Goal: Task Accomplishment & Management: Manage account settings

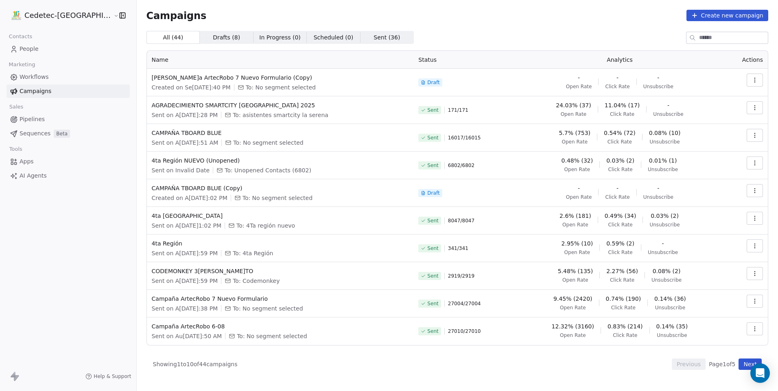
click at [50, 45] on link "People" at bounding box center [68, 48] width 123 height 13
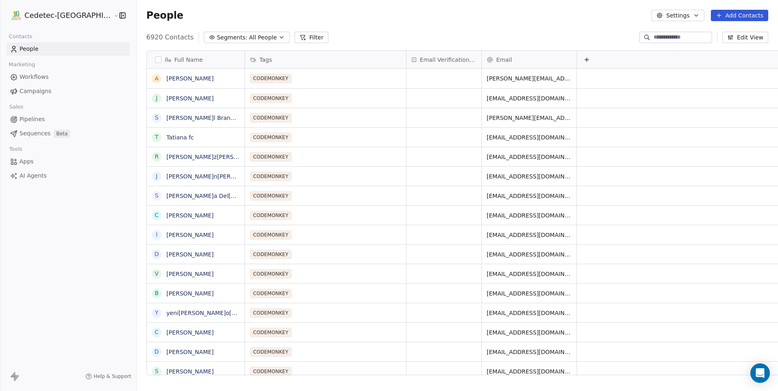
scroll to position [338, 662]
click at [733, 13] on button "Add Contacts" at bounding box center [739, 15] width 57 height 11
click at [732, 46] on span "Import from CSV" at bounding box center [738, 46] width 47 height 9
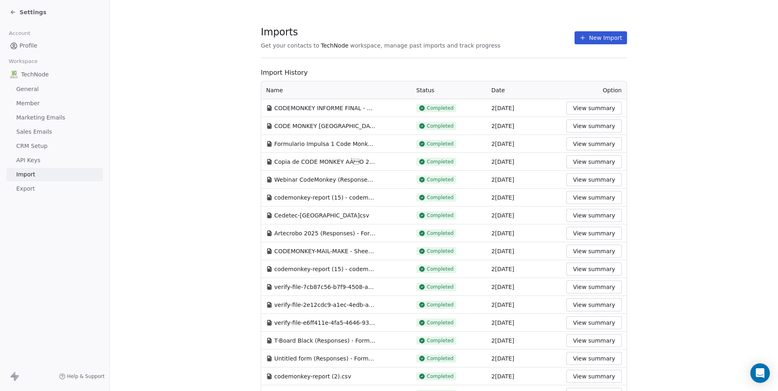
click at [608, 32] on button "New Import" at bounding box center [600, 37] width 52 height 13
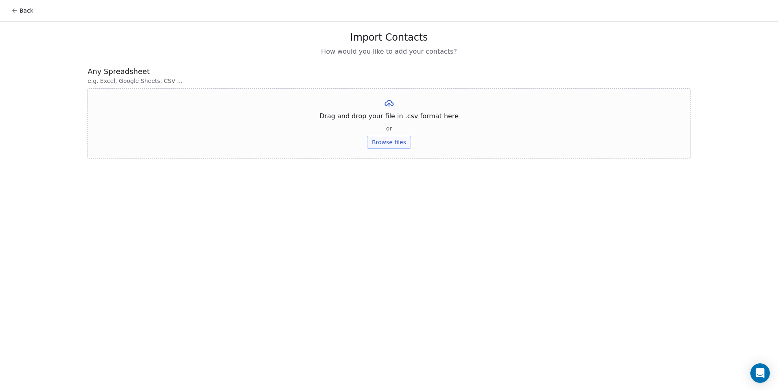
click at [395, 140] on button "Browse files" at bounding box center [389, 142] width 44 height 13
click at [389, 116] on button "Upload" at bounding box center [389, 119] width 30 height 13
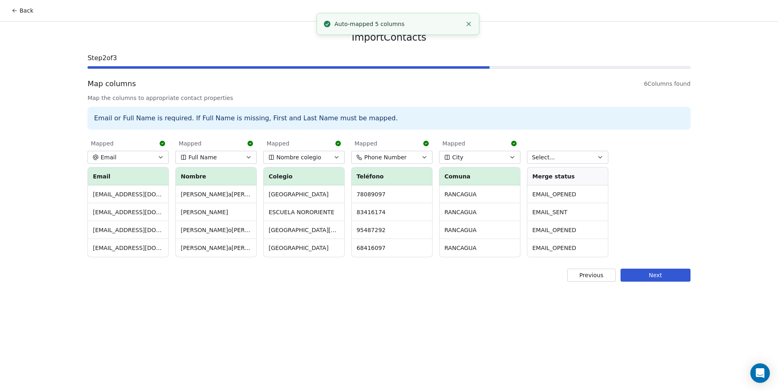
click at [561, 156] on button "Select..." at bounding box center [567, 157] width 81 height 13
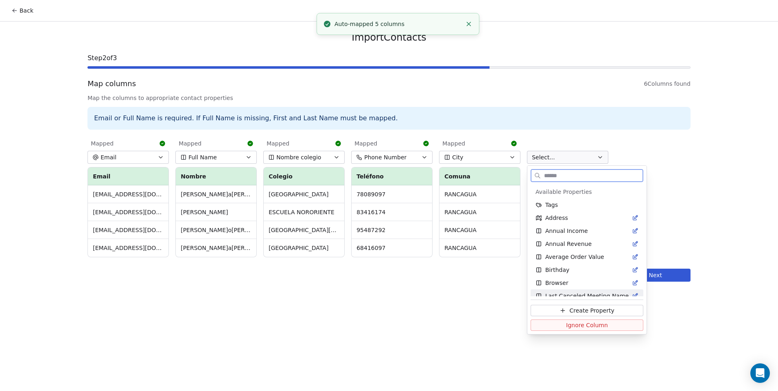
click at [586, 325] on span "Ignore Column" at bounding box center [587, 325] width 42 height 8
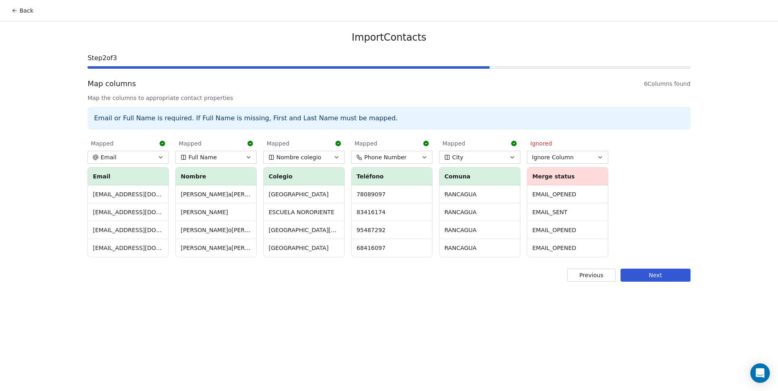
click at [648, 270] on button "Next" at bounding box center [655, 275] width 70 height 13
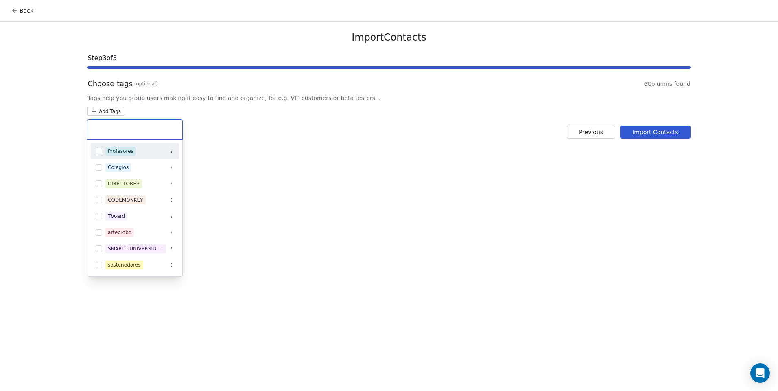
click at [107, 109] on html "Back Import Contacts Step 3 of 3 Choose tags (optional) 6 Columns found Tags he…" at bounding box center [389, 195] width 778 height 391
click at [100, 233] on button "Suggestions" at bounding box center [99, 232] width 7 height 7
click at [277, 213] on html "Back Import Contacts Step 3 of 3 Choose tags (optional) 6 Columns found Tags he…" at bounding box center [389, 195] width 778 height 391
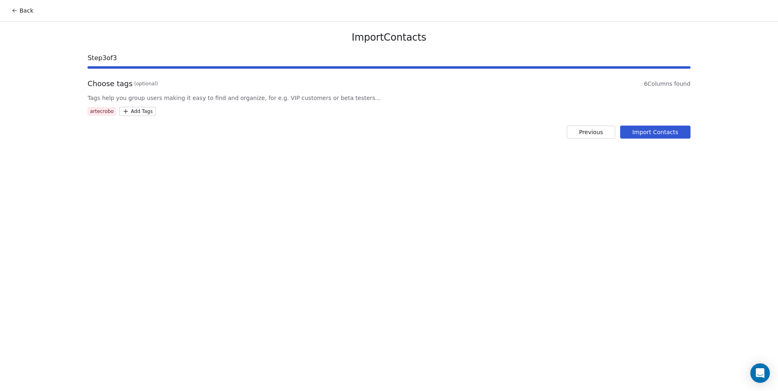
click at [649, 135] on button "Import Contacts" at bounding box center [655, 132] width 70 height 13
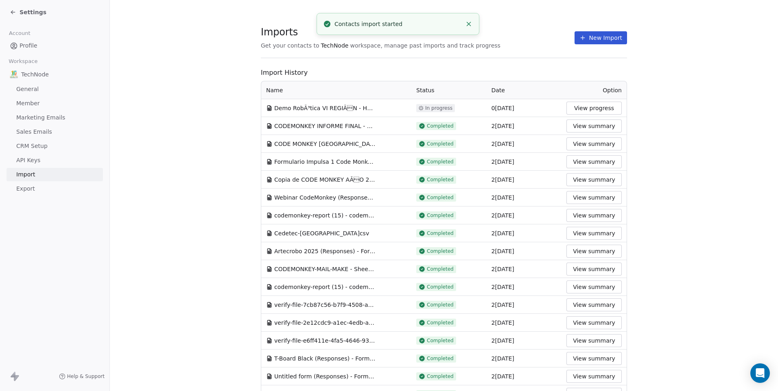
click at [599, 42] on button "New Import" at bounding box center [600, 37] width 52 height 13
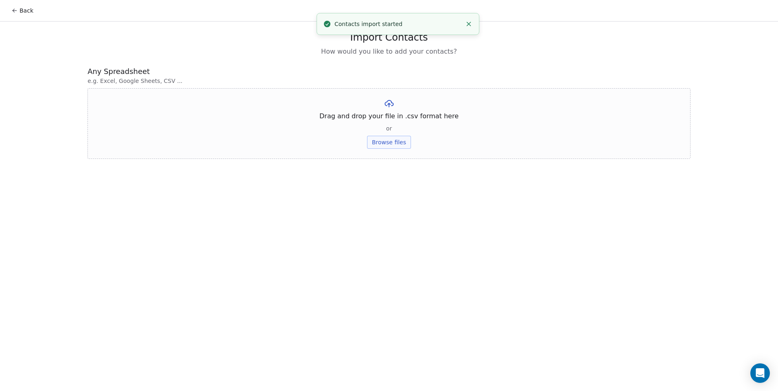
click at [374, 144] on button "Browse files" at bounding box center [389, 142] width 44 height 13
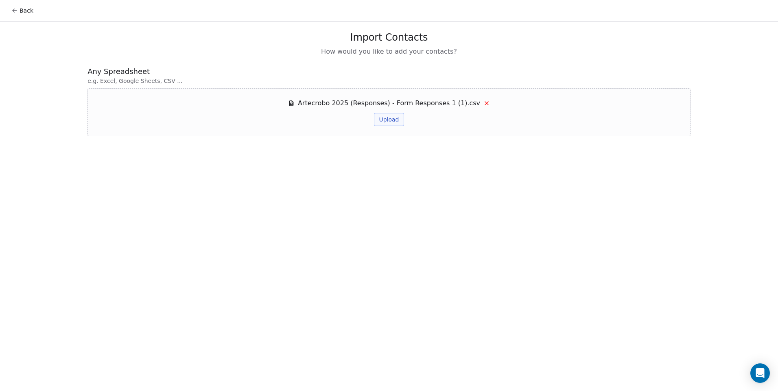
click at [394, 124] on button "Upload" at bounding box center [389, 119] width 30 height 13
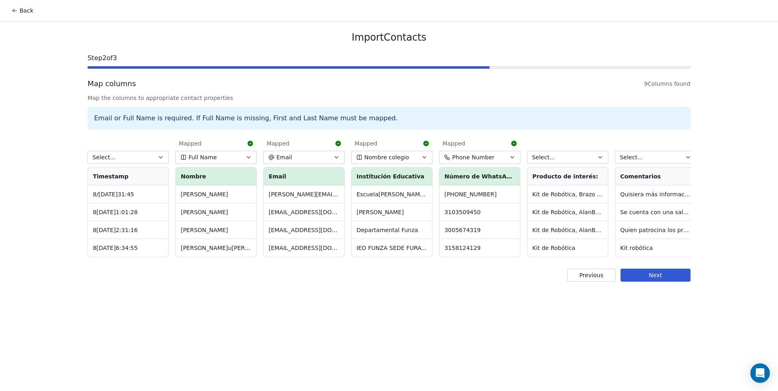
click at [114, 159] on button "Select..." at bounding box center [127, 157] width 81 height 13
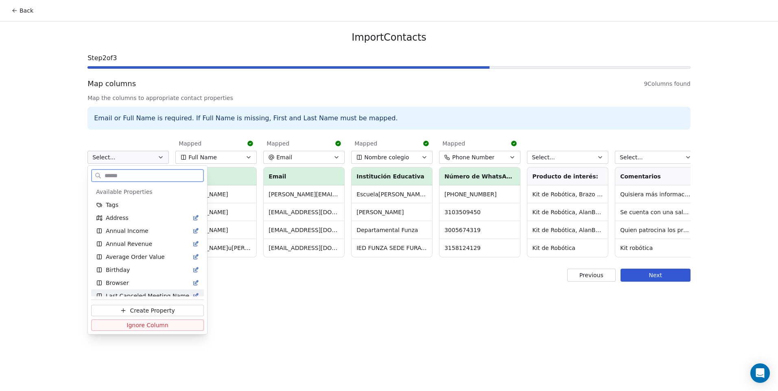
click at [140, 322] on span "Ignore Column" at bounding box center [147, 325] width 42 height 8
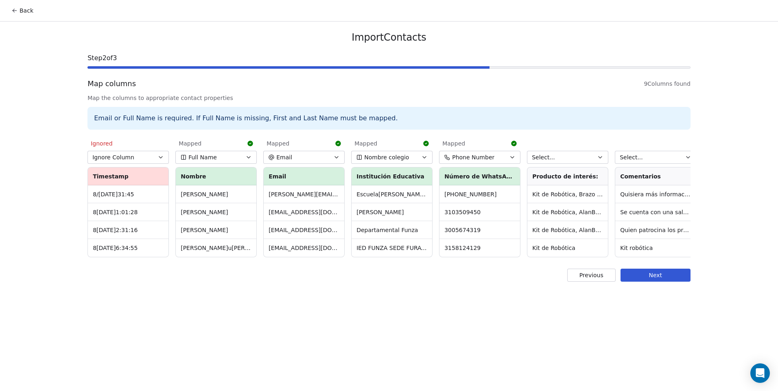
click at [553, 156] on button "Select..." at bounding box center [567, 157] width 81 height 13
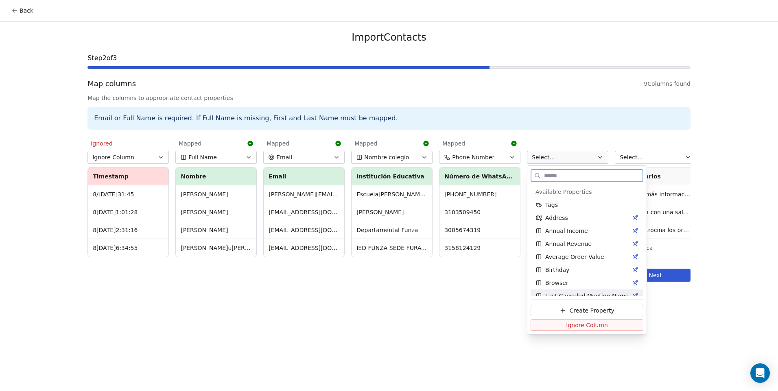
click at [558, 326] on button "Ignore Column" at bounding box center [586, 325] width 113 height 11
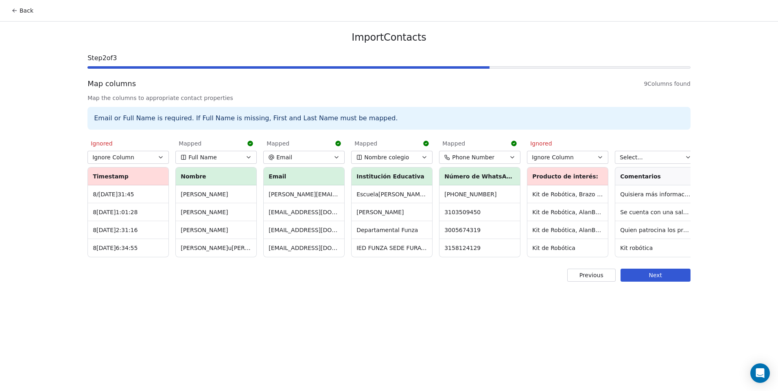
click at [629, 157] on span "Select..." at bounding box center [630, 157] width 23 height 8
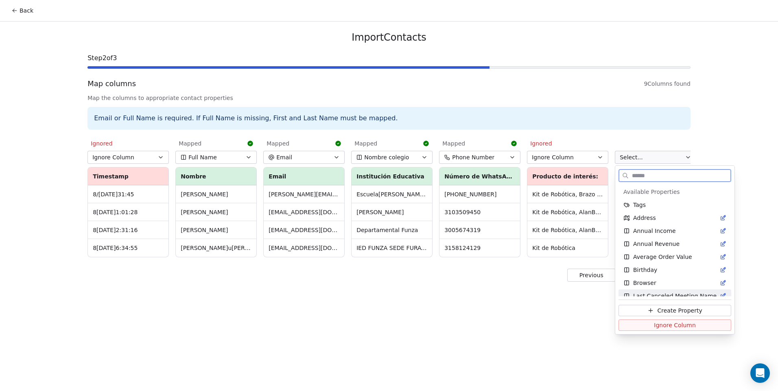
click at [662, 324] on span "Ignore Column" at bounding box center [675, 325] width 42 height 8
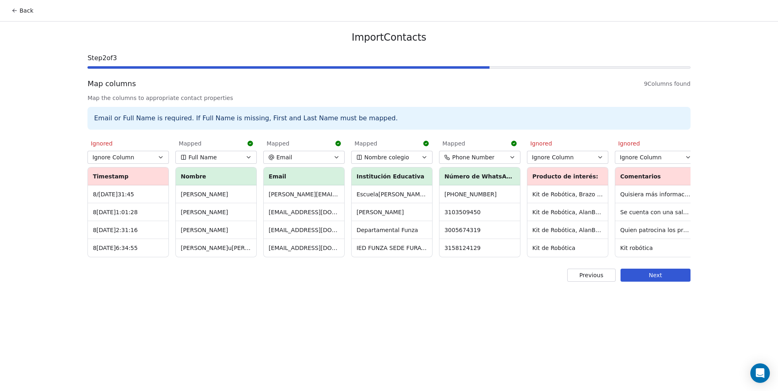
scroll to position [0, 181]
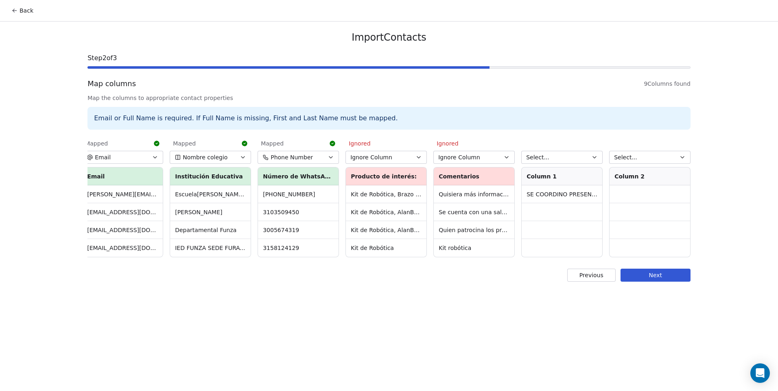
click at [576, 158] on button "Select..." at bounding box center [561, 157] width 81 height 13
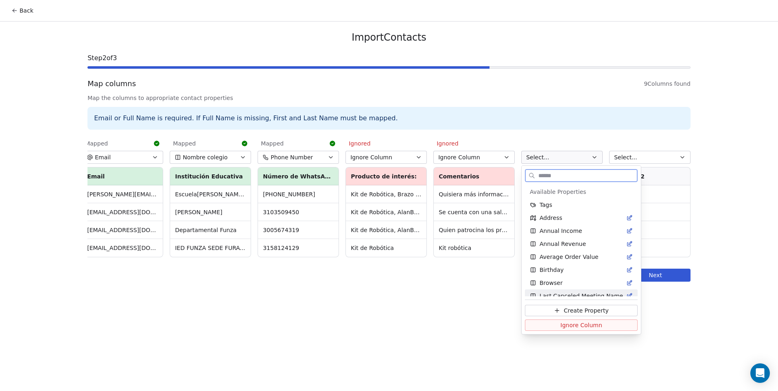
click at [565, 325] on span "Ignore Column" at bounding box center [581, 325] width 42 height 8
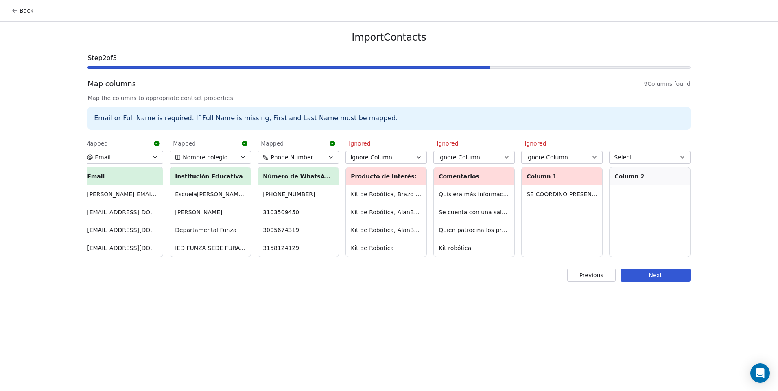
click at [645, 155] on button "Select..." at bounding box center [649, 157] width 81 height 13
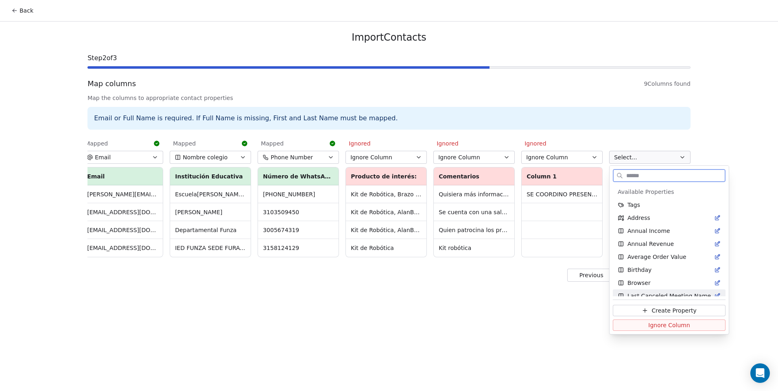
click at [643, 325] on button "Ignore Column" at bounding box center [669, 325] width 113 height 11
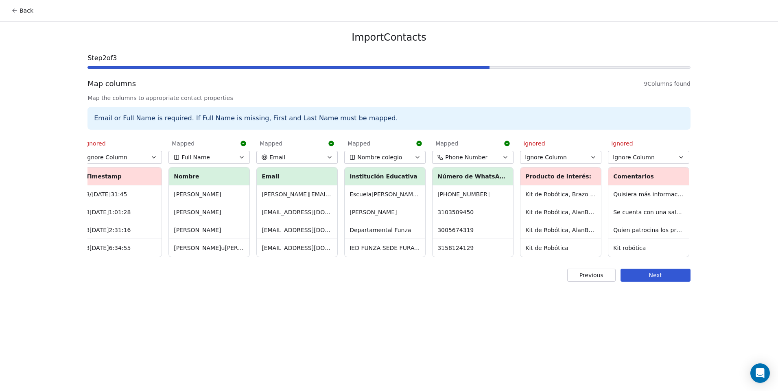
scroll to position [0, 0]
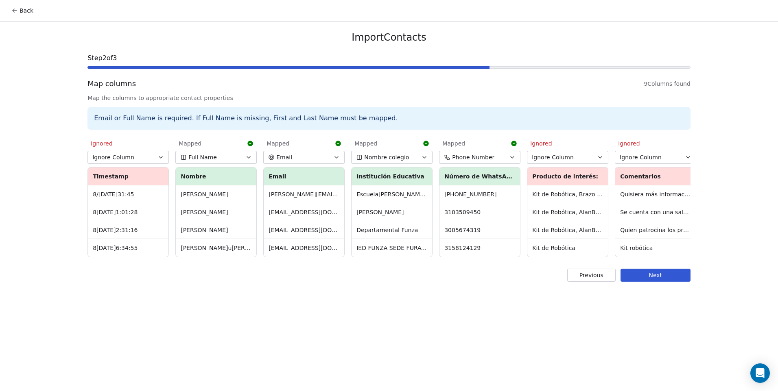
click at [643, 279] on button "Next" at bounding box center [655, 275] width 70 height 13
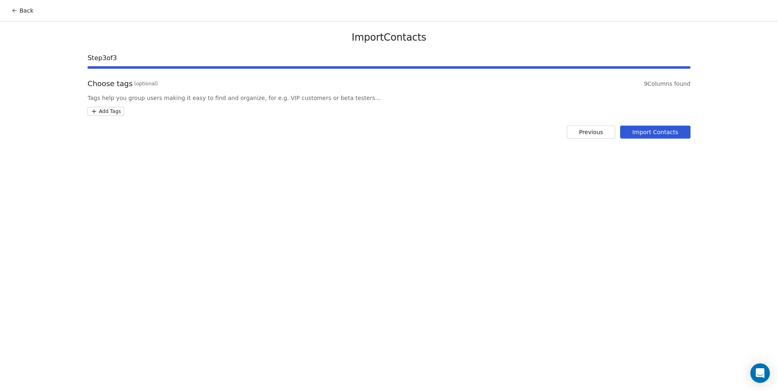
click at [109, 112] on html "Back Import Contacts Step 3 of 3 Choose tags (optional) 9 Columns found Tags he…" at bounding box center [389, 195] width 778 height 391
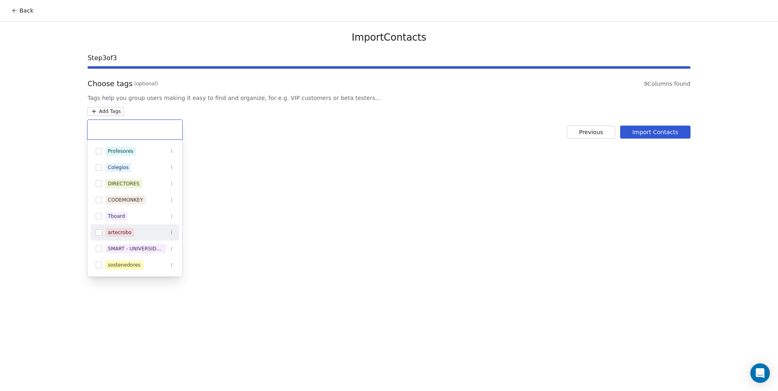
click at [123, 235] on div "artecrobo" at bounding box center [120, 232] width 24 height 7
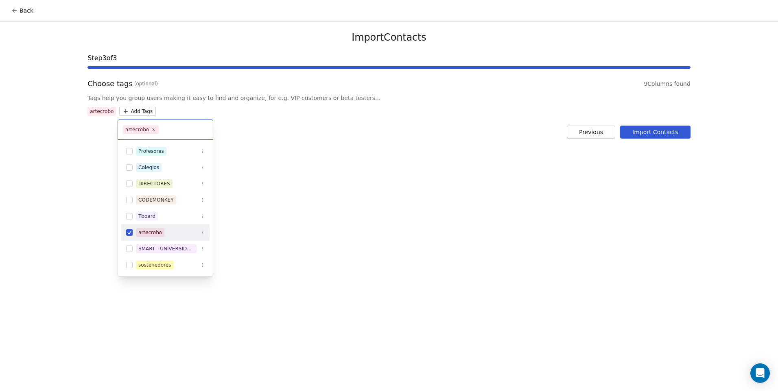
click at [286, 228] on html "Back Import Contacts Step 3 of 3 Choose tags (optional) 9 Columns found Tags he…" at bounding box center [389, 195] width 778 height 391
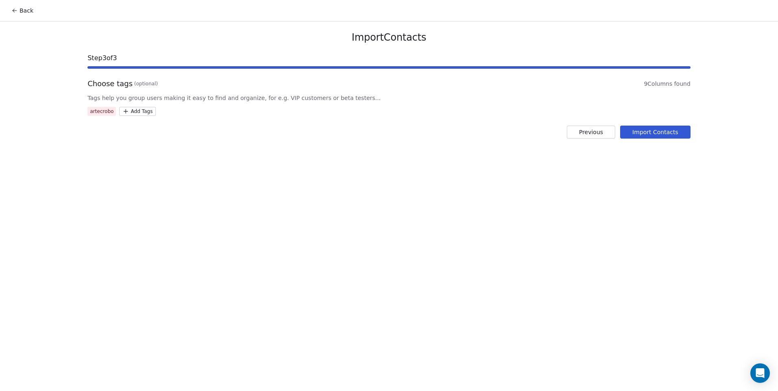
click at [639, 128] on button "Import Contacts" at bounding box center [655, 132] width 70 height 13
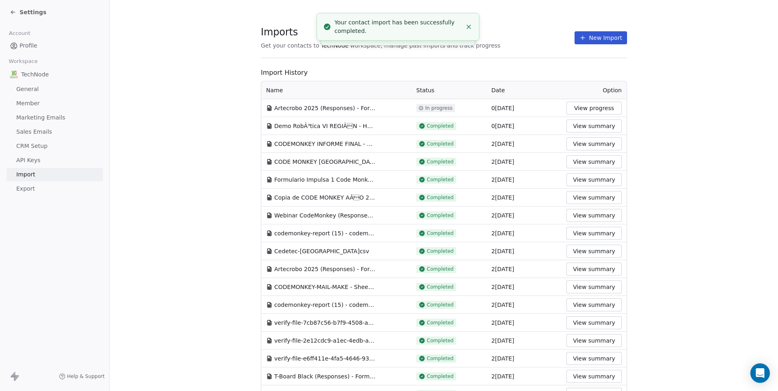
click at [32, 9] on span "Settings" at bounding box center [33, 12] width 27 height 8
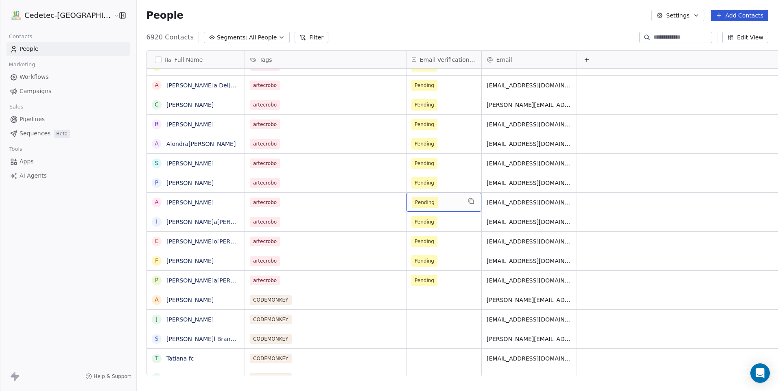
click at [412, 207] on span "Pending" at bounding box center [425, 202] width 26 height 11
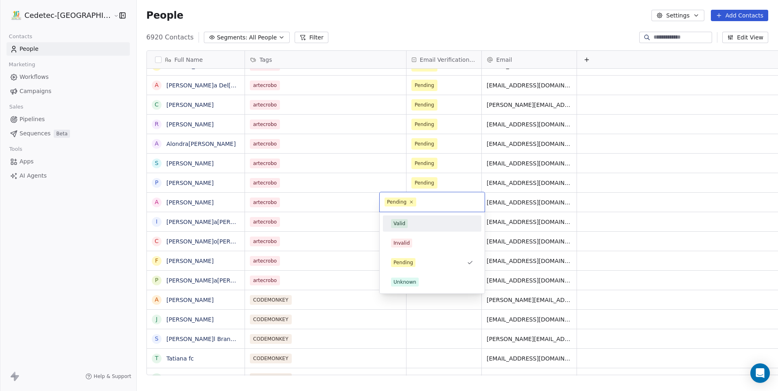
click at [401, 220] on div "Valid" at bounding box center [399, 223] width 12 height 7
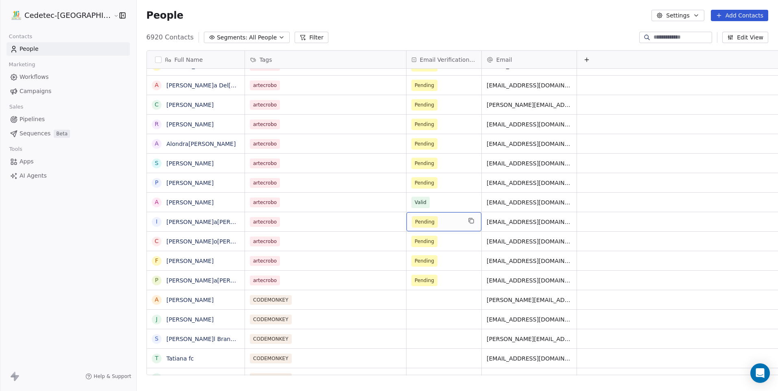
click at [406, 228] on div "Pending" at bounding box center [443, 221] width 75 height 19
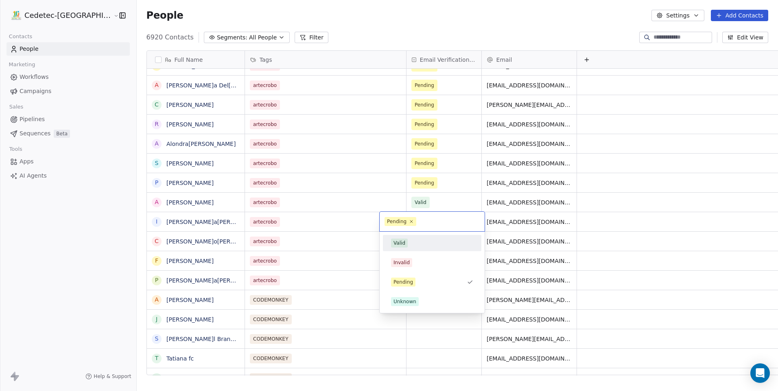
click at [401, 244] on div "Valid" at bounding box center [399, 243] width 12 height 7
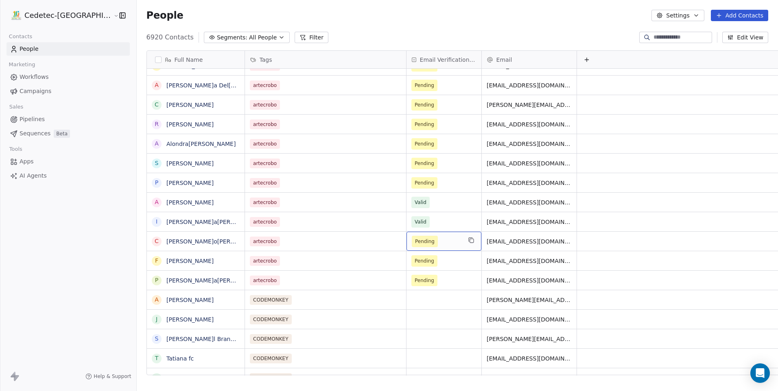
click at [415, 244] on span "Pending" at bounding box center [425, 242] width 20 height 8
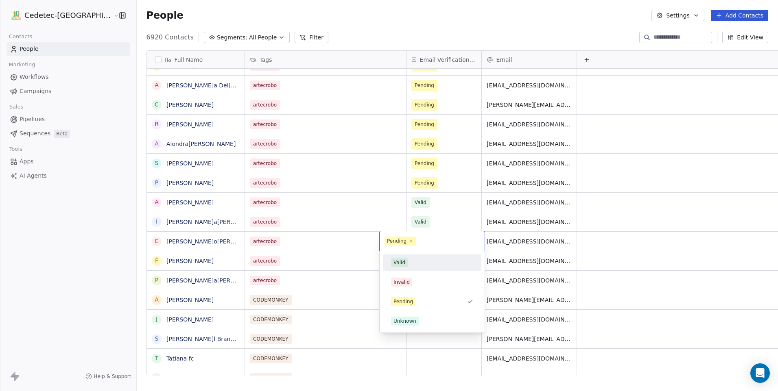
click at [402, 259] on div "Valid" at bounding box center [399, 262] width 12 height 7
click at [415, 258] on span "Pending" at bounding box center [425, 261] width 20 height 8
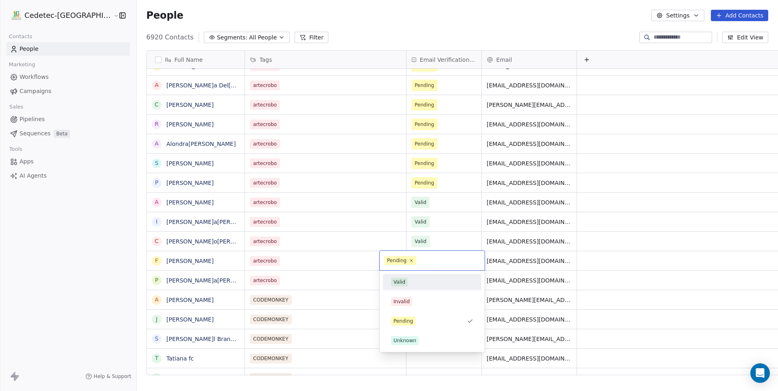
click at [410, 278] on div "Valid" at bounding box center [432, 282] width 82 height 9
click at [415, 283] on span "Pending" at bounding box center [425, 281] width 20 height 8
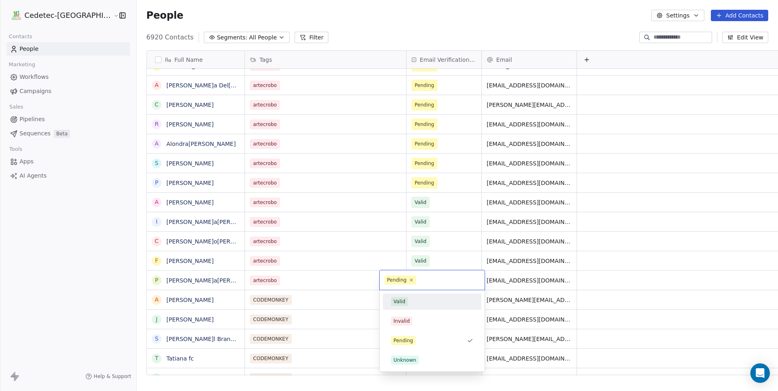
click at [402, 302] on div "Valid" at bounding box center [399, 301] width 12 height 7
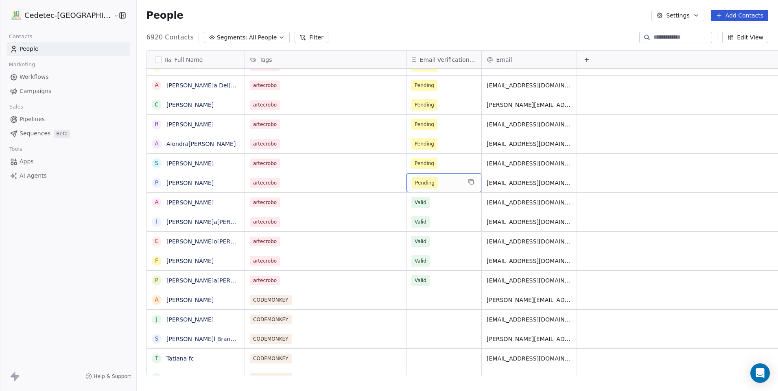
click at [415, 183] on span "Pending" at bounding box center [425, 183] width 20 height 8
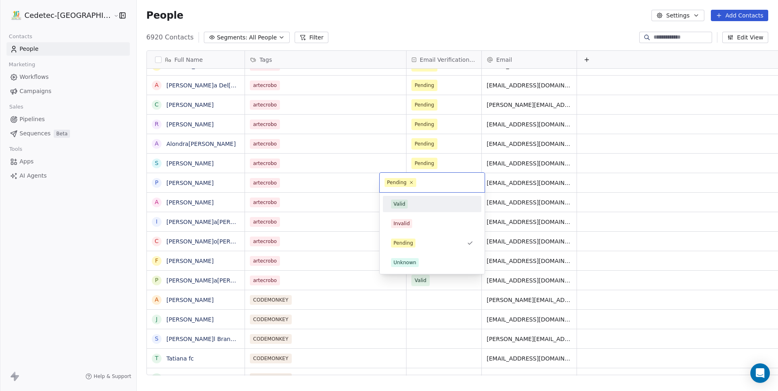
click at [396, 208] on span "Valid" at bounding box center [399, 204] width 17 height 9
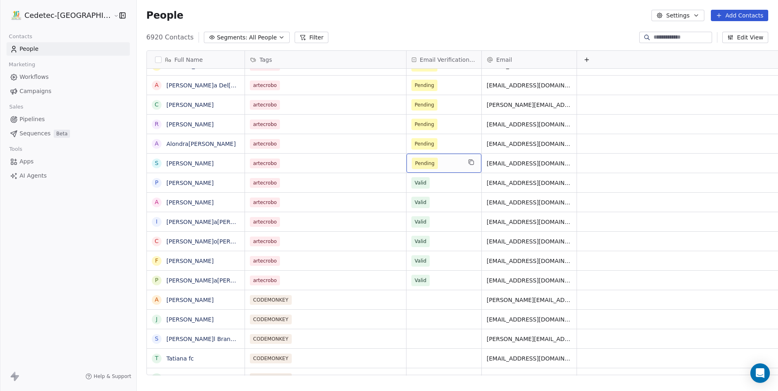
click at [412, 158] on span "Pending" at bounding box center [425, 163] width 26 height 11
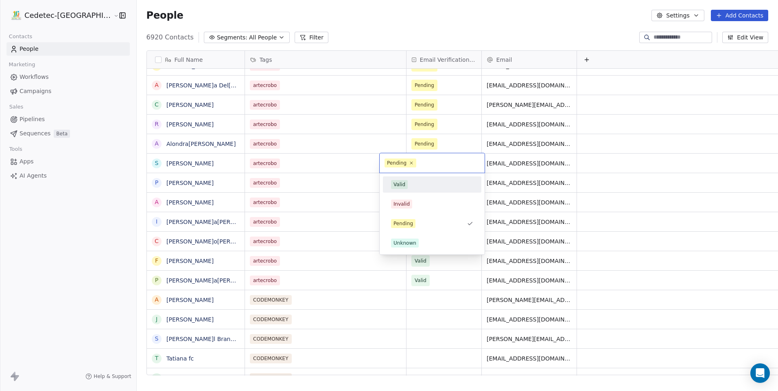
click at [393, 180] on div "Valid" at bounding box center [432, 184] width 92 height 13
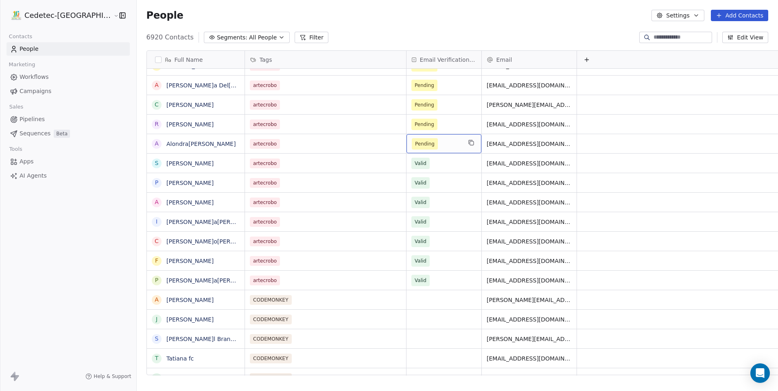
click at [415, 146] on span "Pending" at bounding box center [425, 144] width 20 height 8
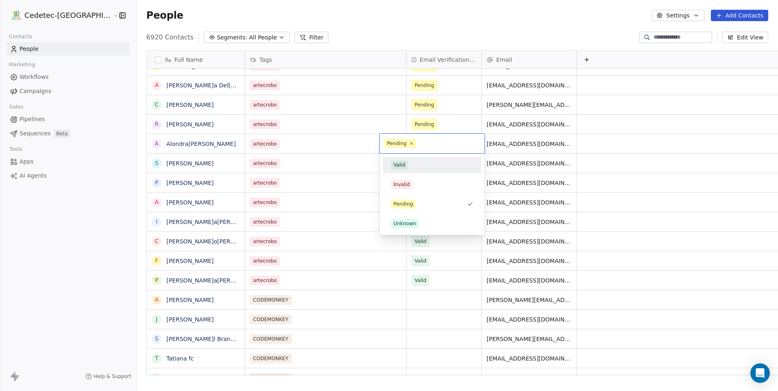
click at [398, 167] on div "Valid" at bounding box center [399, 164] width 12 height 7
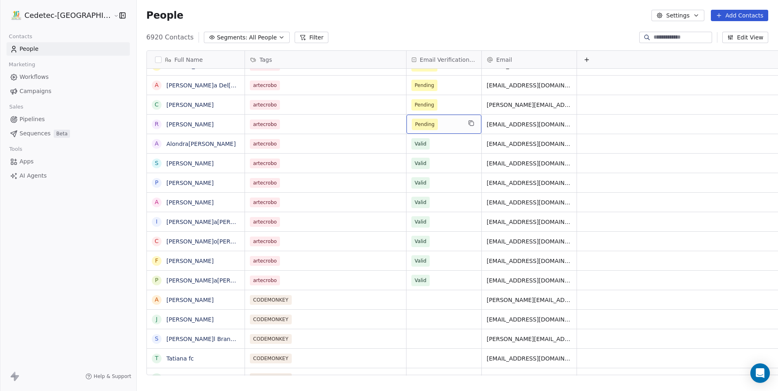
click at [412, 129] on span "Pending" at bounding box center [425, 124] width 26 height 11
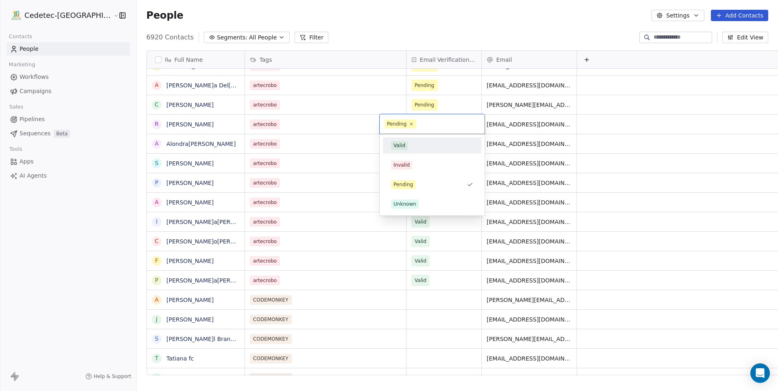
click at [401, 146] on div "Valid" at bounding box center [399, 145] width 12 height 7
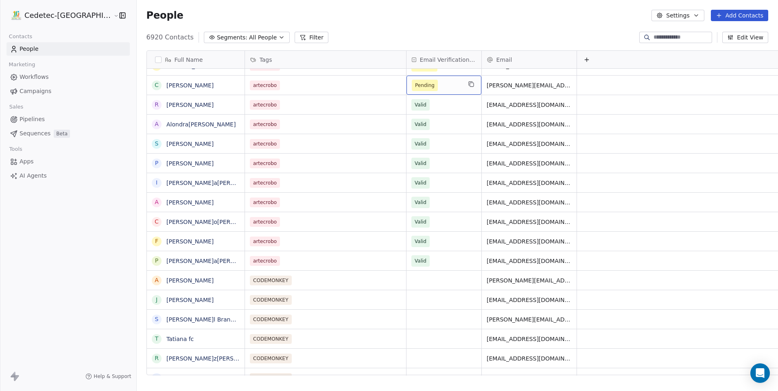
click at [412, 84] on span "Pending" at bounding box center [425, 85] width 26 height 11
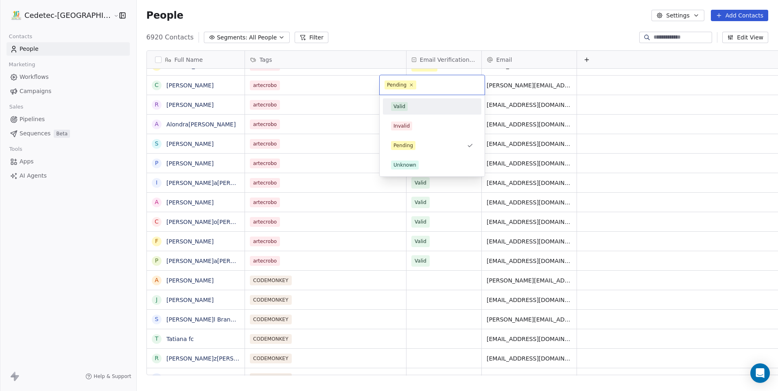
click at [400, 102] on span "Valid" at bounding box center [399, 106] width 17 height 9
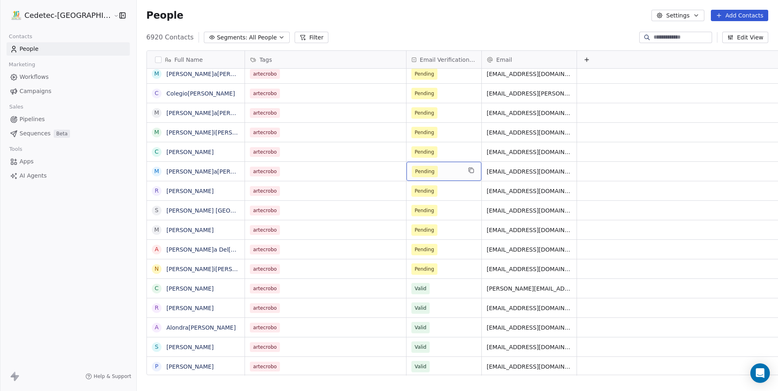
click at [415, 175] on span "Pending" at bounding box center [425, 172] width 20 height 8
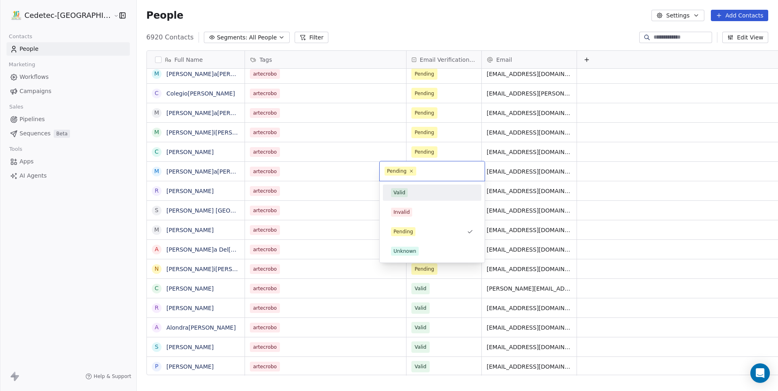
click at [401, 194] on div "Valid" at bounding box center [399, 192] width 12 height 7
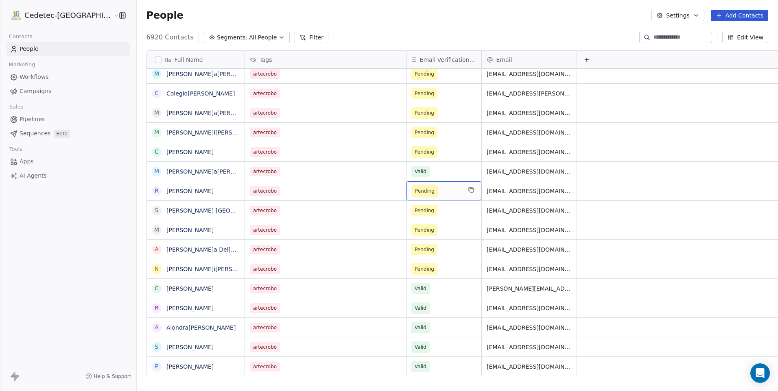
click at [415, 194] on span "Pending" at bounding box center [425, 191] width 20 height 8
click at [415, 208] on span "Pending" at bounding box center [425, 211] width 20 height 8
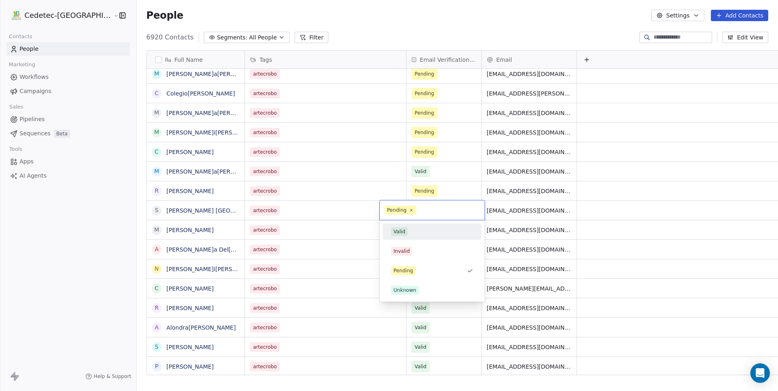
click at [409, 227] on div "Valid" at bounding box center [432, 231] width 82 height 9
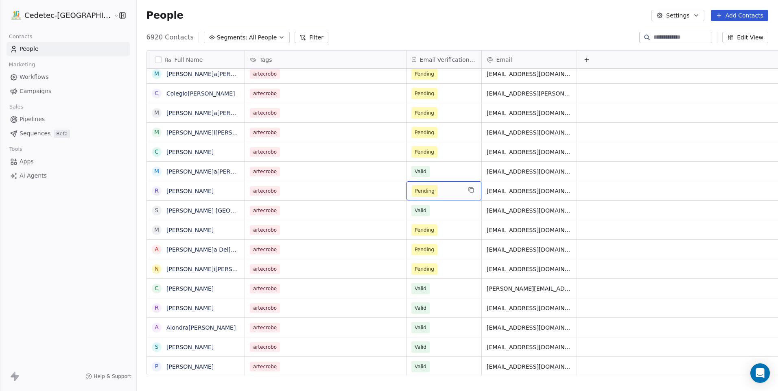
click at [415, 192] on span "Pending" at bounding box center [425, 191] width 20 height 8
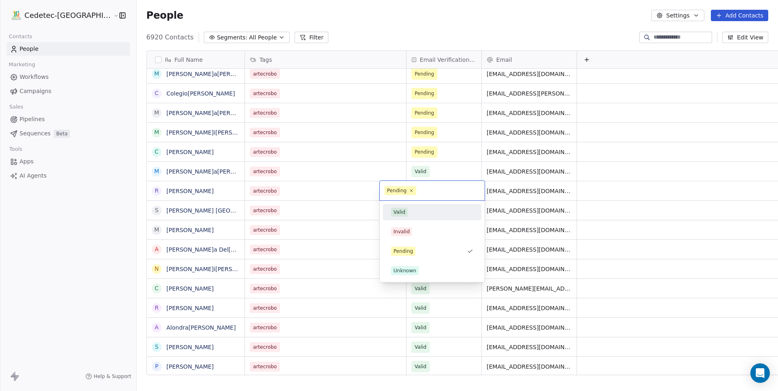
click at [406, 211] on span "Valid" at bounding box center [399, 212] width 17 height 9
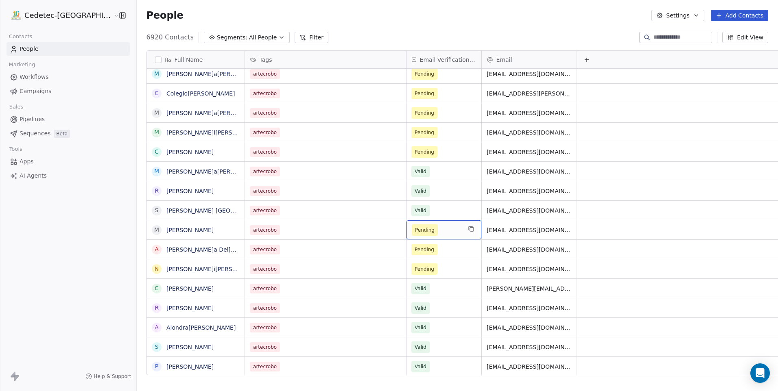
click at [412, 231] on span "Pending" at bounding box center [425, 230] width 26 height 11
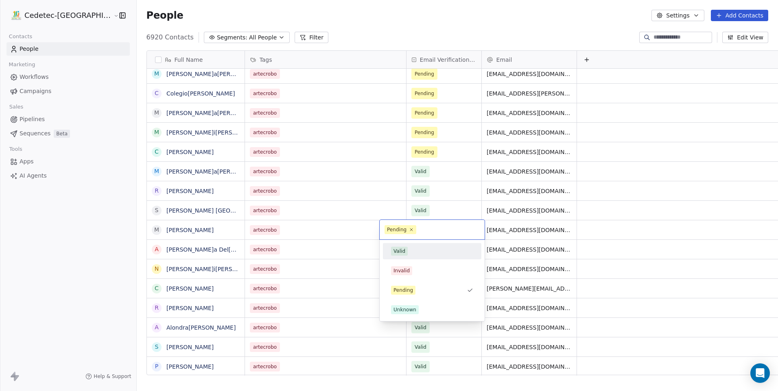
click at [405, 252] on span "Valid" at bounding box center [399, 251] width 17 height 9
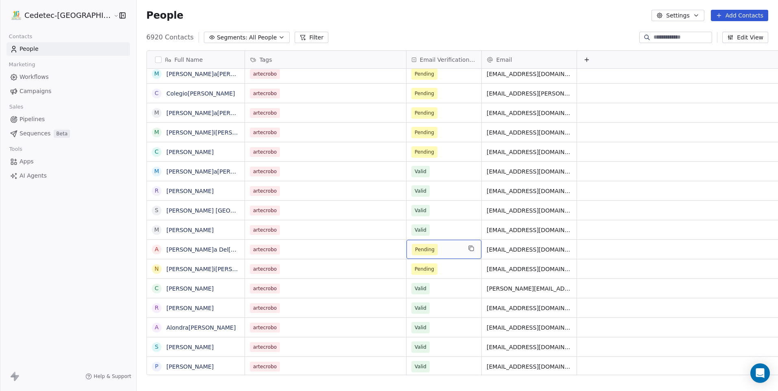
click at [412, 255] on span "Pending" at bounding box center [425, 249] width 26 height 11
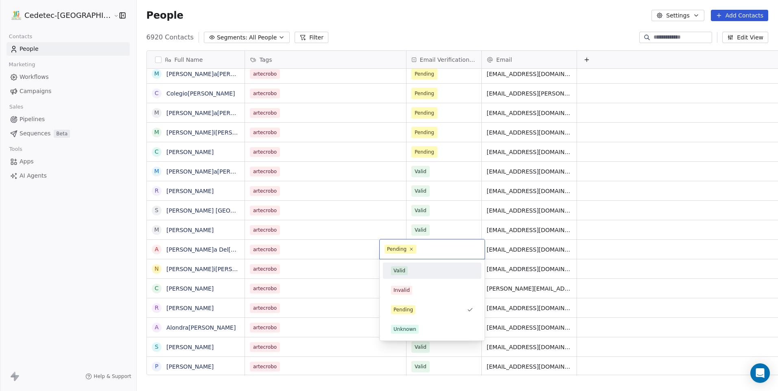
click at [405, 268] on span "Valid" at bounding box center [399, 270] width 17 height 9
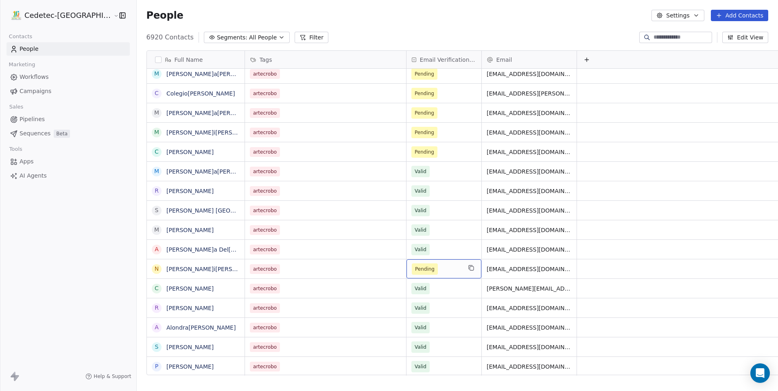
click at [415, 268] on span "Pending" at bounding box center [425, 269] width 20 height 8
click at [415, 270] on span "Pending" at bounding box center [425, 269] width 20 height 8
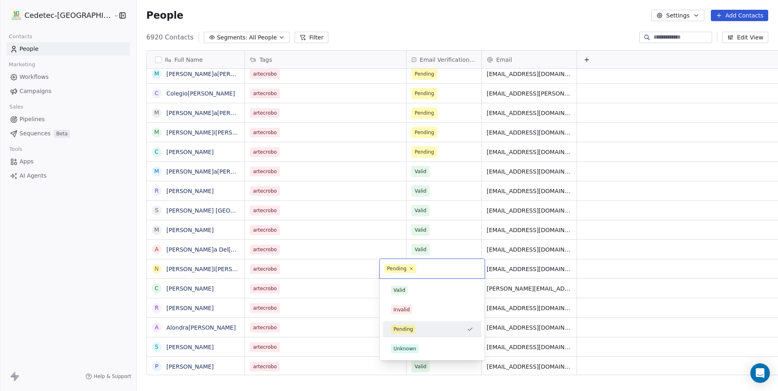
drag, startPoint x: 408, startPoint y: 281, endPoint x: 409, endPoint y: 286, distance: 4.9
click at [409, 282] on div "Valid Invalid Pending Unknown" at bounding box center [431, 319] width 105 height 81
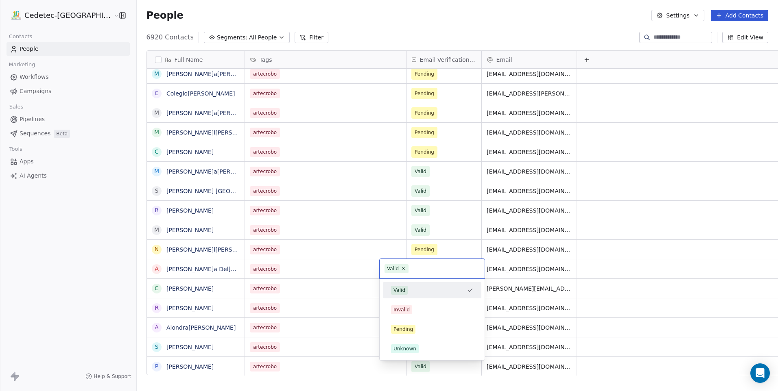
click at [410, 289] on div "Valid" at bounding box center [427, 290] width 72 height 9
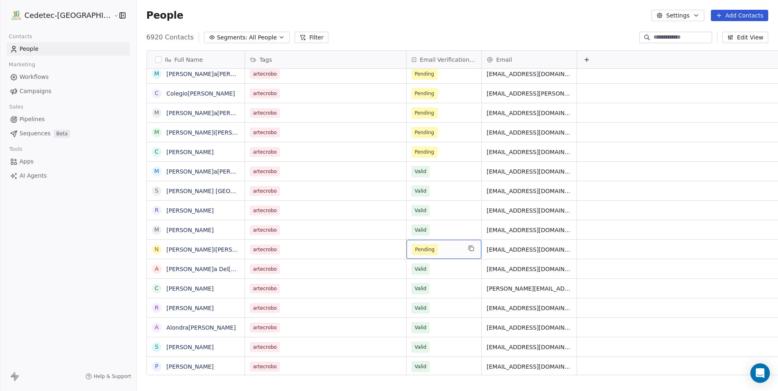
click at [416, 254] on span "Pending" at bounding box center [437, 249] width 50 height 11
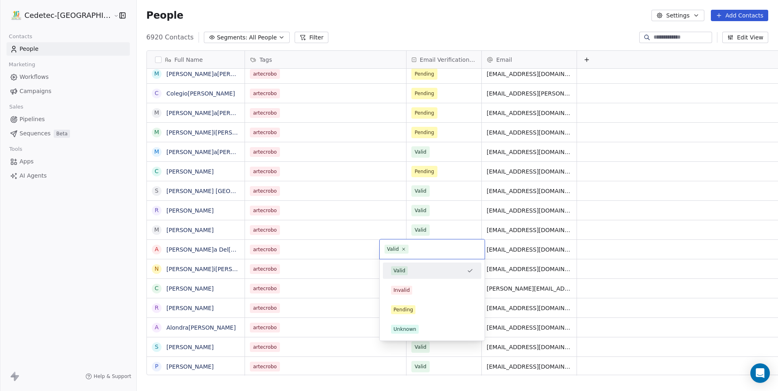
click at [409, 166] on html "Cedetec-Chile Contacts People Marketing Workflows Campaigns Sales Pipelines Seq…" at bounding box center [389, 195] width 778 height 391
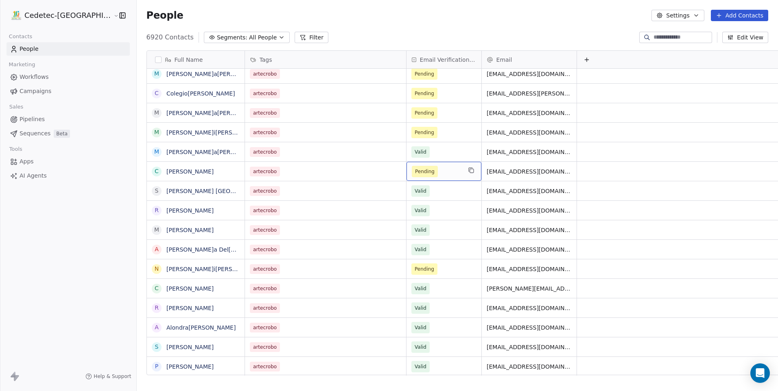
click at [412, 169] on span "Pending" at bounding box center [425, 171] width 26 height 11
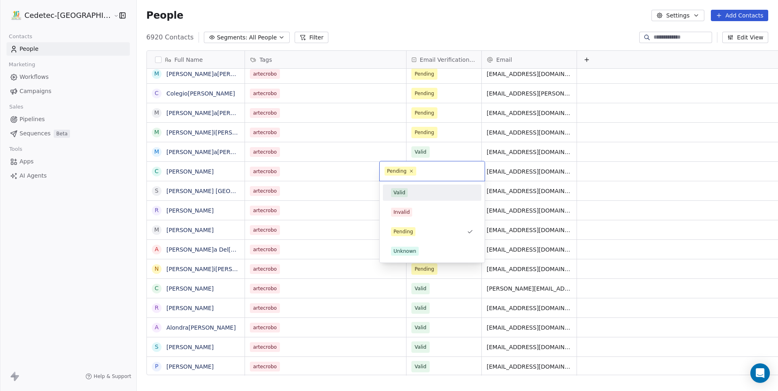
click at [407, 187] on div "Valid" at bounding box center [432, 192] width 92 height 13
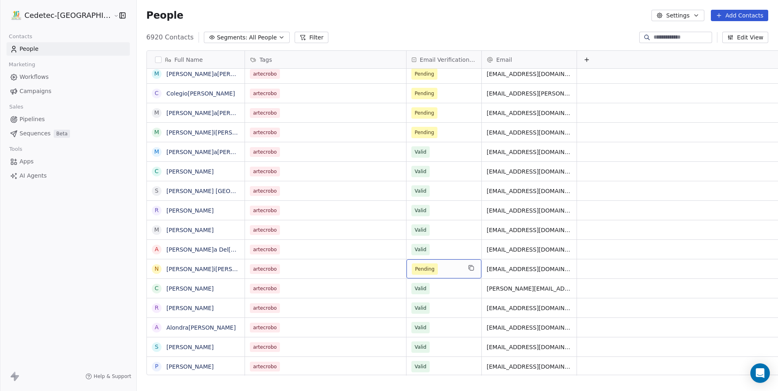
click at [422, 266] on span "Pending" at bounding box center [437, 269] width 50 height 11
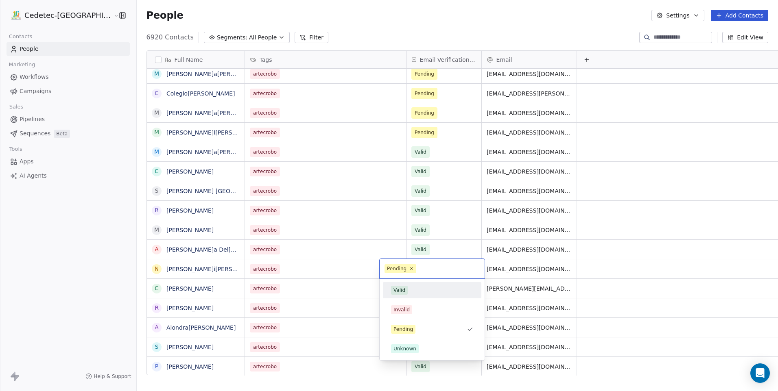
click at [422, 287] on div "Valid" at bounding box center [432, 290] width 82 height 9
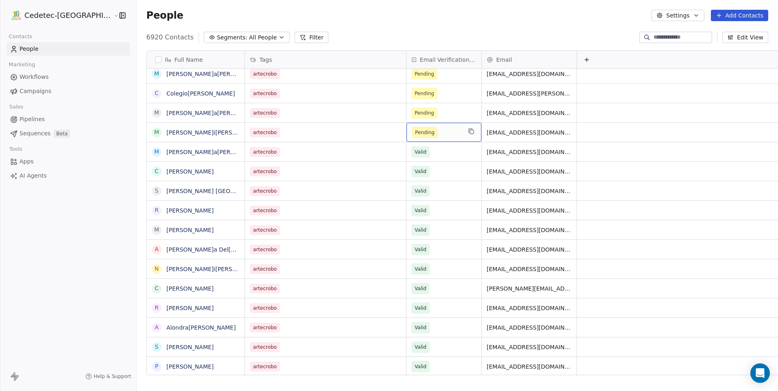
click at [412, 133] on span "Pending" at bounding box center [437, 132] width 50 height 11
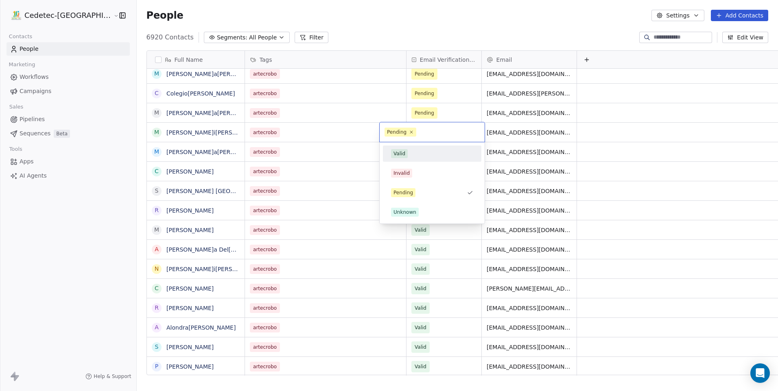
click at [410, 156] on div "Valid" at bounding box center [432, 153] width 82 height 9
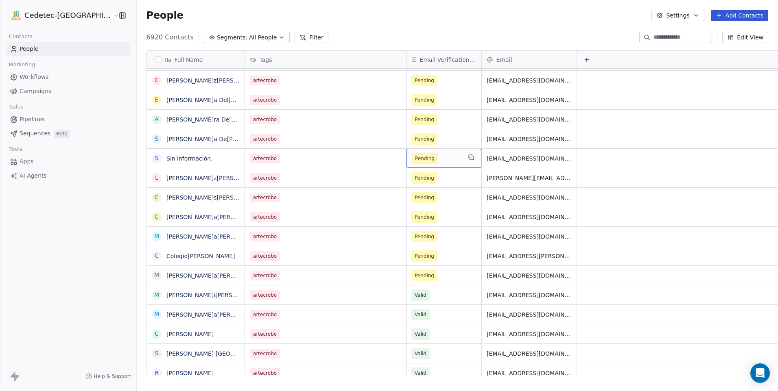
click at [410, 166] on div "Pending" at bounding box center [443, 158] width 75 height 19
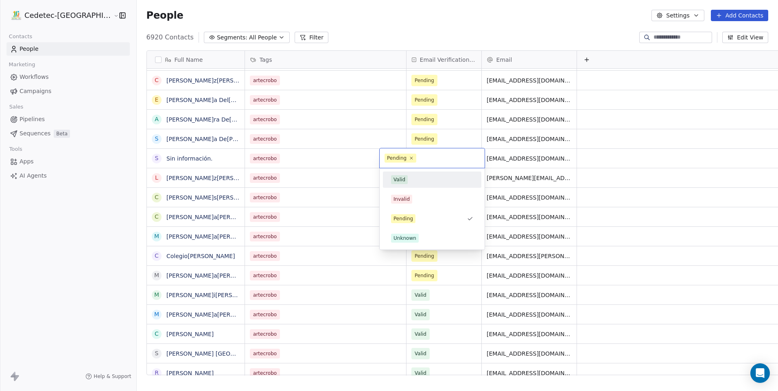
click at [411, 178] on div "Valid" at bounding box center [432, 179] width 82 height 9
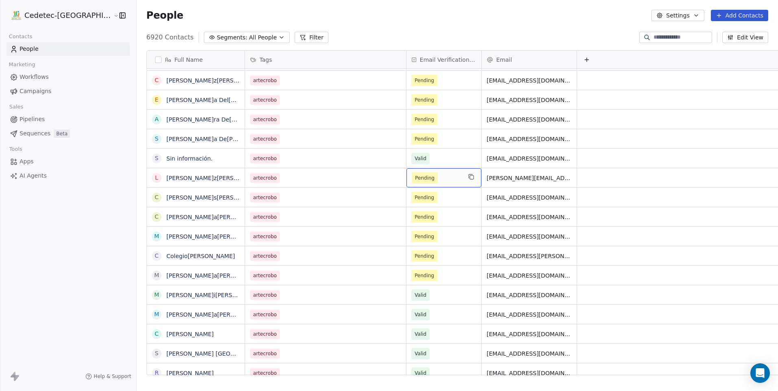
click at [412, 178] on span "Pending" at bounding box center [437, 177] width 50 height 11
click at [415, 177] on span "Pending" at bounding box center [425, 178] width 20 height 8
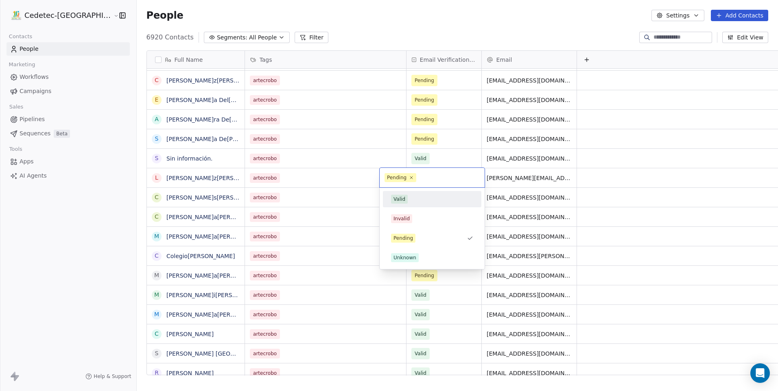
click at [409, 199] on div "Valid" at bounding box center [432, 199] width 82 height 9
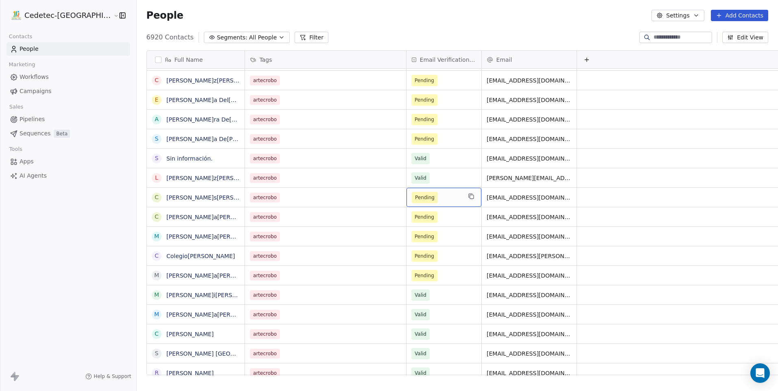
click at [412, 199] on span "Pending" at bounding box center [425, 197] width 26 height 11
click at [412, 202] on span "Pending" at bounding box center [437, 197] width 50 height 11
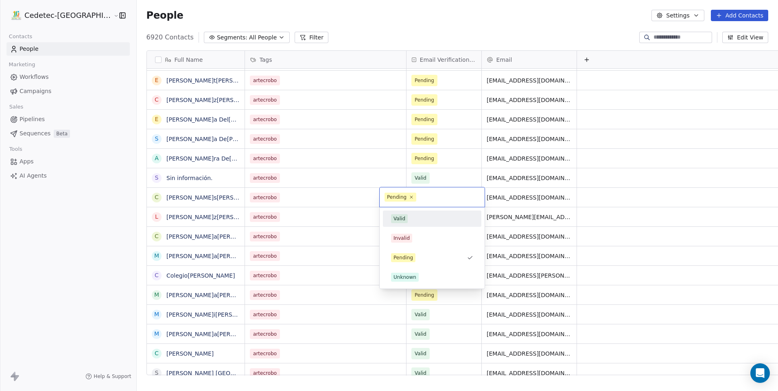
click at [414, 220] on div "Valid" at bounding box center [432, 218] width 82 height 9
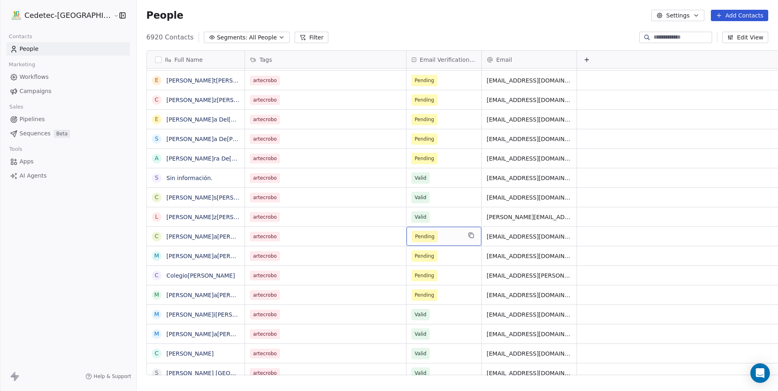
click at [412, 242] on div "Pending" at bounding box center [443, 236] width 75 height 19
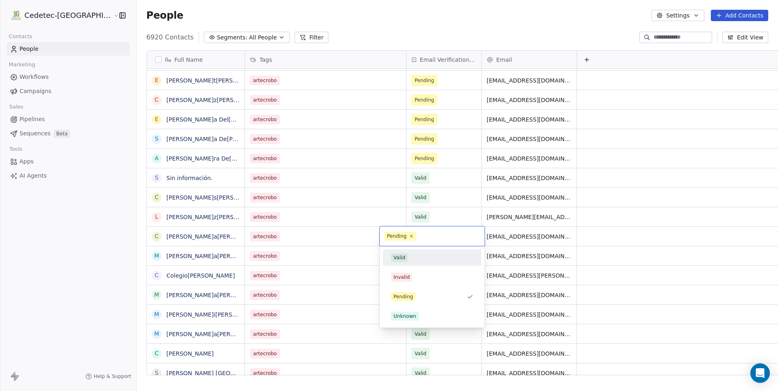
click at [408, 257] on div "Valid" at bounding box center [432, 257] width 82 height 9
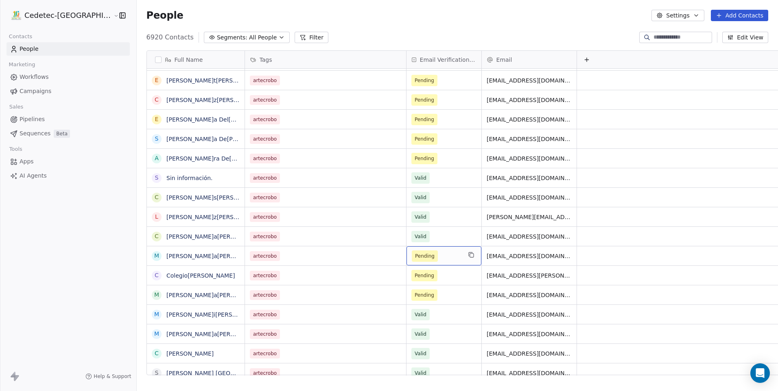
click at [412, 259] on span "Pending" at bounding box center [425, 256] width 26 height 11
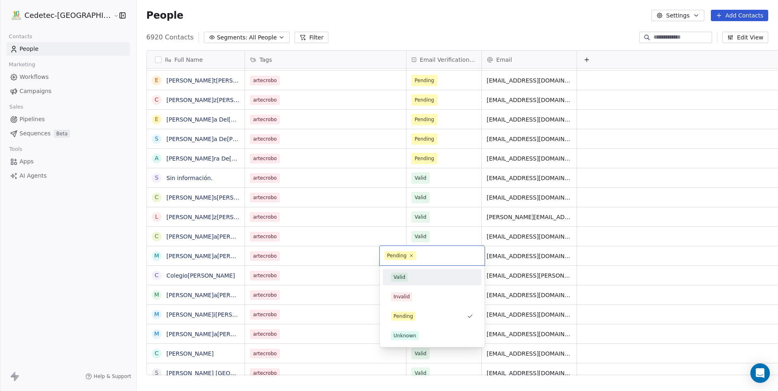
click at [410, 270] on div "Valid" at bounding box center [432, 277] width 98 height 16
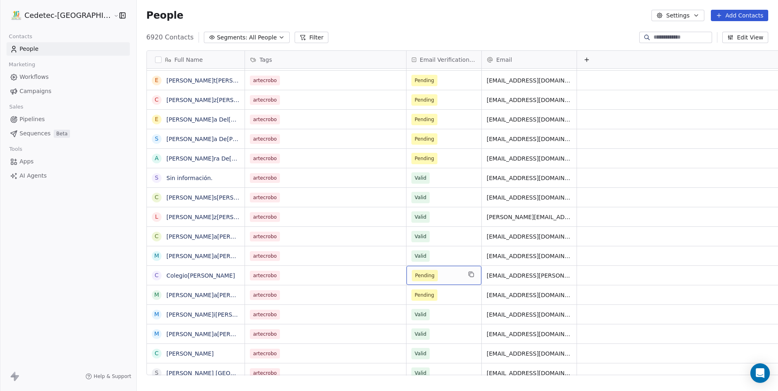
click at [412, 277] on span "Pending" at bounding box center [425, 275] width 26 height 11
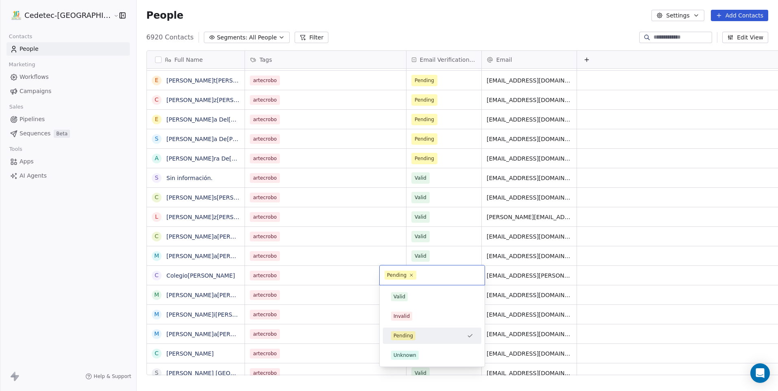
click at [410, 294] on div "Valid" at bounding box center [432, 296] width 82 height 9
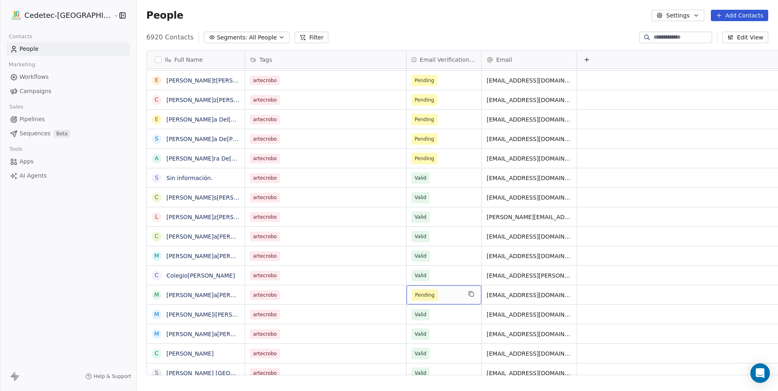
click at [412, 294] on span "Pending" at bounding box center [425, 295] width 26 height 11
click at [415, 292] on span "Pending" at bounding box center [425, 295] width 20 height 8
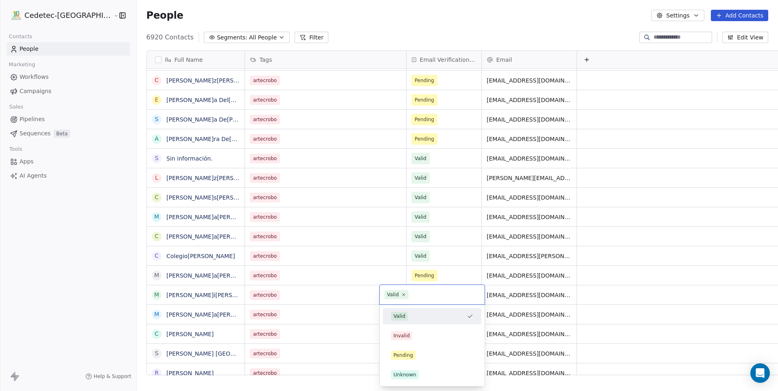
click at [412, 316] on div "Valid" at bounding box center [427, 316] width 72 height 9
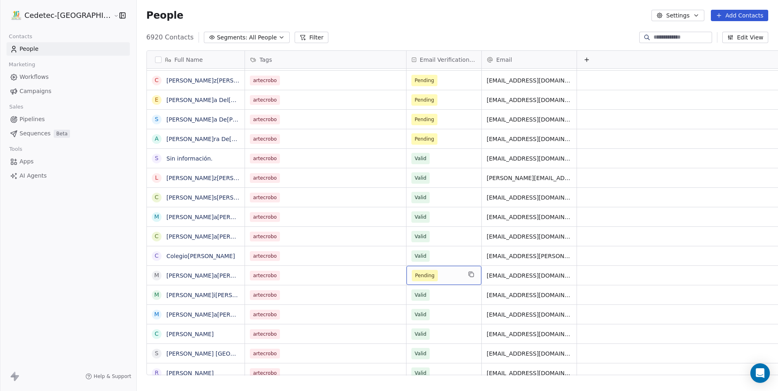
click at [415, 279] on span "Pending" at bounding box center [425, 276] width 20 height 8
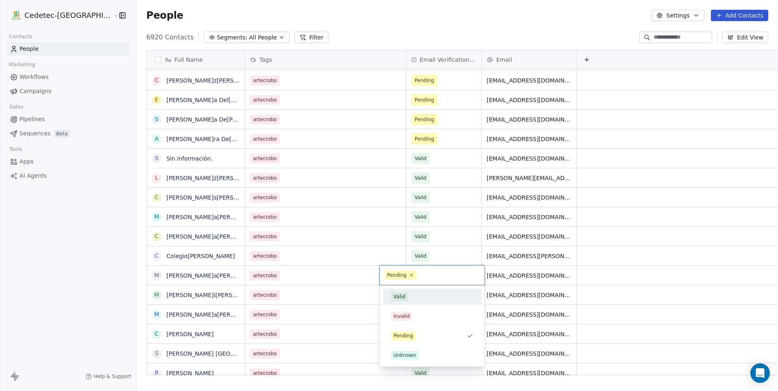
click at [405, 294] on span "Valid" at bounding box center [399, 296] width 17 height 9
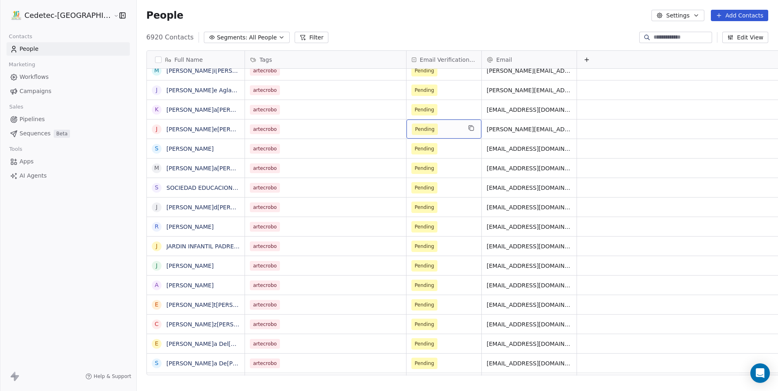
click at [415, 127] on span "Pending" at bounding box center [425, 129] width 20 height 8
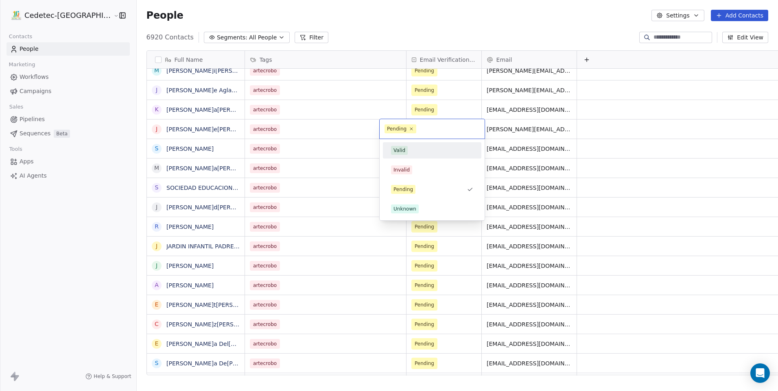
click at [412, 150] on div "Valid" at bounding box center [432, 150] width 82 height 9
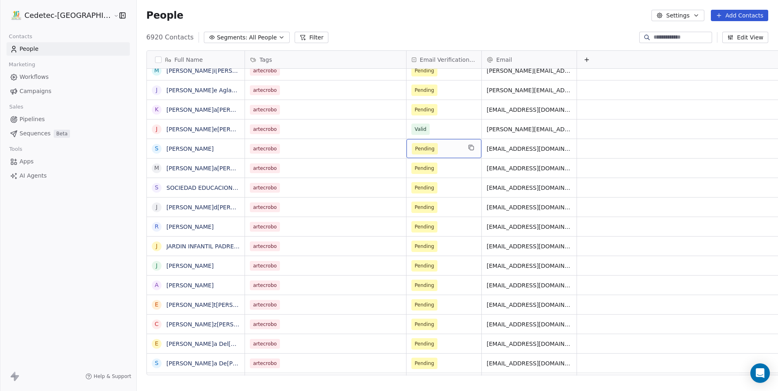
click at [412, 150] on span "Pending" at bounding box center [437, 148] width 50 height 11
click at [412, 173] on span "Pending" at bounding box center [437, 168] width 50 height 11
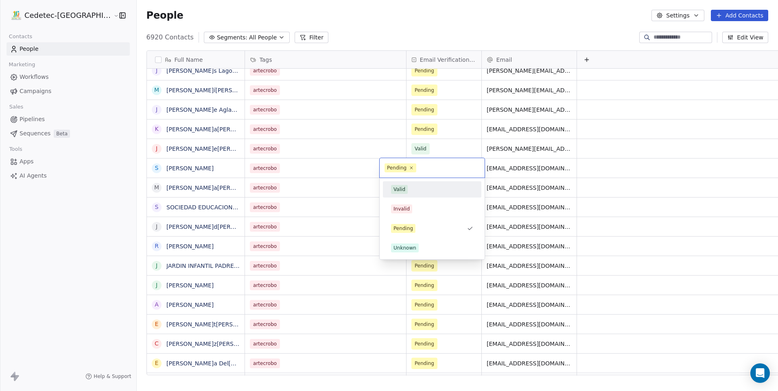
click at [409, 186] on div "Valid" at bounding box center [432, 189] width 82 height 9
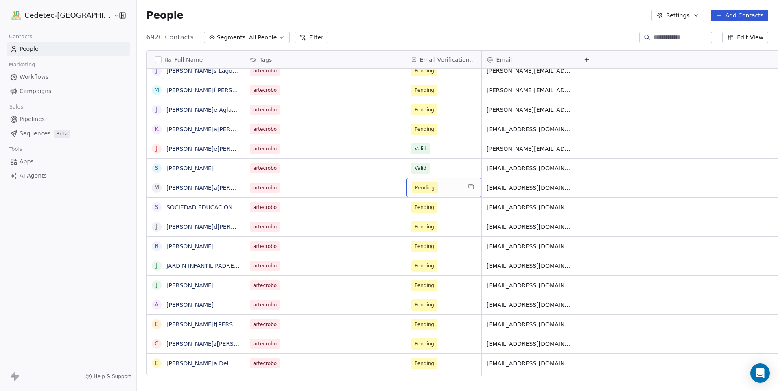
click at [415, 188] on span "Pending" at bounding box center [425, 188] width 20 height 8
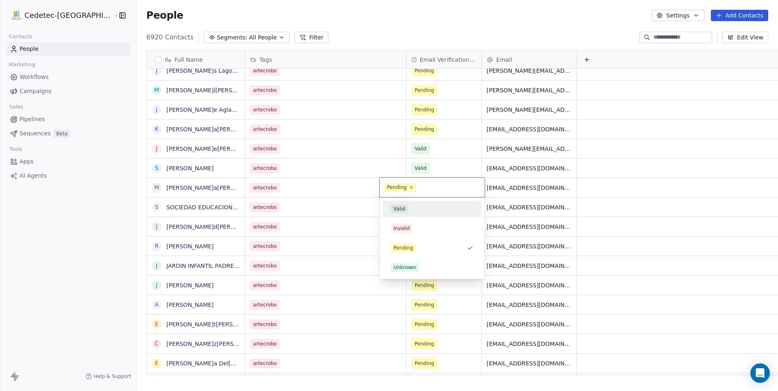
click at [406, 206] on span "Valid" at bounding box center [399, 209] width 17 height 9
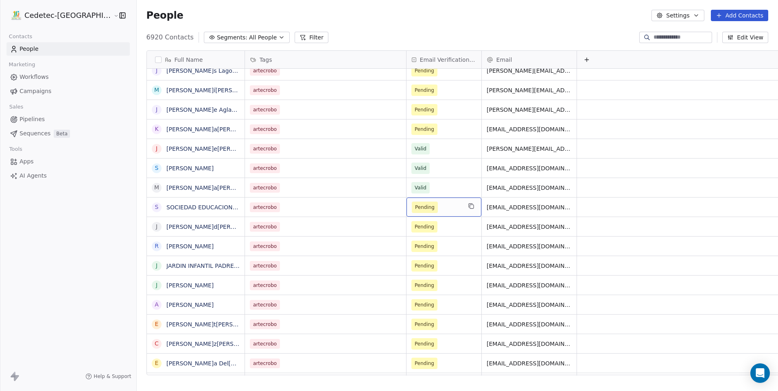
click at [406, 214] on div "Pending" at bounding box center [443, 207] width 75 height 19
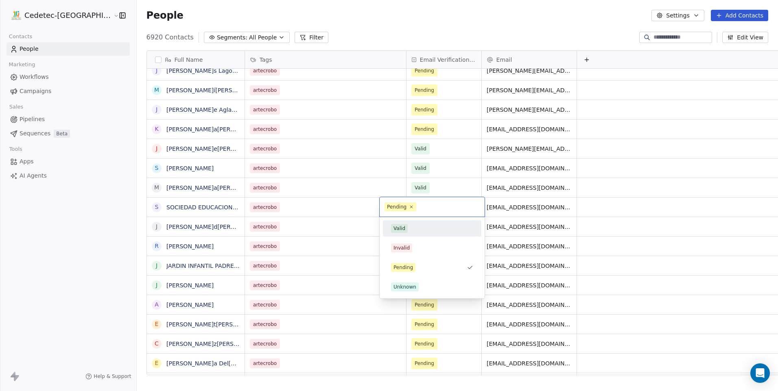
click at [401, 226] on div "Valid" at bounding box center [399, 228] width 12 height 7
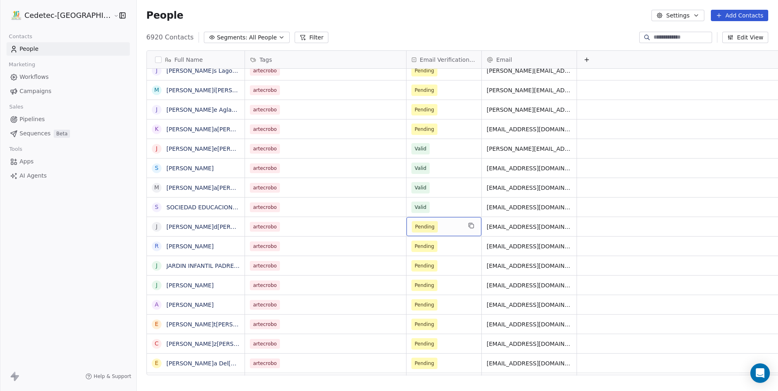
click at [415, 226] on span "Pending" at bounding box center [425, 227] width 20 height 8
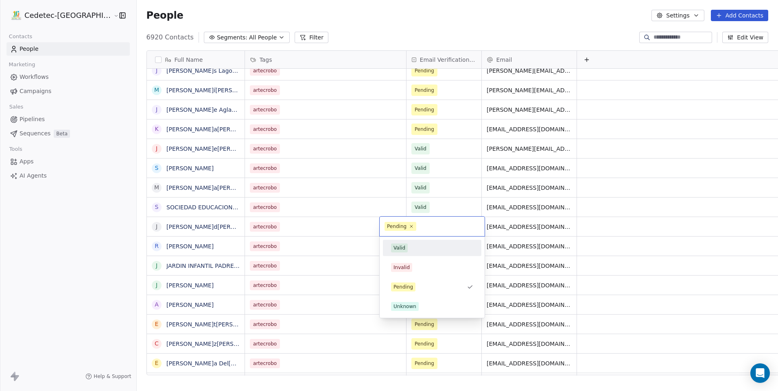
click at [404, 247] on div "Valid" at bounding box center [399, 247] width 12 height 7
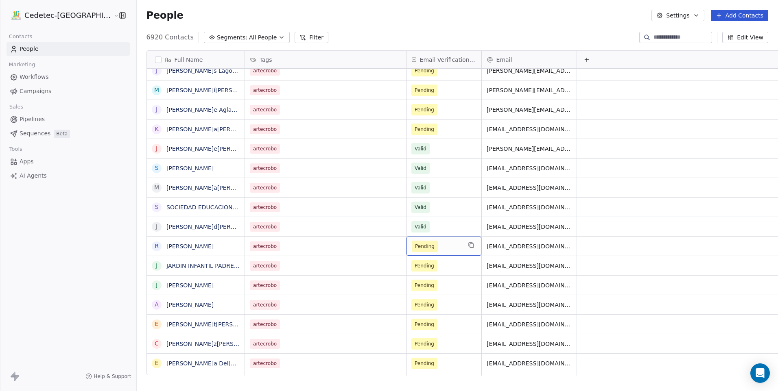
click at [415, 247] on span "Pending" at bounding box center [425, 246] width 20 height 8
click at [412, 244] on span "Pending" at bounding box center [425, 246] width 26 height 11
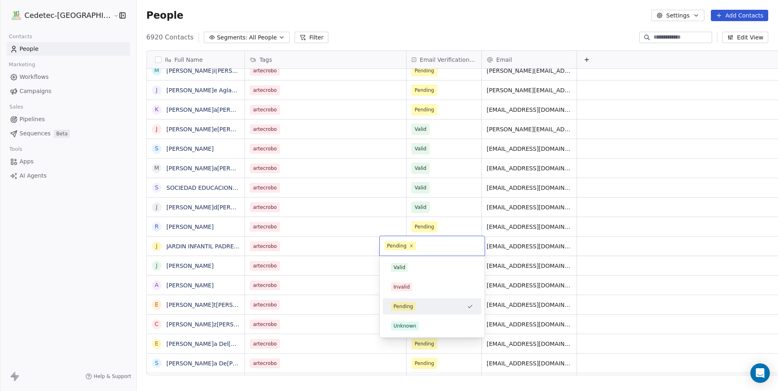
click at [408, 259] on div "Valid Invalid Pending Unknown" at bounding box center [431, 296] width 105 height 81
click at [409, 263] on div "Valid" at bounding box center [432, 267] width 92 height 13
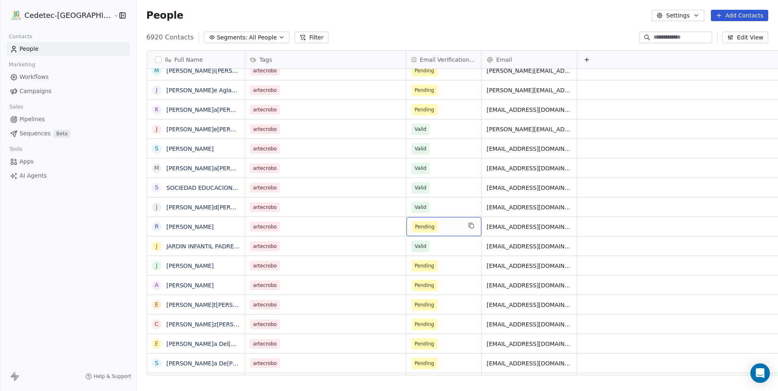
click at [415, 231] on span "Pending" at bounding box center [425, 227] width 20 height 8
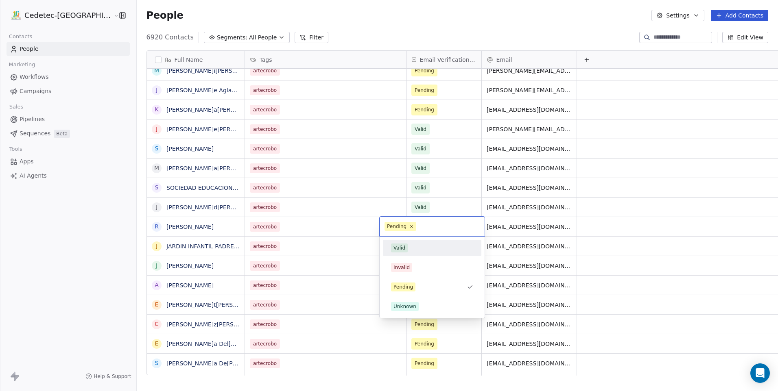
click at [399, 252] on span "Valid" at bounding box center [399, 248] width 17 height 9
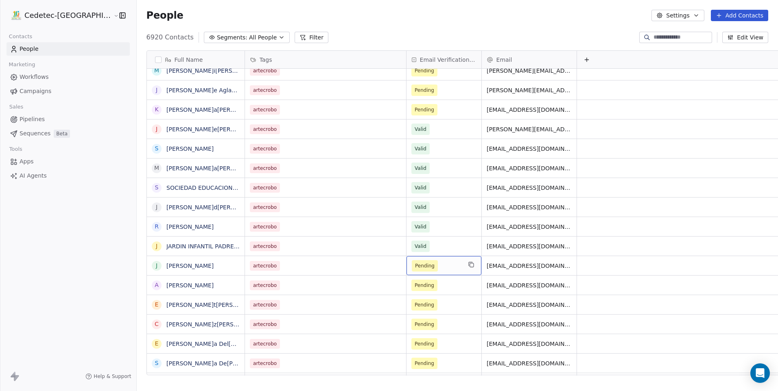
click at [415, 270] on span "Pending" at bounding box center [425, 266] width 20 height 8
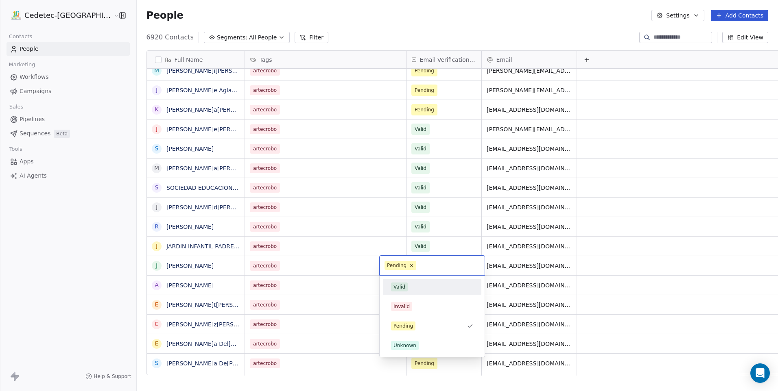
click at [402, 287] on div "Valid" at bounding box center [399, 286] width 12 height 7
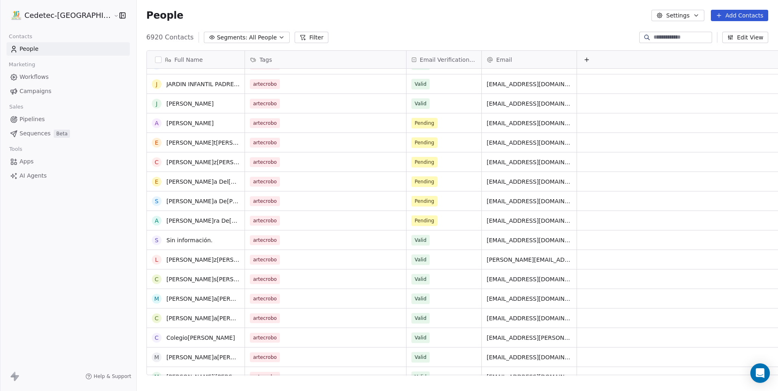
scroll to position [1830, 0]
click at [415, 177] on span "Pending" at bounding box center [425, 181] width 20 height 8
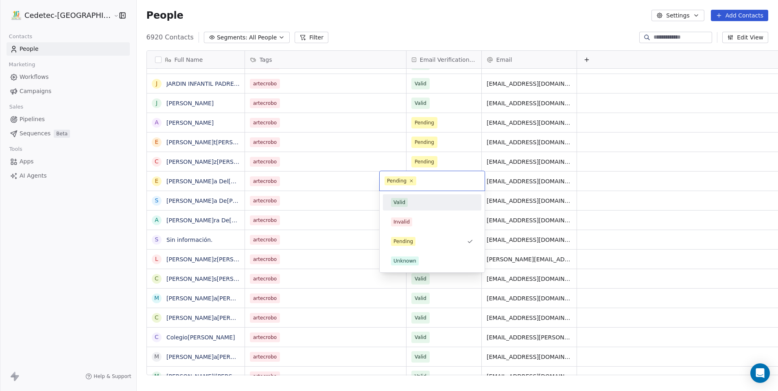
click at [397, 208] on div "Valid" at bounding box center [432, 202] width 92 height 13
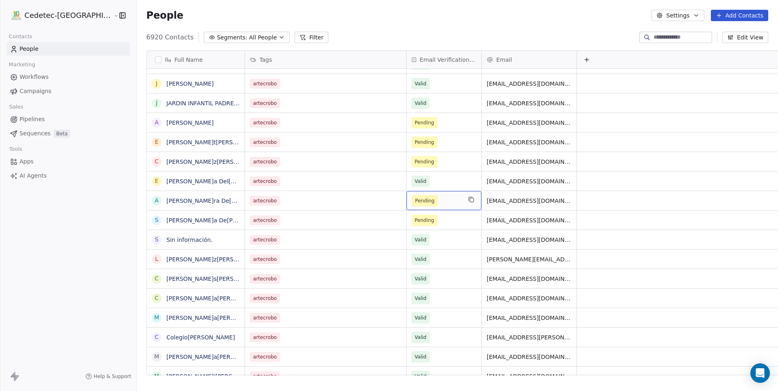
click at [415, 203] on span "Pending" at bounding box center [425, 201] width 20 height 8
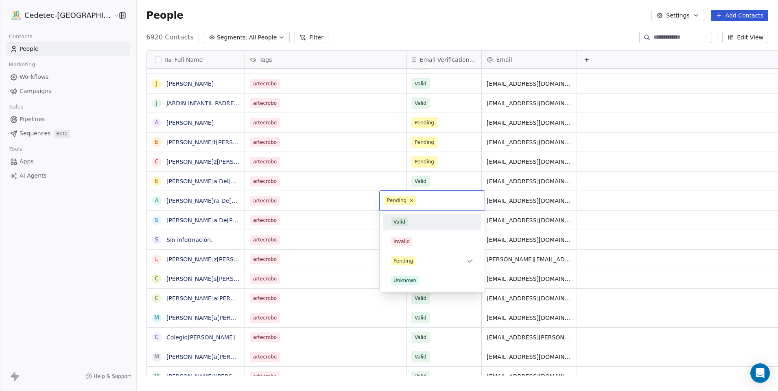
click at [400, 221] on div "Valid" at bounding box center [399, 221] width 12 height 7
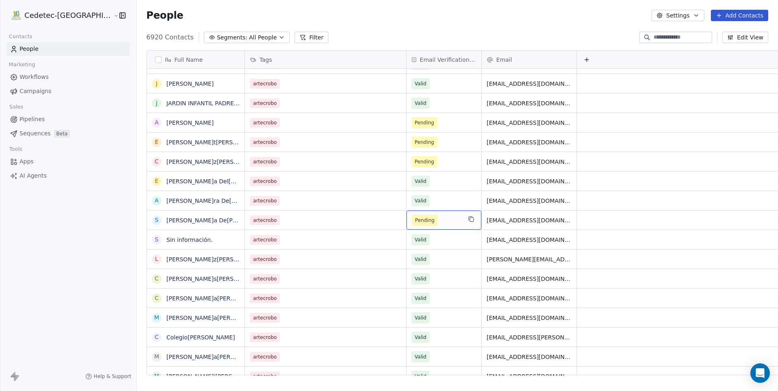
click at [415, 219] on span "Pending" at bounding box center [425, 220] width 20 height 8
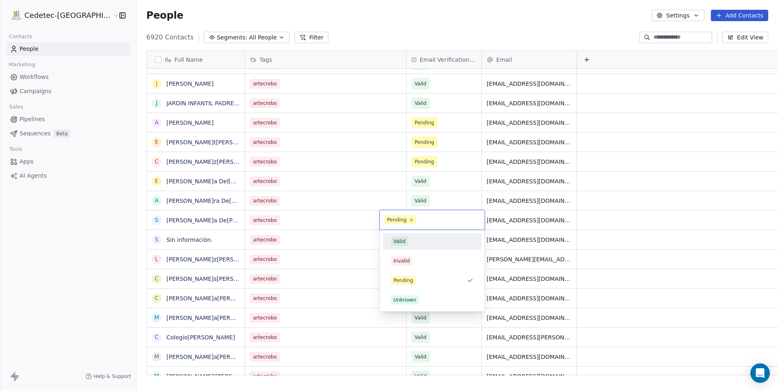
click at [407, 249] on div "Valid" at bounding box center [432, 241] width 98 height 16
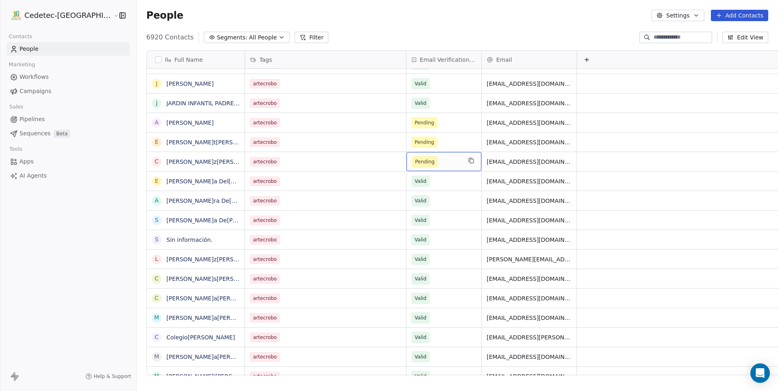
click at [415, 165] on span "Pending" at bounding box center [425, 162] width 20 height 8
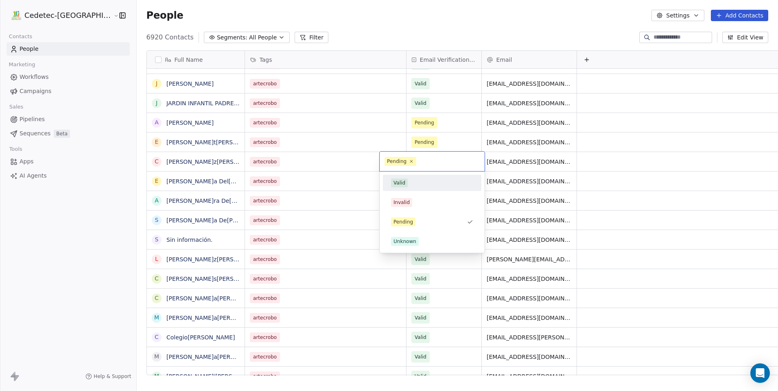
click at [397, 184] on div "Valid" at bounding box center [399, 182] width 12 height 7
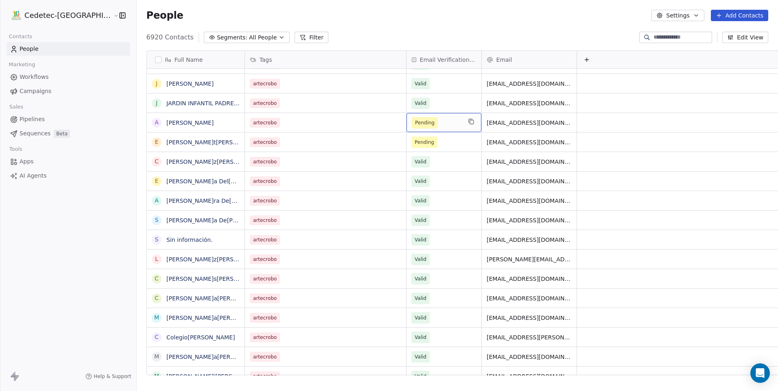
click at [406, 131] on div "Pending" at bounding box center [443, 122] width 75 height 19
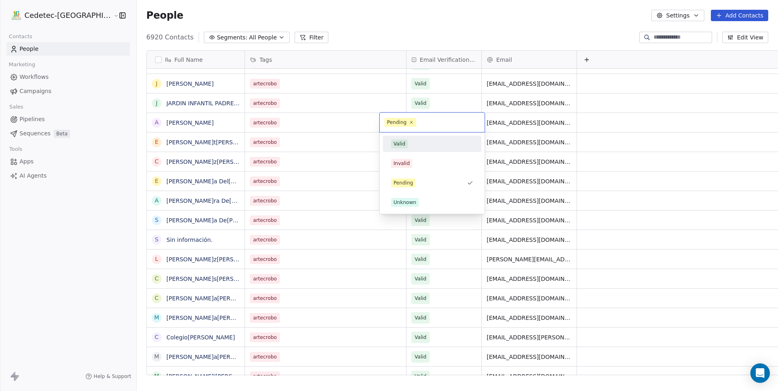
click at [395, 155] on div "Valid Invalid Pending Unknown" at bounding box center [432, 173] width 98 height 75
click at [397, 146] on div "Valid" at bounding box center [399, 143] width 12 height 7
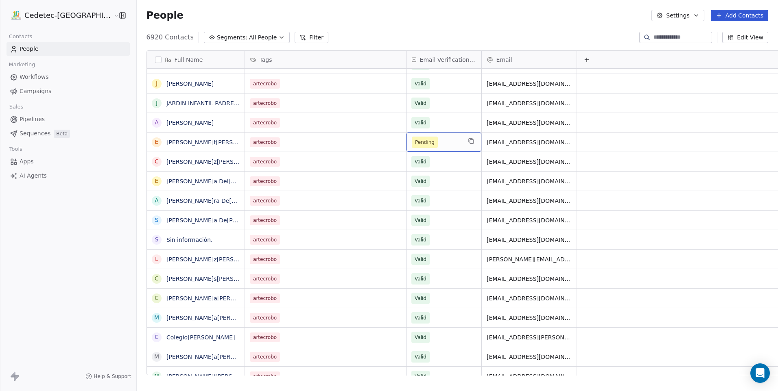
click at [415, 138] on span "Pending" at bounding box center [425, 142] width 20 height 8
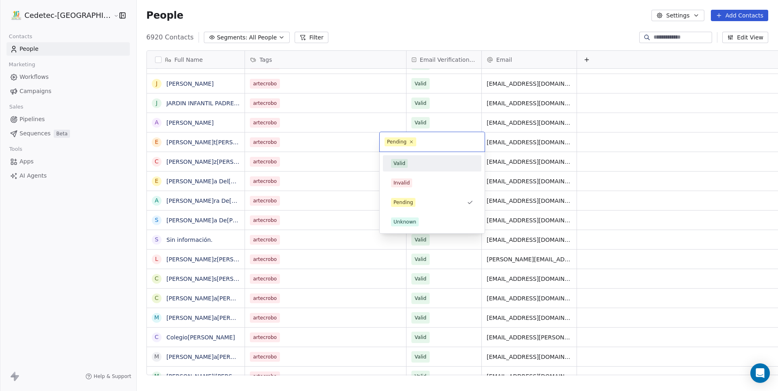
click at [402, 158] on div "Valid" at bounding box center [432, 163] width 92 height 13
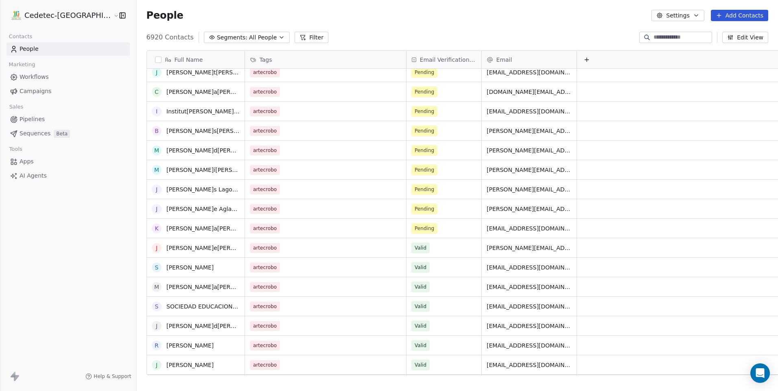
scroll to position [1545, 0]
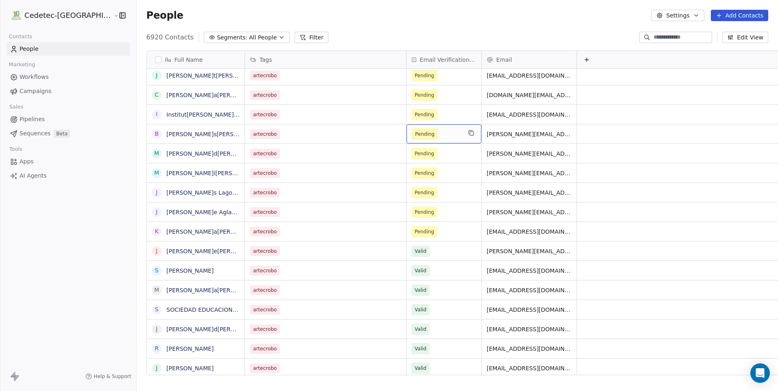
click at [406, 141] on div "Pending" at bounding box center [443, 133] width 75 height 19
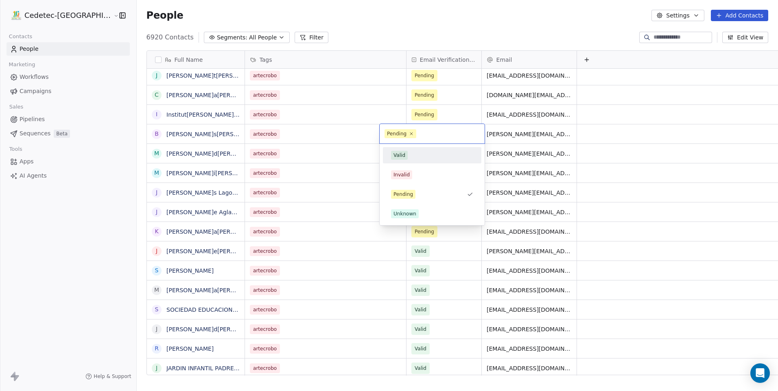
click at [403, 164] on div "Valid Invalid Pending Unknown" at bounding box center [432, 184] width 98 height 75
click at [403, 157] on div "Valid" at bounding box center [399, 155] width 12 height 7
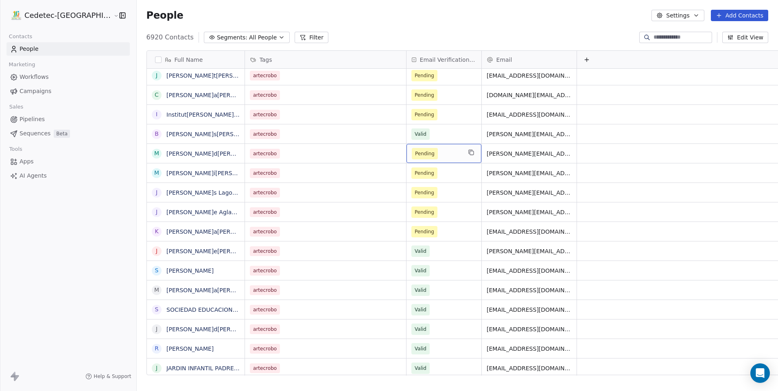
click at [412, 159] on span "Pending" at bounding box center [425, 153] width 26 height 11
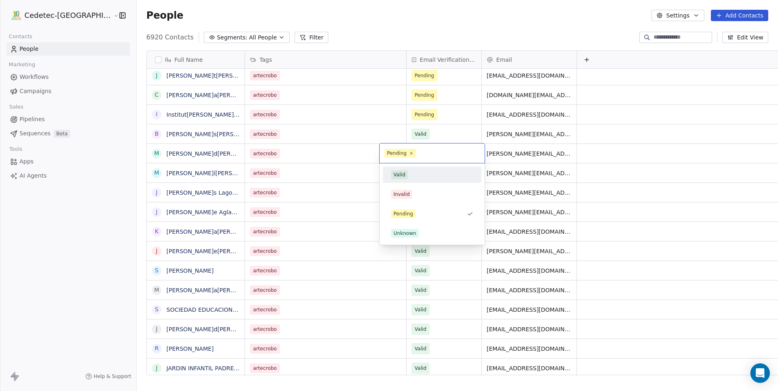
click at [402, 171] on span "Valid" at bounding box center [399, 174] width 17 height 9
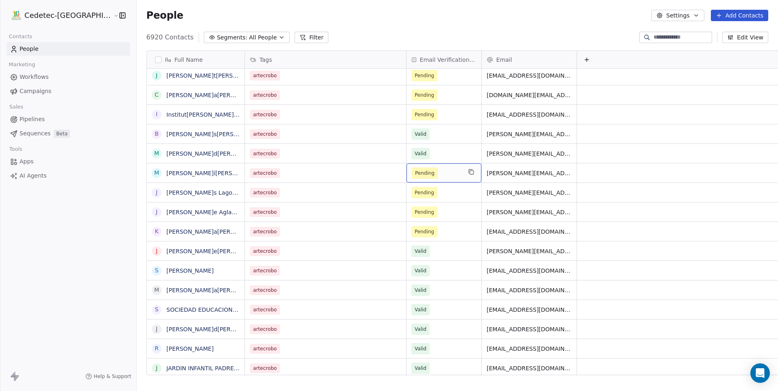
click at [415, 172] on span "Pending" at bounding box center [425, 173] width 20 height 8
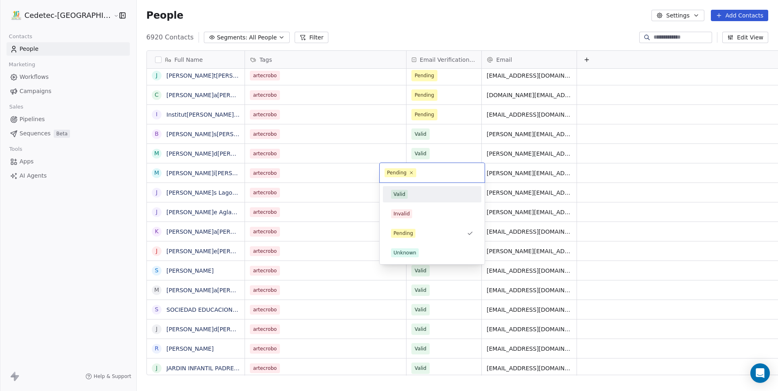
click at [406, 196] on span "Valid" at bounding box center [399, 194] width 17 height 9
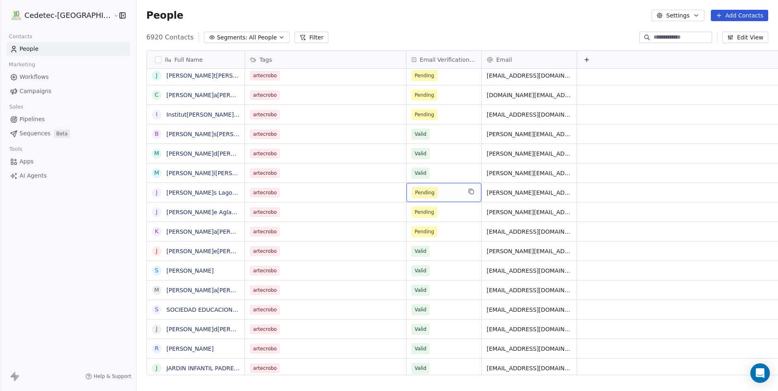
click at [415, 196] on span "Pending" at bounding box center [425, 193] width 20 height 8
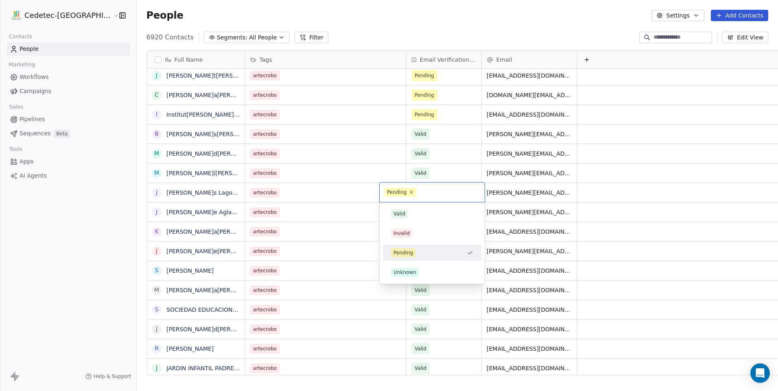
click at [411, 209] on div "Valid" at bounding box center [432, 213] width 92 height 13
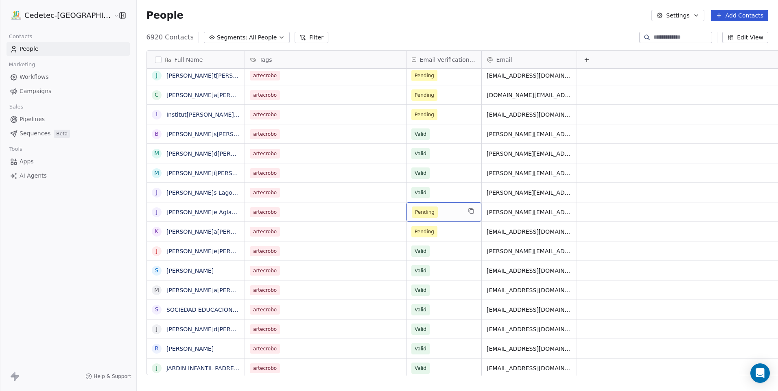
click at [415, 212] on span "Pending" at bounding box center [425, 212] width 20 height 8
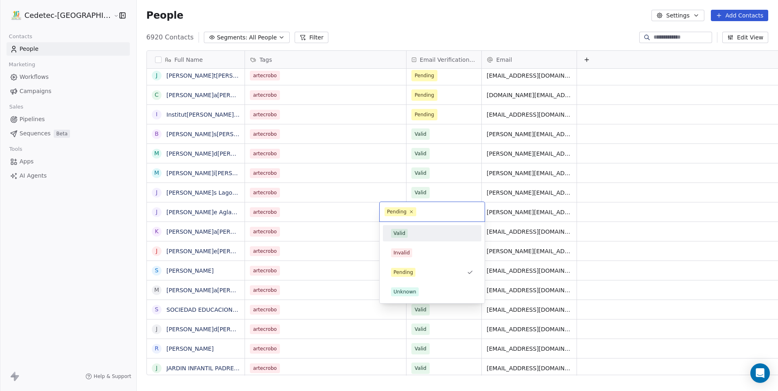
click at [415, 231] on div "Valid" at bounding box center [432, 233] width 82 height 9
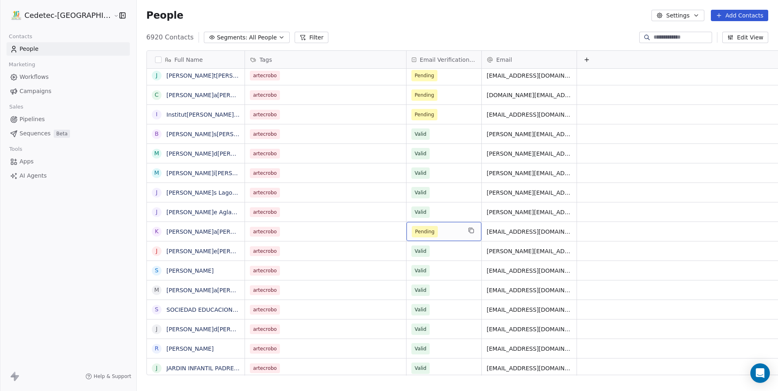
click at [412, 232] on span "Pending" at bounding box center [425, 231] width 26 height 11
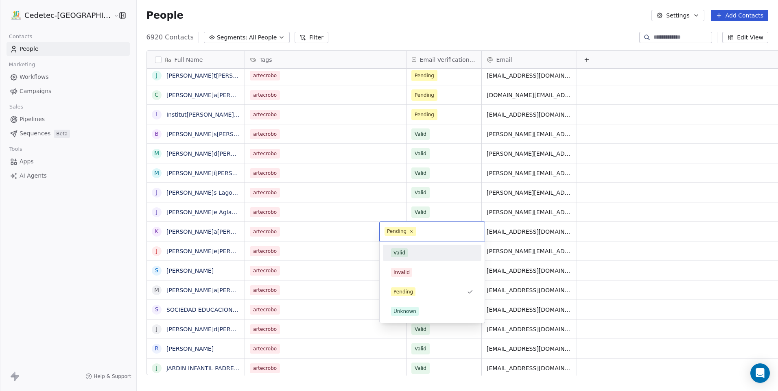
click at [410, 254] on div "Valid" at bounding box center [432, 252] width 82 height 9
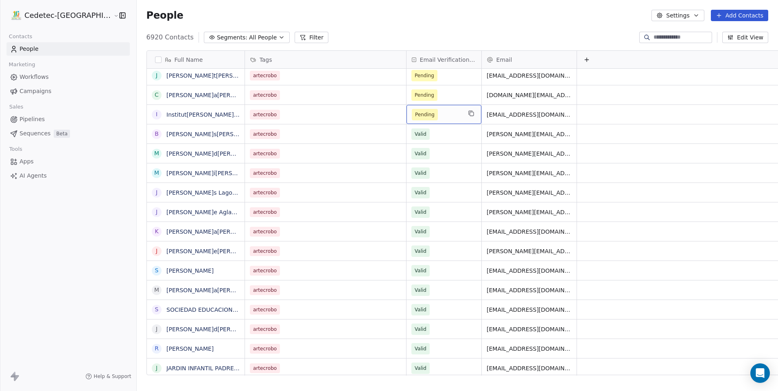
click at [412, 117] on span "Pending" at bounding box center [425, 114] width 26 height 11
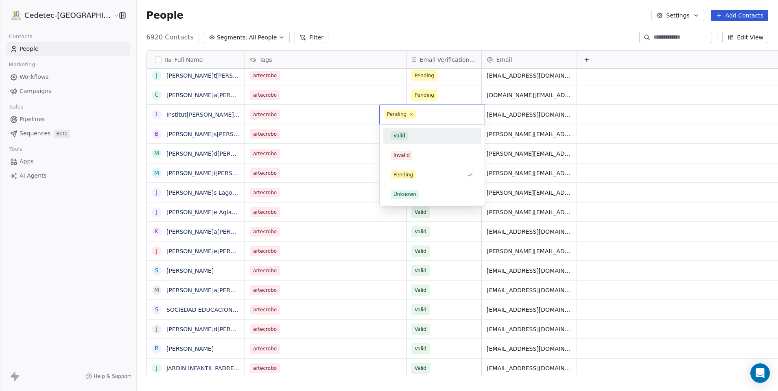
click at [406, 129] on div "Valid" at bounding box center [432, 135] width 92 height 13
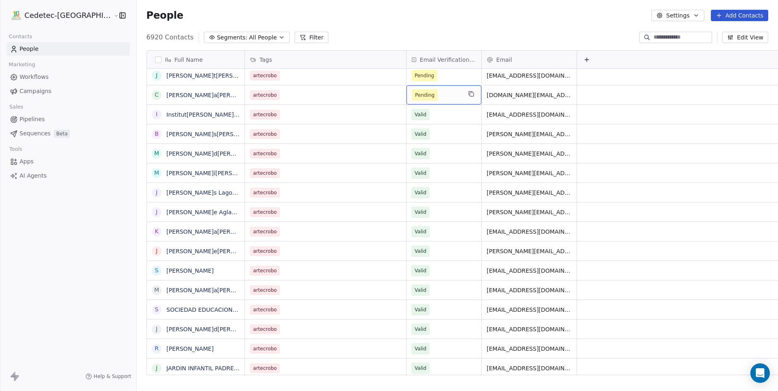
click at [415, 96] on span "Pending" at bounding box center [425, 95] width 20 height 8
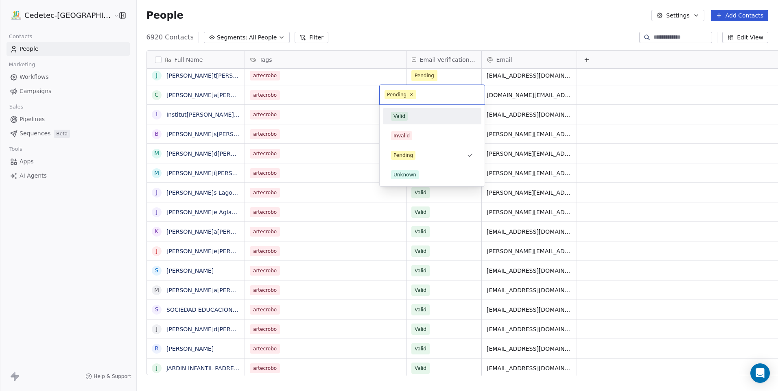
click at [403, 116] on div "Valid" at bounding box center [399, 116] width 12 height 7
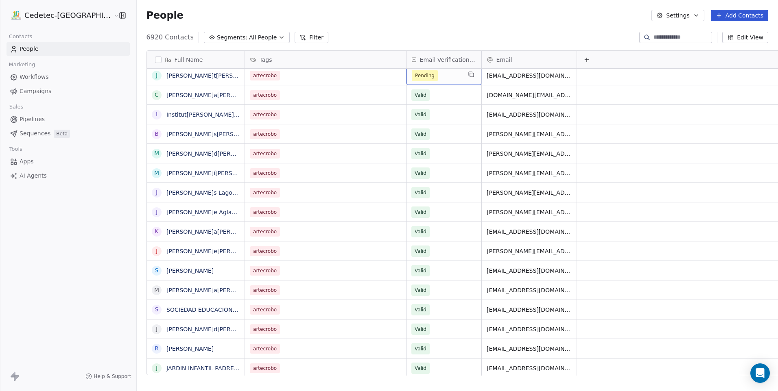
scroll to position [1542, 0]
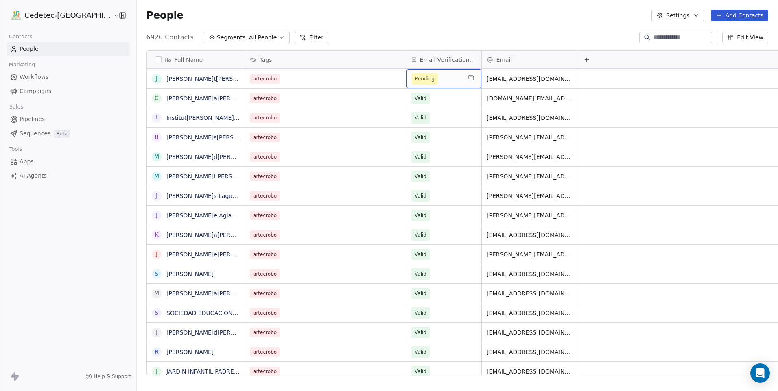
click at [415, 78] on span "Pending" at bounding box center [425, 79] width 20 height 8
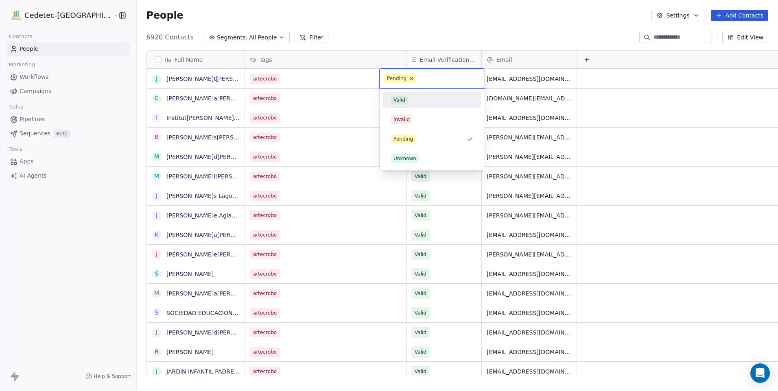
click at [406, 100] on span "Valid" at bounding box center [399, 100] width 17 height 9
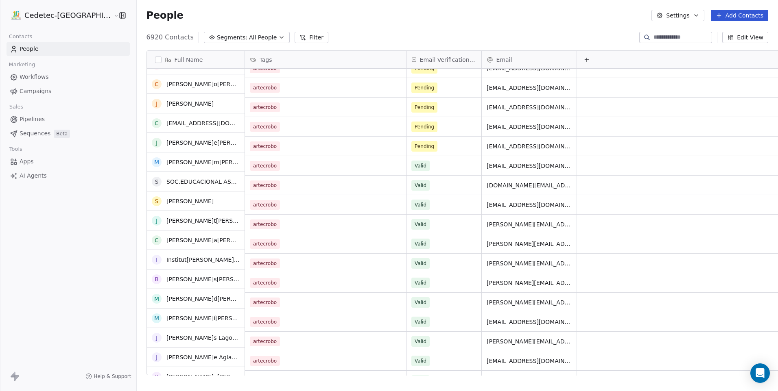
scroll to position [1380, 0]
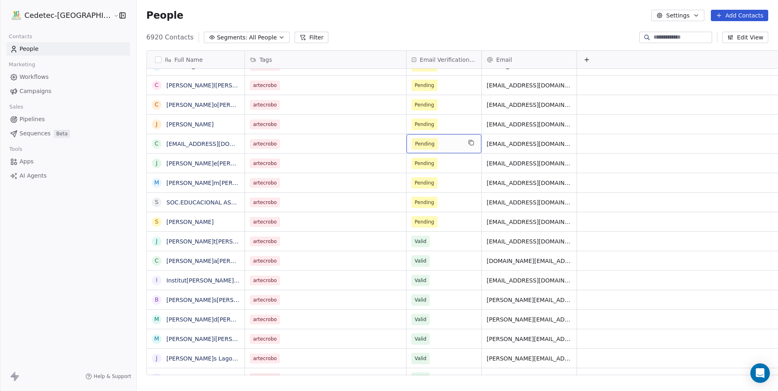
click at [406, 153] on div "Pending" at bounding box center [443, 143] width 75 height 19
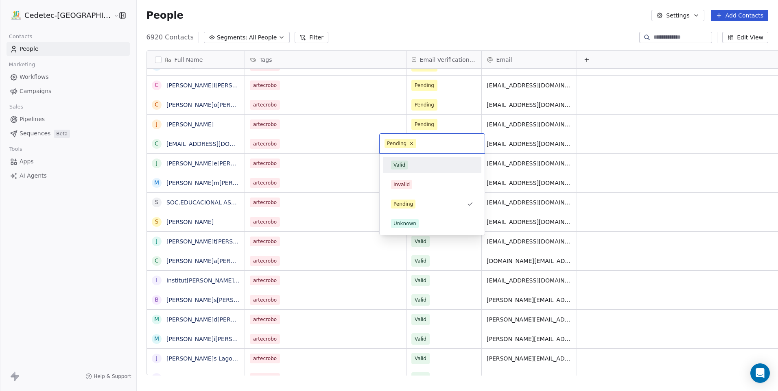
click at [403, 164] on div "Valid" at bounding box center [399, 164] width 12 height 7
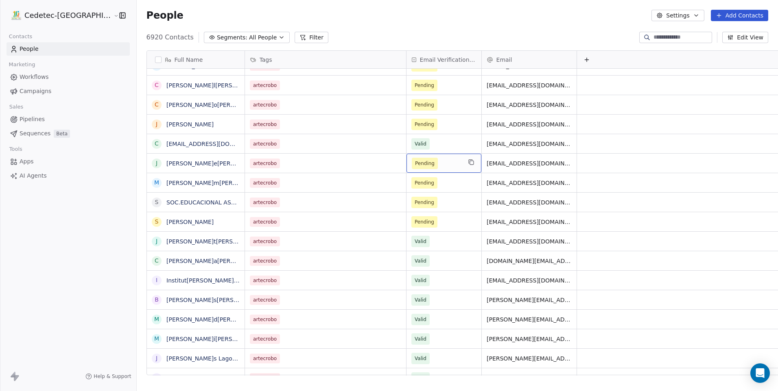
click at [415, 164] on span "Pending" at bounding box center [425, 163] width 20 height 8
click at [415, 182] on span "Pending" at bounding box center [425, 183] width 20 height 8
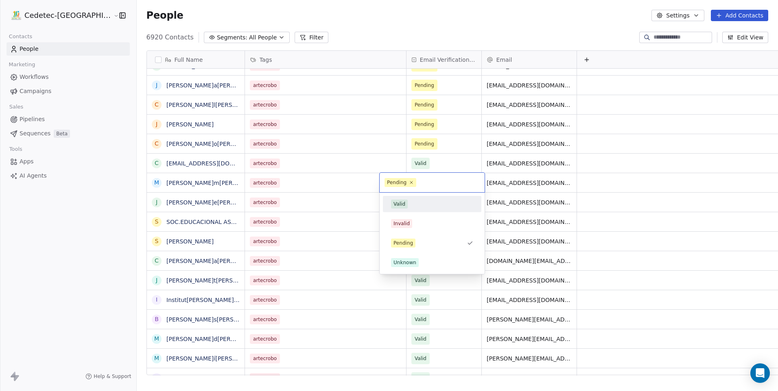
click at [411, 209] on div "Valid" at bounding box center [432, 204] width 92 height 13
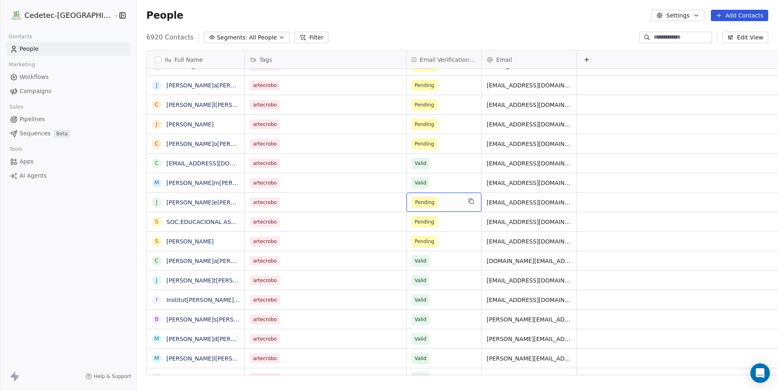
click at [412, 203] on span "Pending" at bounding box center [425, 202] width 26 height 11
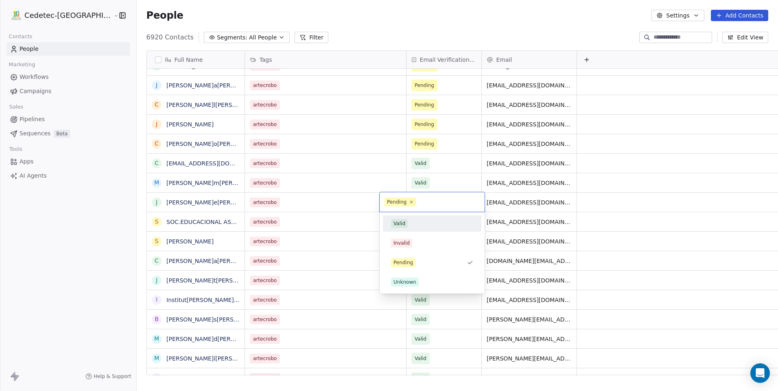
click at [411, 229] on div "Valid" at bounding box center [432, 223] width 92 height 13
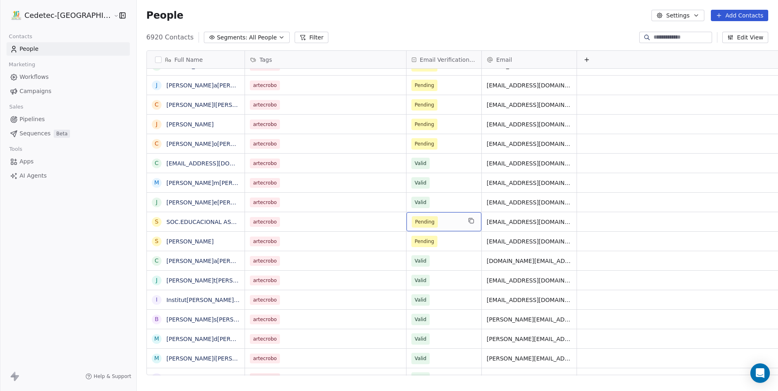
click at [412, 226] on span "Pending" at bounding box center [425, 221] width 26 height 11
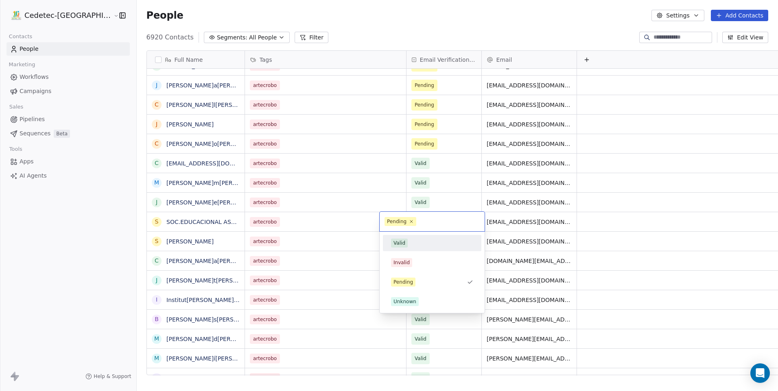
click at [410, 247] on div "Valid" at bounding box center [432, 243] width 82 height 9
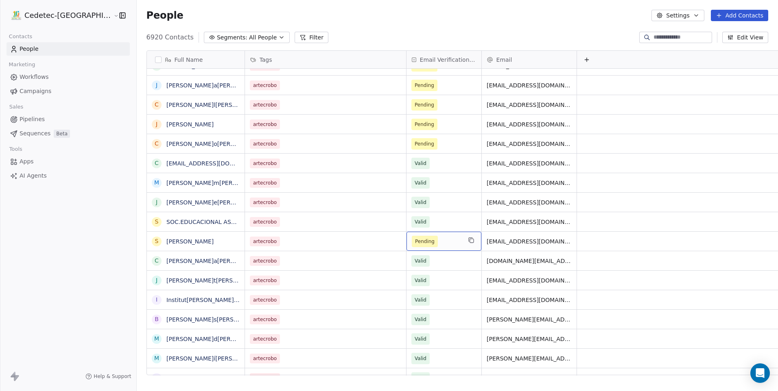
click at [412, 246] on span "Pending" at bounding box center [425, 241] width 26 height 11
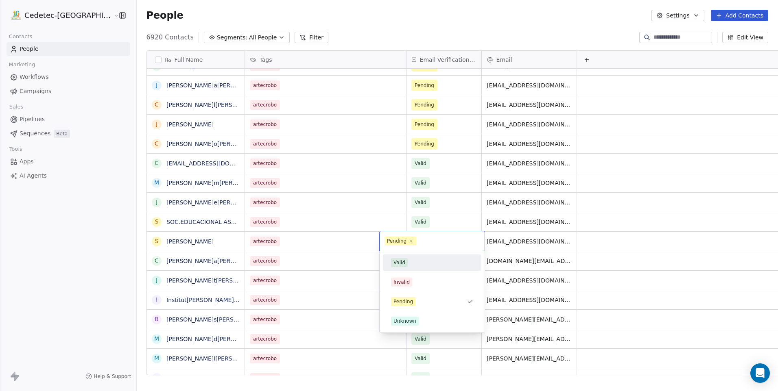
click at [401, 260] on div "Valid" at bounding box center [399, 262] width 12 height 7
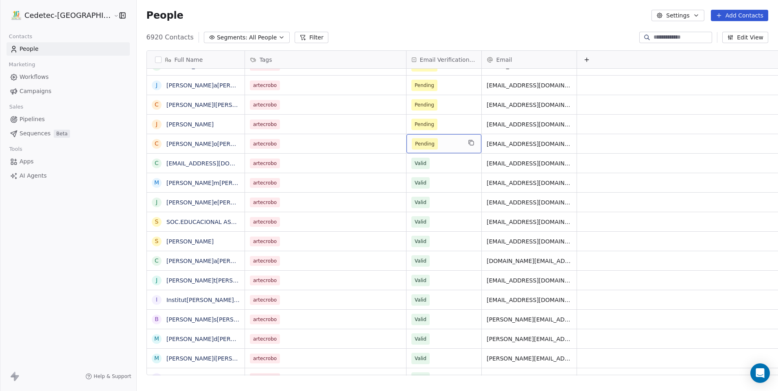
click at [415, 141] on span "Pending" at bounding box center [425, 144] width 20 height 8
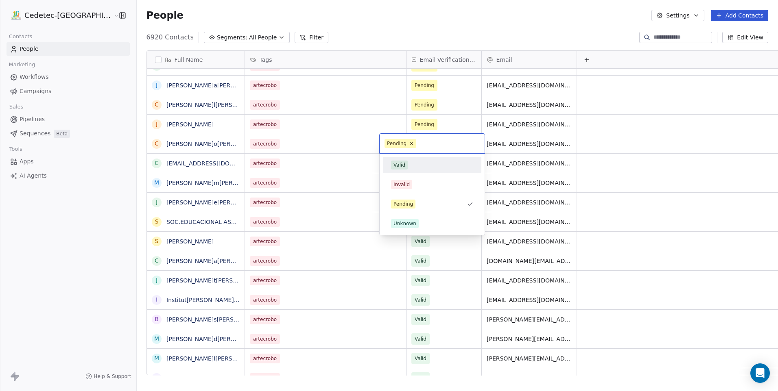
click at [404, 161] on div "Valid" at bounding box center [399, 164] width 12 height 7
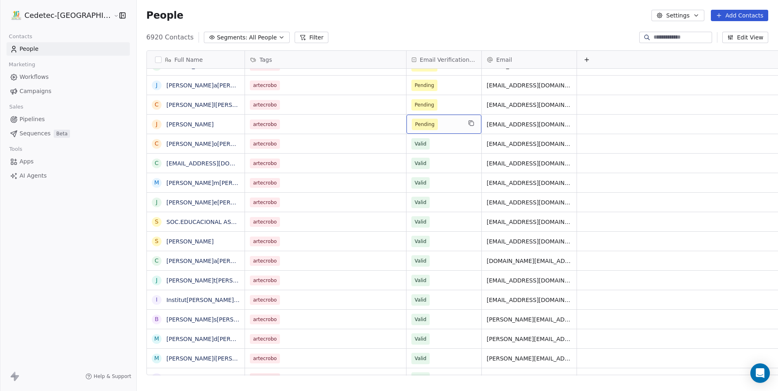
click at [412, 119] on span "Pending" at bounding box center [425, 124] width 26 height 11
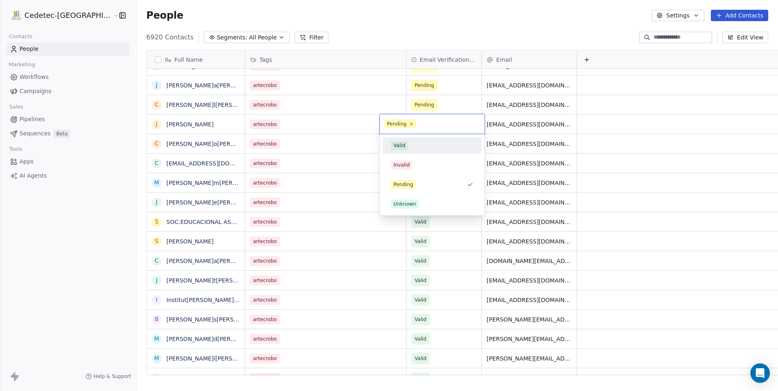
click at [402, 145] on div "Valid" at bounding box center [399, 145] width 12 height 7
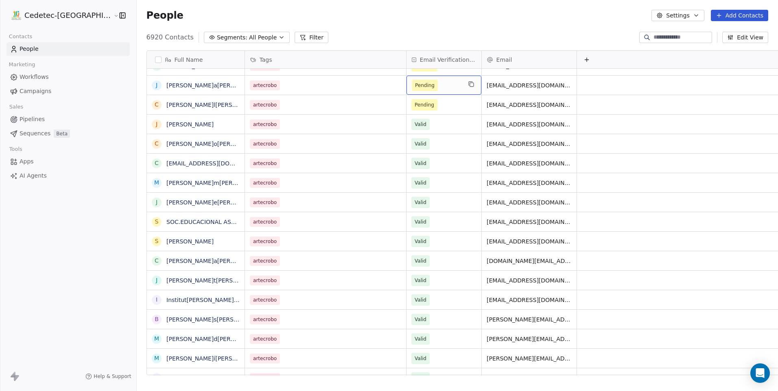
click at [407, 94] on div "Pending" at bounding box center [443, 85] width 75 height 19
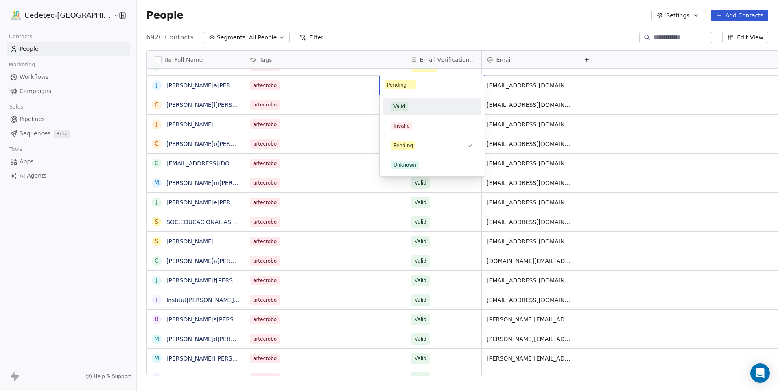
click at [410, 107] on div "Valid" at bounding box center [432, 106] width 82 height 9
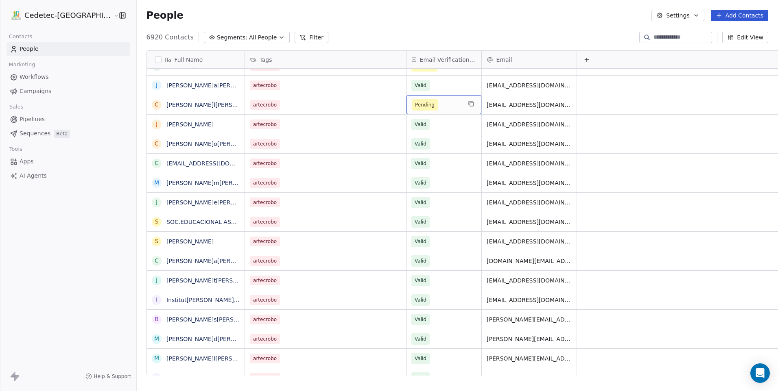
click at [412, 103] on span "Pending" at bounding box center [425, 104] width 26 height 11
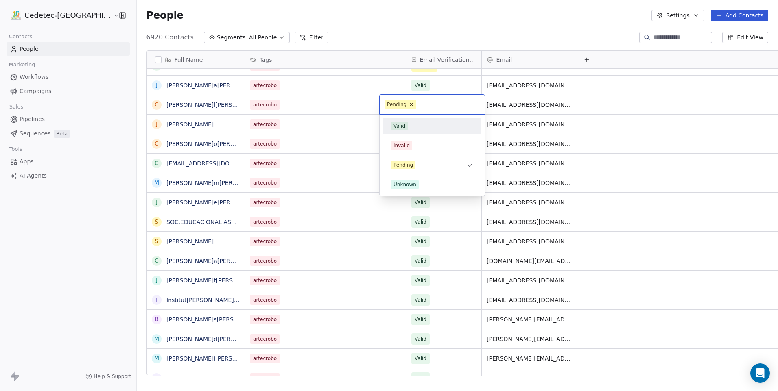
click at [410, 120] on div "Valid" at bounding box center [432, 126] width 92 height 13
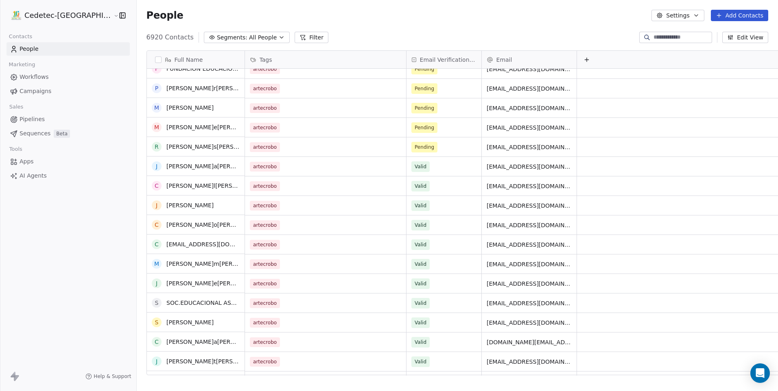
scroll to position [1298, 0]
click at [406, 138] on div "Pending" at bounding box center [443, 146] width 75 height 19
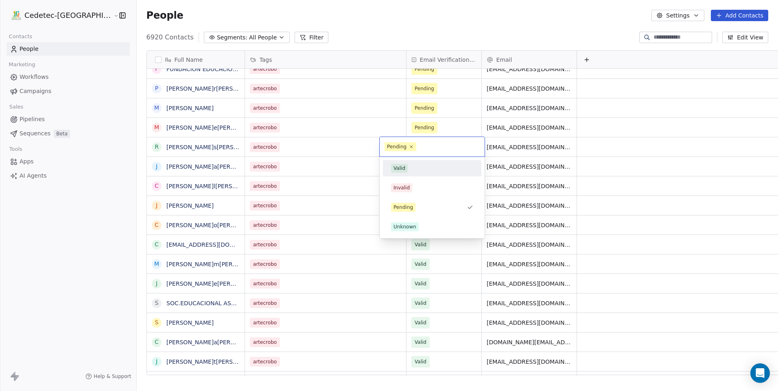
click at [410, 166] on div "Valid" at bounding box center [432, 168] width 82 height 9
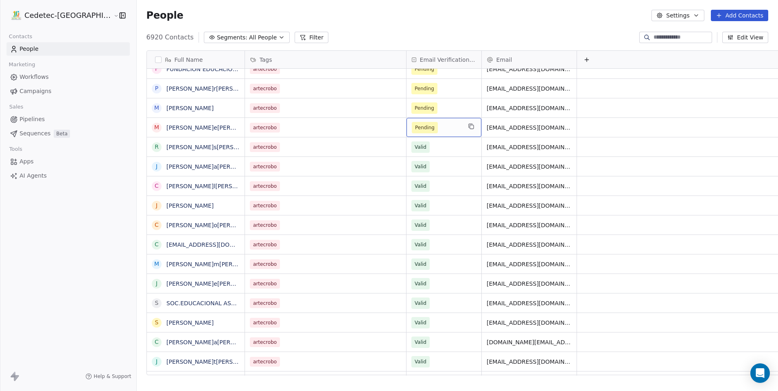
click at [417, 127] on span "Pending" at bounding box center [437, 127] width 50 height 11
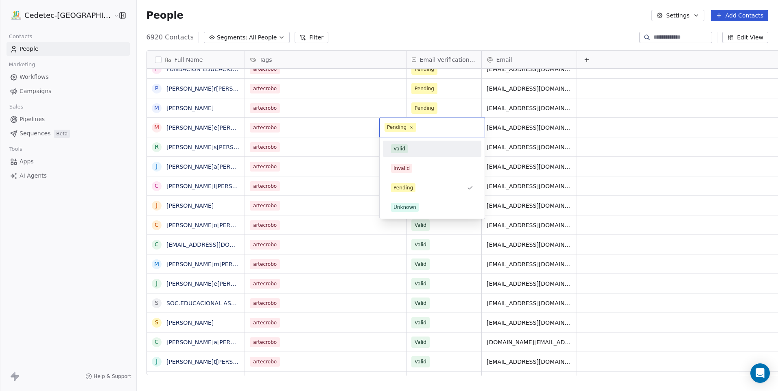
click at [414, 148] on div "Valid" at bounding box center [432, 148] width 82 height 9
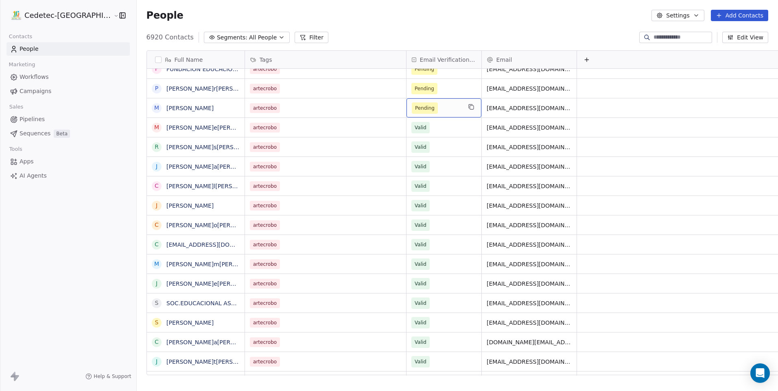
click at [412, 104] on span "Pending" at bounding box center [437, 107] width 50 height 11
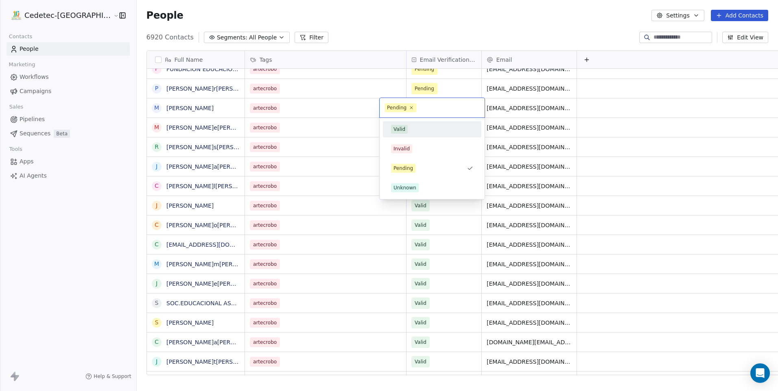
click at [411, 137] on div "Valid" at bounding box center [432, 129] width 98 height 16
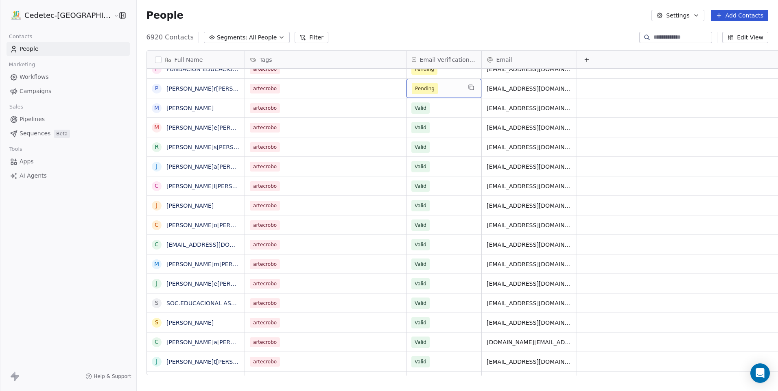
click at [413, 96] on div "Pending" at bounding box center [443, 88] width 75 height 19
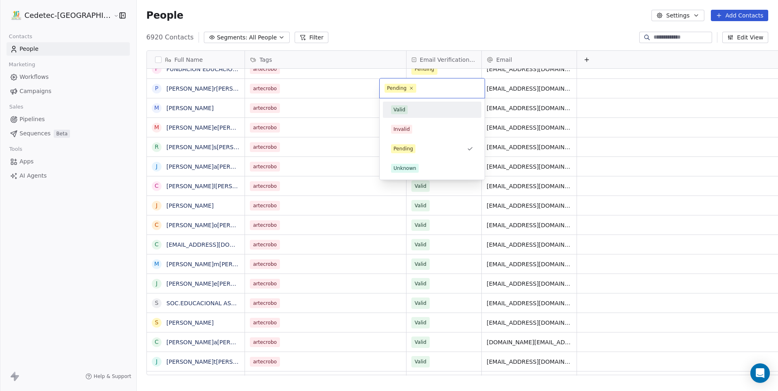
drag, startPoint x: 413, startPoint y: 111, endPoint x: 413, endPoint y: 121, distance: 9.8
click at [413, 111] on div "Valid" at bounding box center [432, 109] width 82 height 9
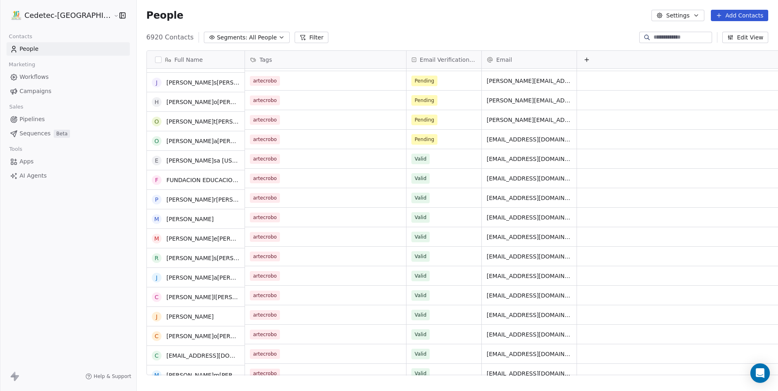
scroll to position [1176, 0]
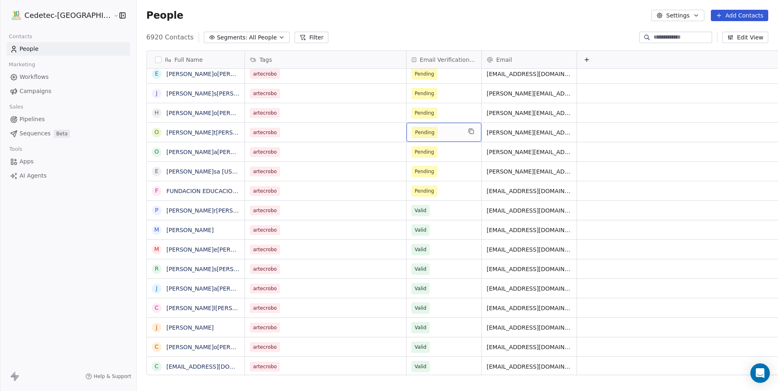
click at [409, 140] on div "Pending" at bounding box center [443, 132] width 75 height 19
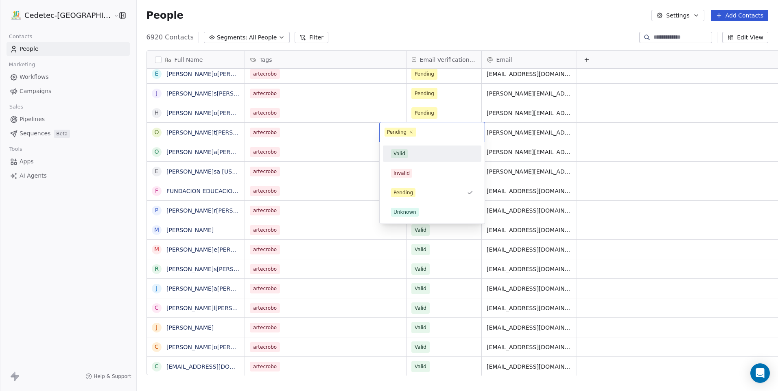
click at [410, 155] on div "Valid" at bounding box center [432, 153] width 82 height 9
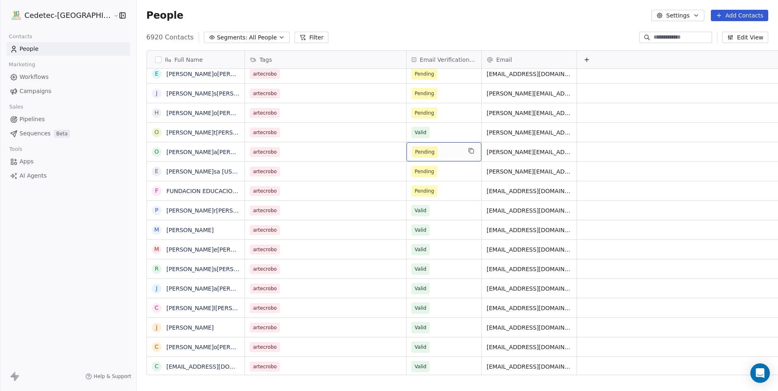
click at [412, 154] on span "Pending" at bounding box center [425, 151] width 26 height 11
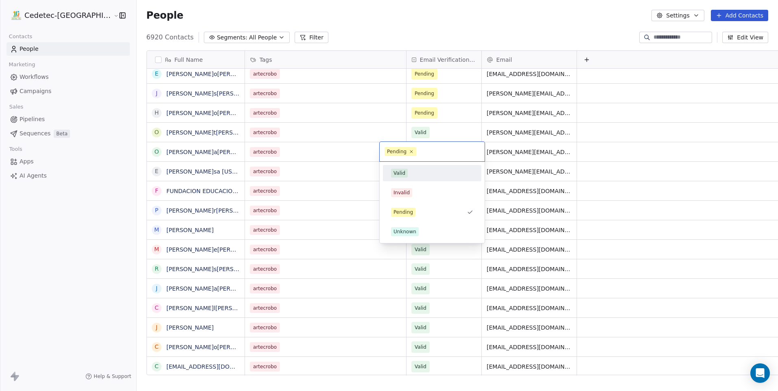
click at [414, 170] on div "Valid" at bounding box center [432, 173] width 82 height 9
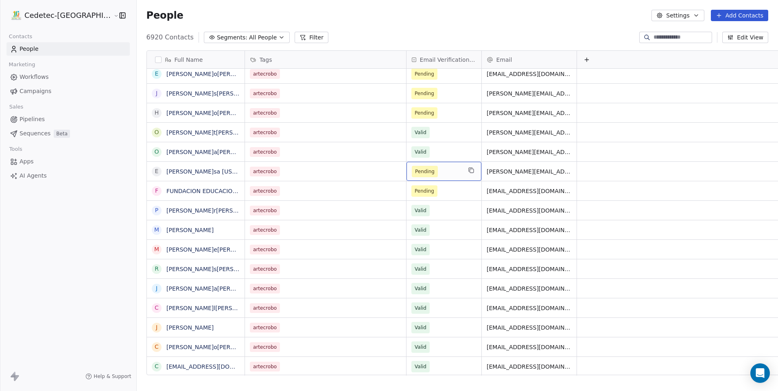
click at [414, 172] on span "Pending" at bounding box center [437, 171] width 50 height 11
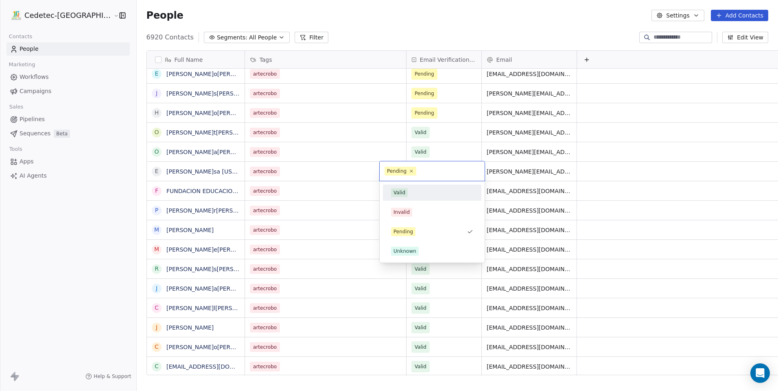
click at [419, 201] on div "Valid" at bounding box center [432, 193] width 98 height 16
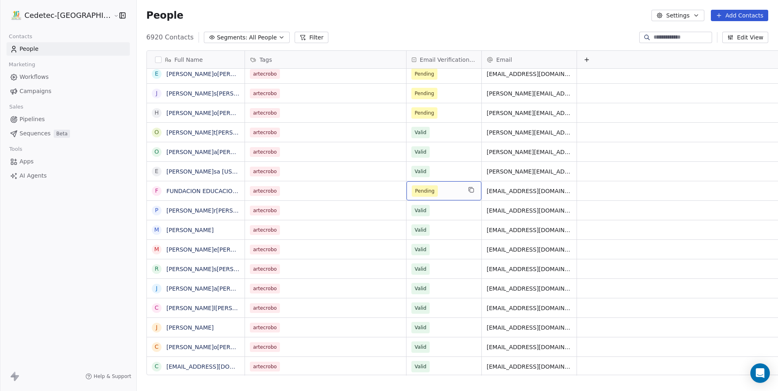
click at [413, 190] on span "Pending" at bounding box center [437, 190] width 50 height 11
click at [412, 190] on span "Pending" at bounding box center [437, 190] width 50 height 11
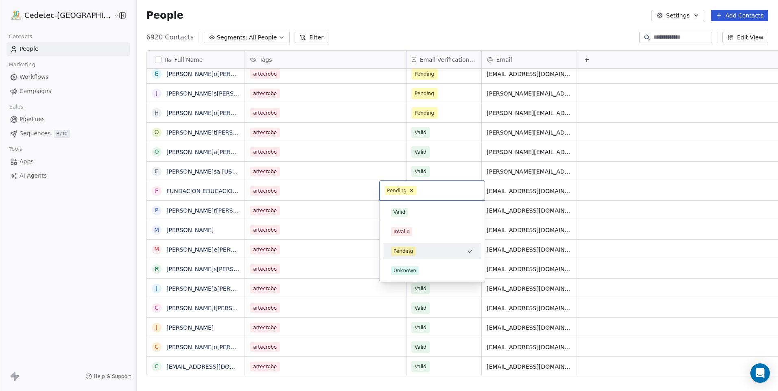
click at [413, 203] on div "Valid Invalid Pending Unknown" at bounding box center [431, 241] width 105 height 81
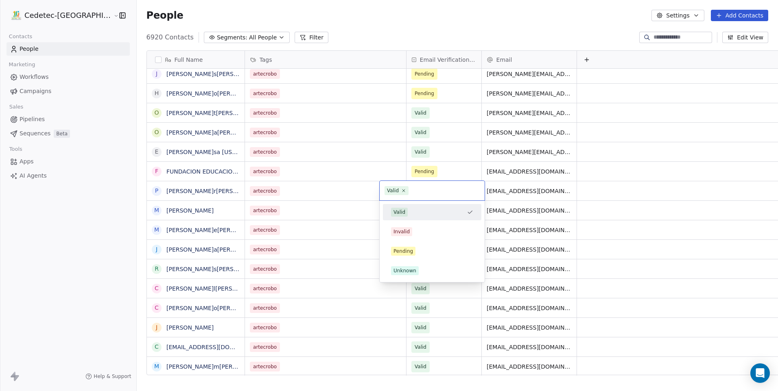
click at [413, 208] on div "Valid" at bounding box center [427, 212] width 72 height 9
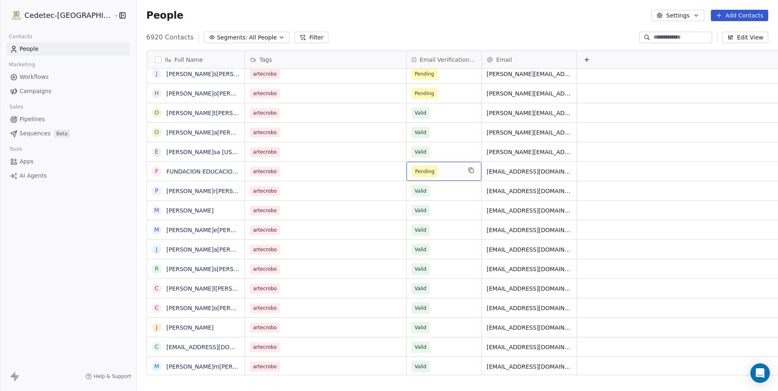
click at [409, 178] on div "Pending" at bounding box center [443, 171] width 75 height 19
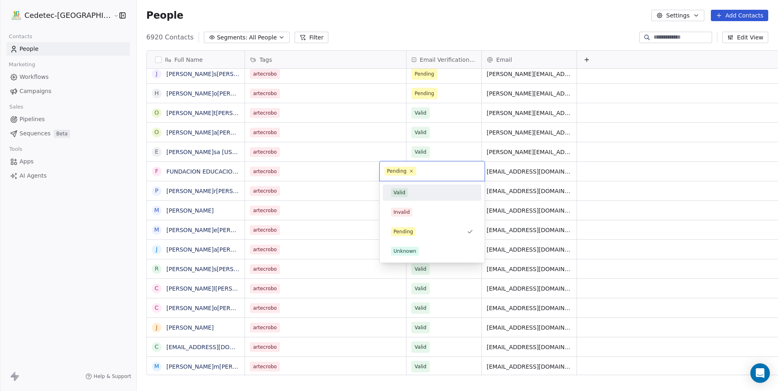
click at [410, 192] on div "Valid" at bounding box center [432, 192] width 82 height 9
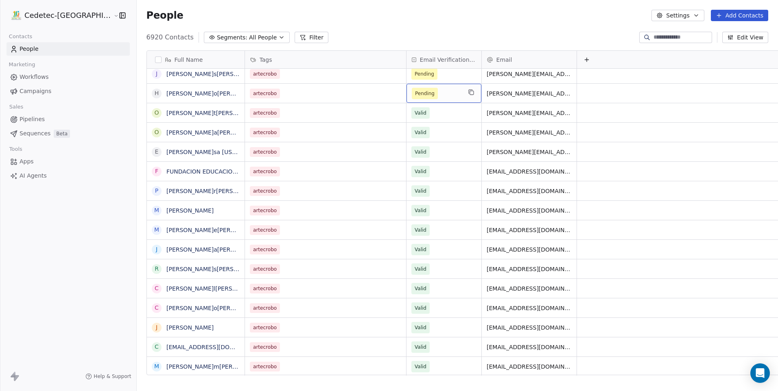
click at [415, 94] on span "Pending" at bounding box center [425, 93] width 20 height 8
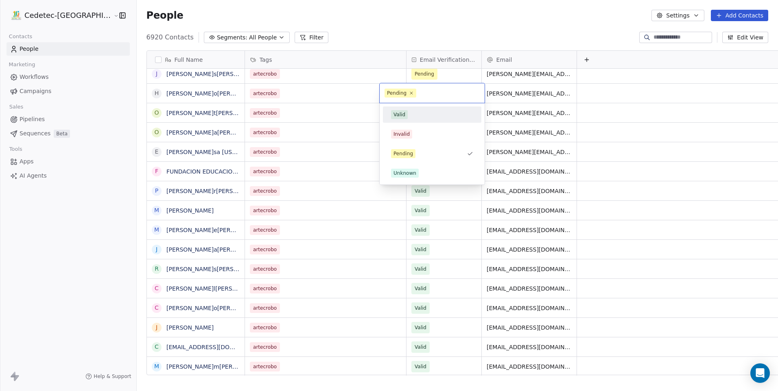
click at [407, 111] on div "Valid" at bounding box center [432, 114] width 82 height 9
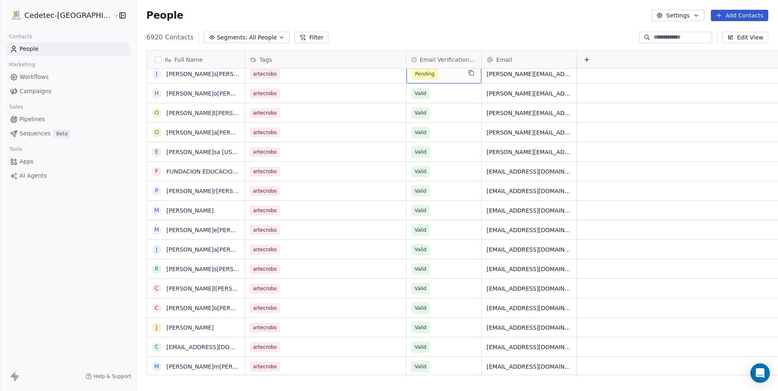
scroll to position [1171, 0]
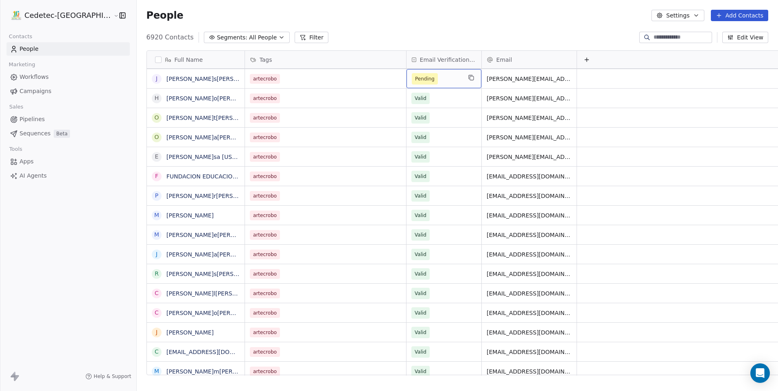
click at [412, 81] on span "Pending" at bounding box center [425, 78] width 26 height 11
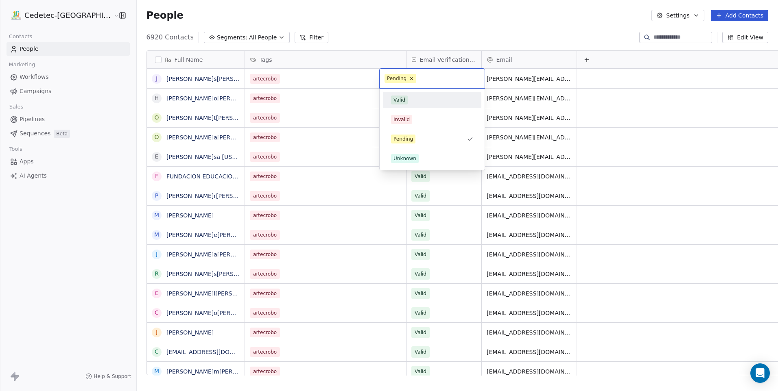
click at [410, 100] on div "Valid" at bounding box center [432, 100] width 82 height 9
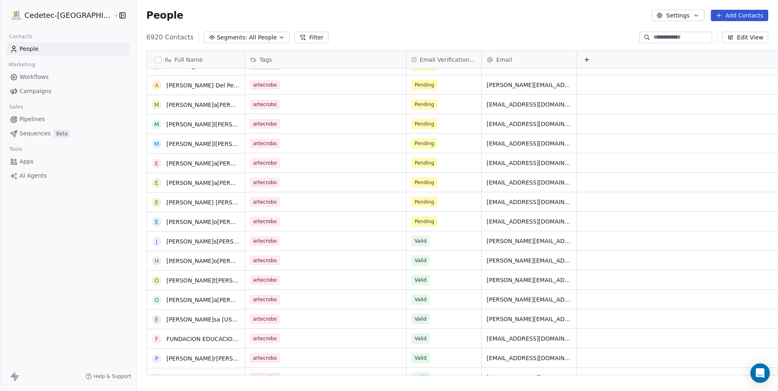
scroll to position [1009, 0]
click at [406, 137] on div "Pending" at bounding box center [443, 143] width 75 height 19
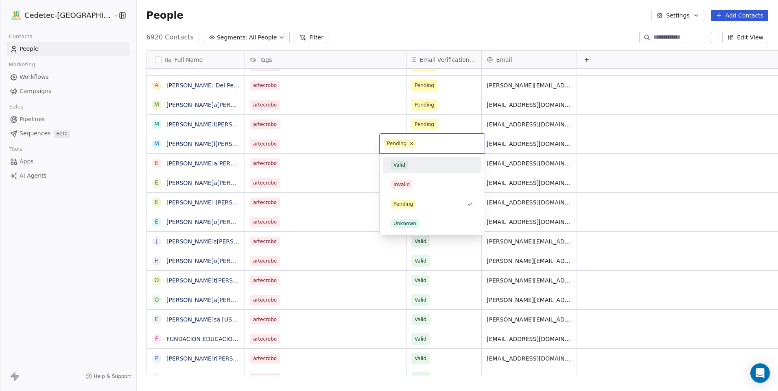
click at [404, 167] on div "Valid" at bounding box center [399, 164] width 12 height 7
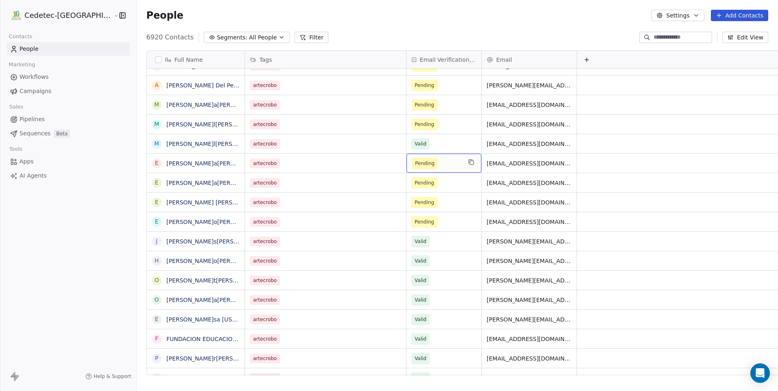
click at [415, 167] on span "Pending" at bounding box center [425, 163] width 20 height 8
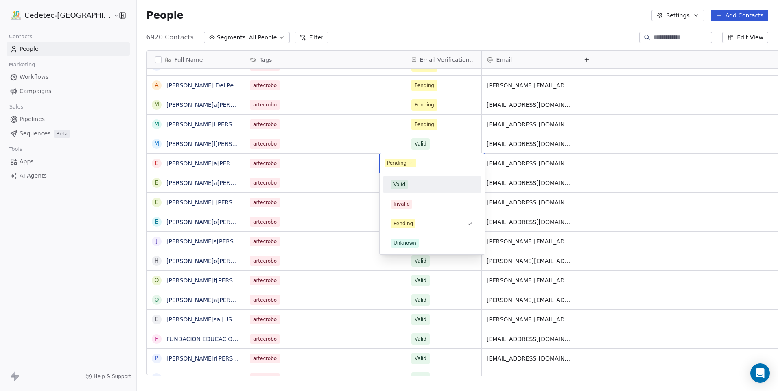
click at [408, 185] on div "Valid" at bounding box center [432, 184] width 82 height 9
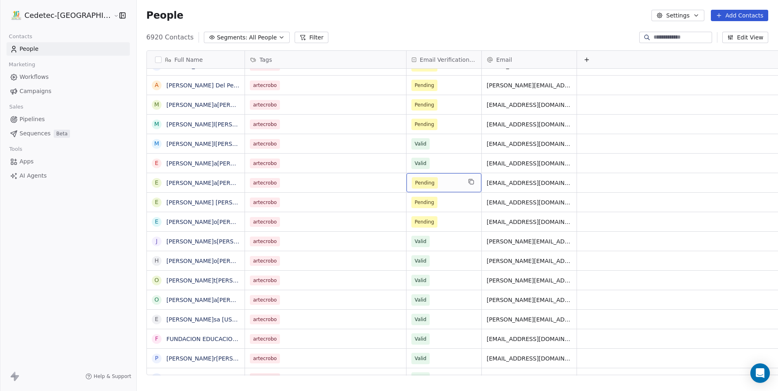
click at [415, 184] on span "Pending" at bounding box center [425, 183] width 20 height 8
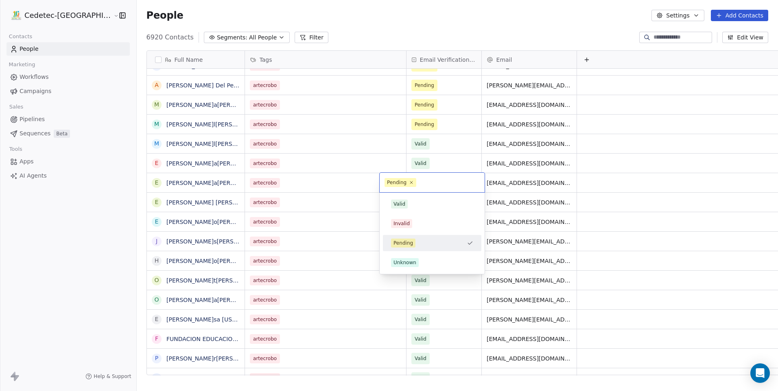
click at [404, 198] on div "Valid" at bounding box center [432, 204] width 92 height 13
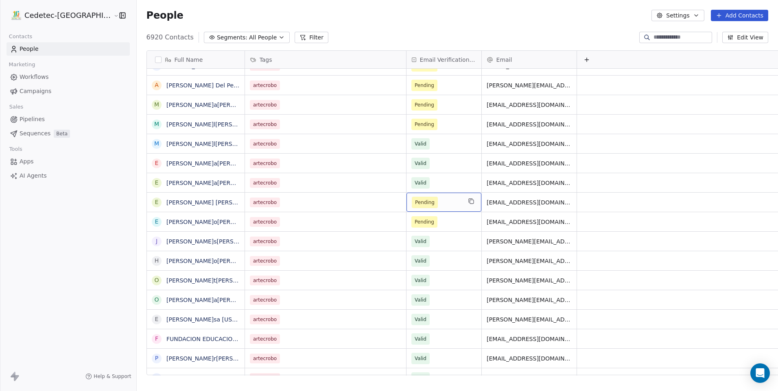
click at [415, 202] on span "Pending" at bounding box center [425, 202] width 20 height 8
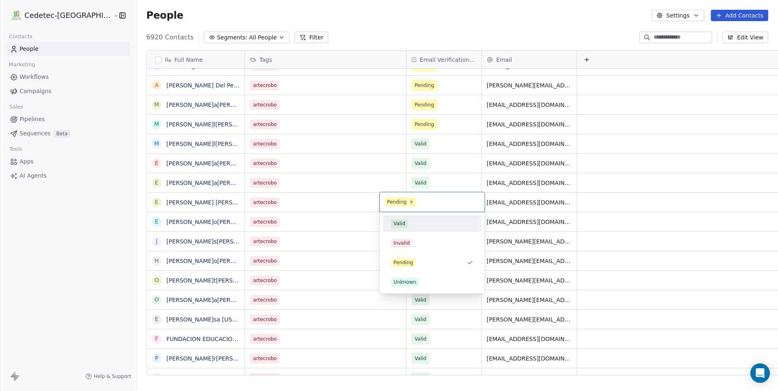
click at [403, 219] on div "Valid" at bounding box center [432, 223] width 92 height 13
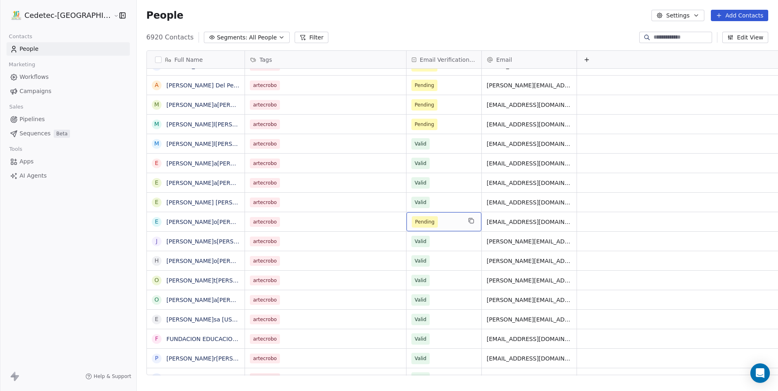
click at [412, 217] on span "Pending" at bounding box center [425, 221] width 26 height 11
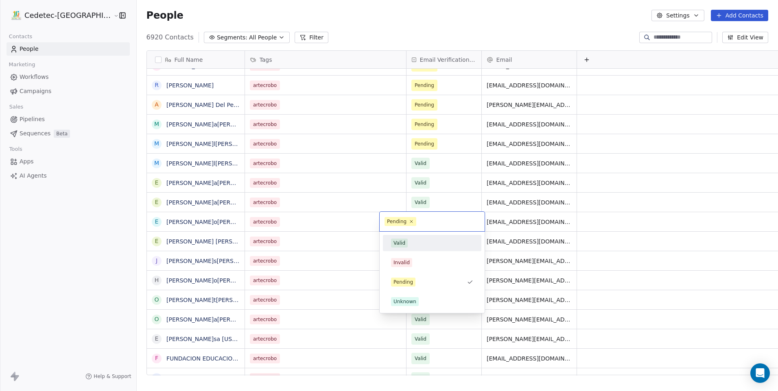
click at [399, 238] on div "Valid" at bounding box center [432, 243] width 92 height 13
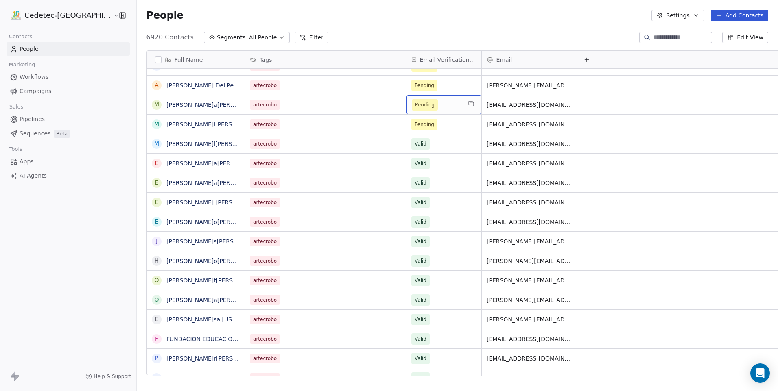
click at [415, 105] on span "Pending" at bounding box center [425, 105] width 20 height 8
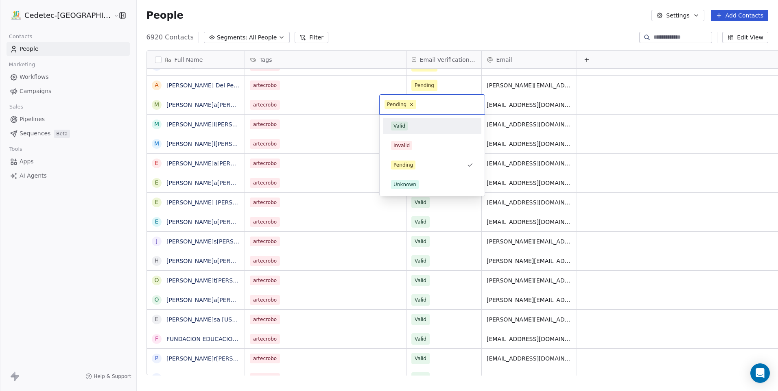
click at [400, 126] on div "Valid" at bounding box center [399, 125] width 12 height 7
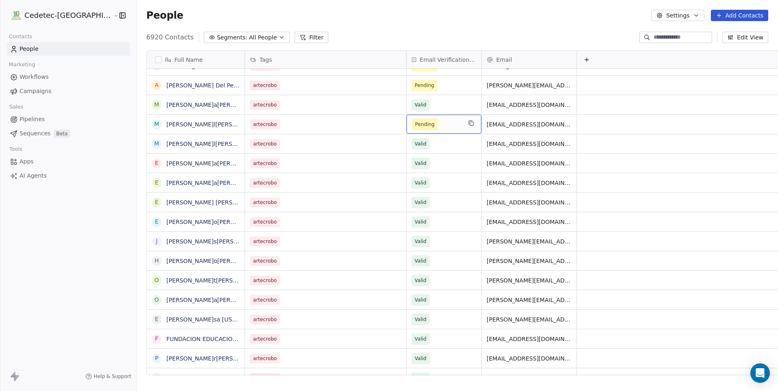
click at [415, 126] on span "Pending" at bounding box center [425, 124] width 20 height 8
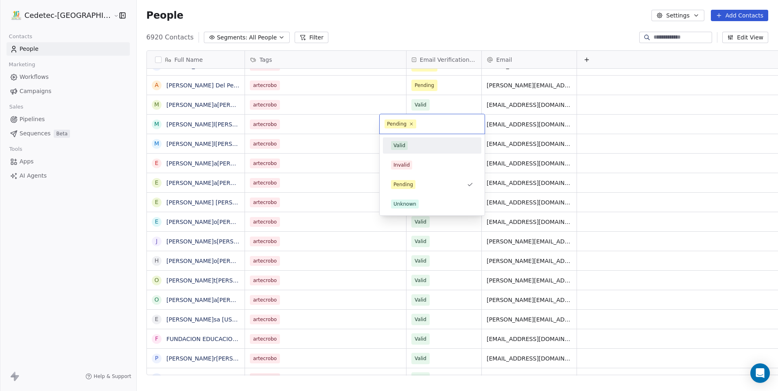
click at [401, 147] on div "Valid" at bounding box center [399, 145] width 12 height 7
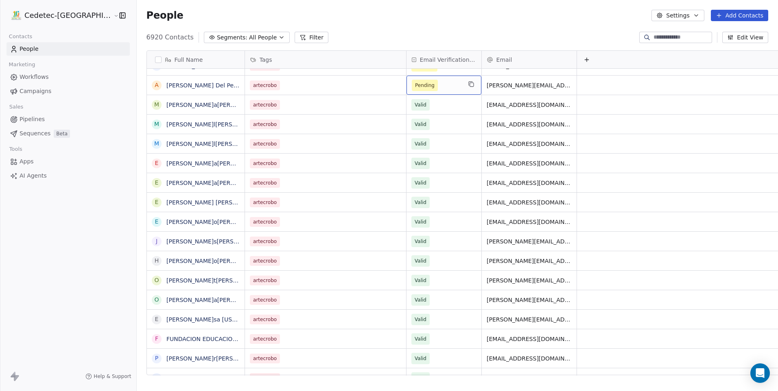
click at [415, 85] on span "Pending" at bounding box center [425, 85] width 20 height 8
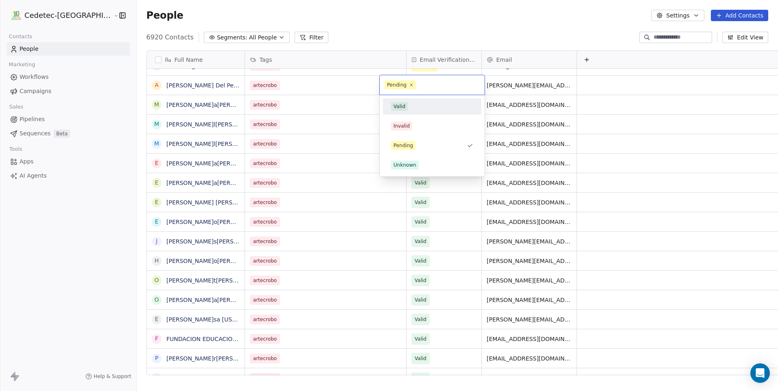
click at [403, 102] on span "Valid" at bounding box center [399, 106] width 17 height 9
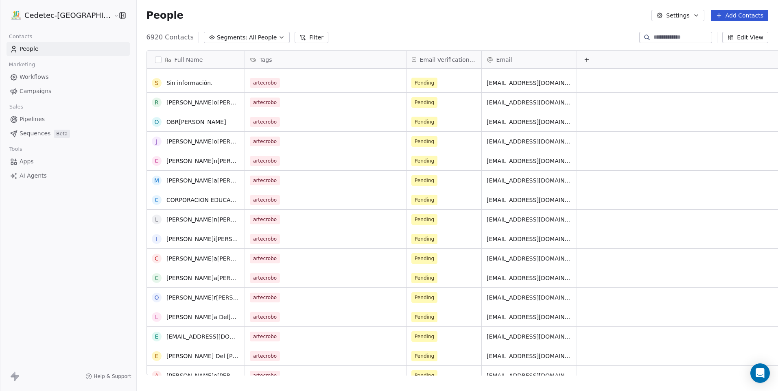
scroll to position [3, 0]
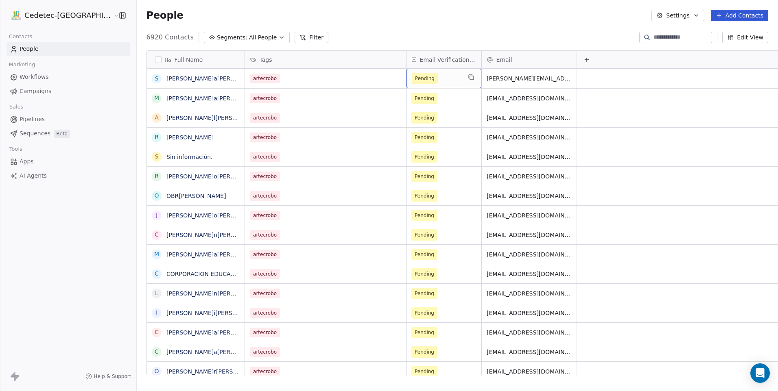
click at [412, 83] on span "Pending" at bounding box center [425, 78] width 26 height 11
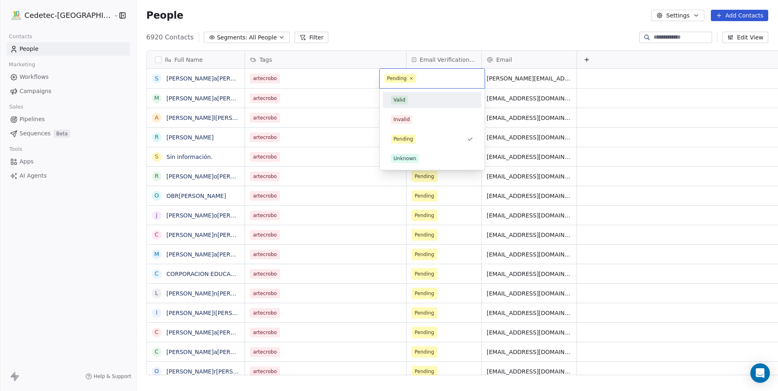
click at [401, 101] on div "Valid" at bounding box center [399, 99] width 12 height 7
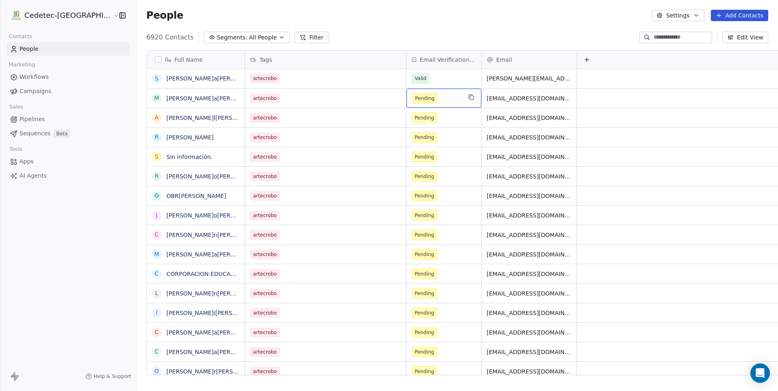
click at [413, 105] on div "Pending" at bounding box center [443, 98] width 75 height 19
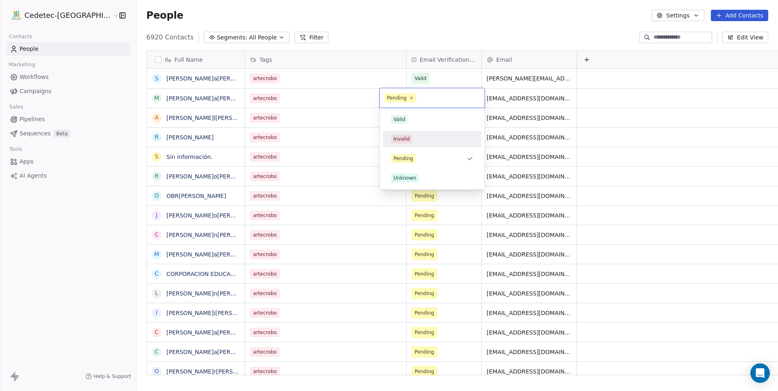
click at [405, 124] on span "Valid" at bounding box center [399, 119] width 17 height 9
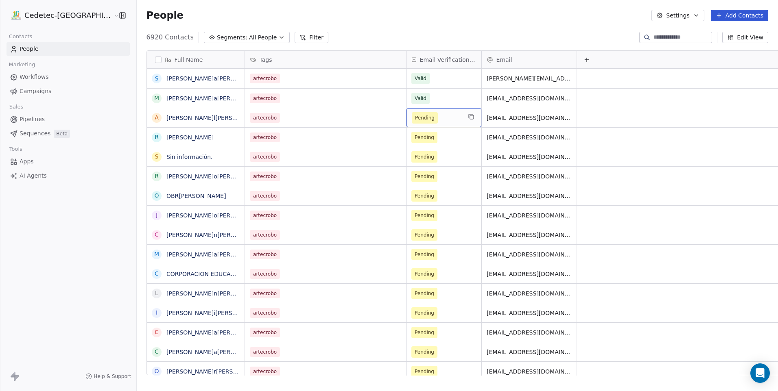
click at [406, 124] on div "Pending" at bounding box center [443, 117] width 75 height 19
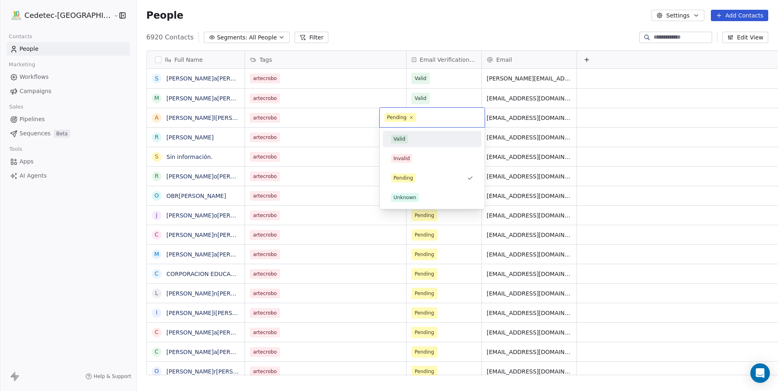
drag, startPoint x: 402, startPoint y: 139, endPoint x: 339, endPoint y: 273, distance: 148.3
click at [401, 139] on div "Valid" at bounding box center [399, 138] width 12 height 7
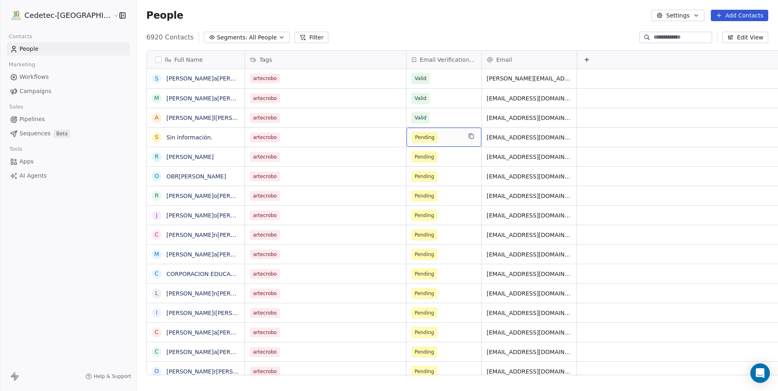
click at [414, 138] on span "Pending" at bounding box center [437, 137] width 50 height 11
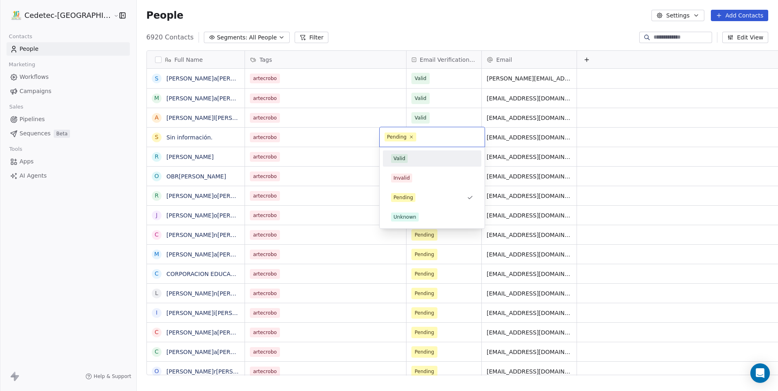
click at [399, 164] on div "Valid" at bounding box center [432, 158] width 92 height 13
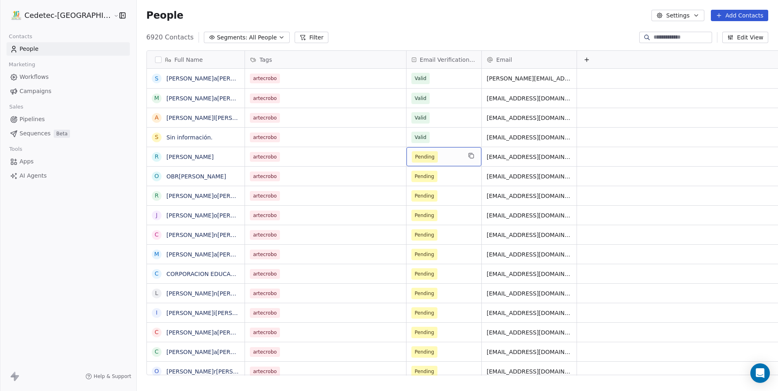
click at [406, 164] on div "Pending" at bounding box center [443, 156] width 75 height 19
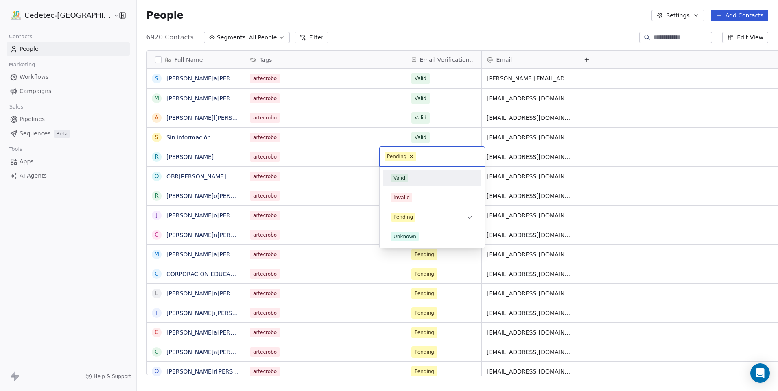
click at [394, 181] on div "Valid" at bounding box center [399, 177] width 12 height 7
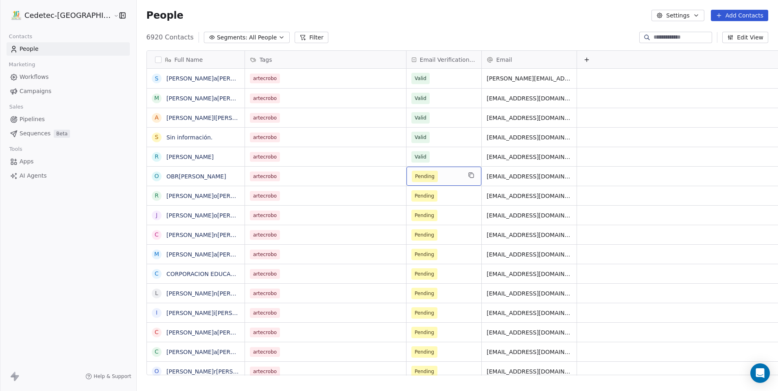
click at [412, 181] on span "Pending" at bounding box center [425, 176] width 26 height 11
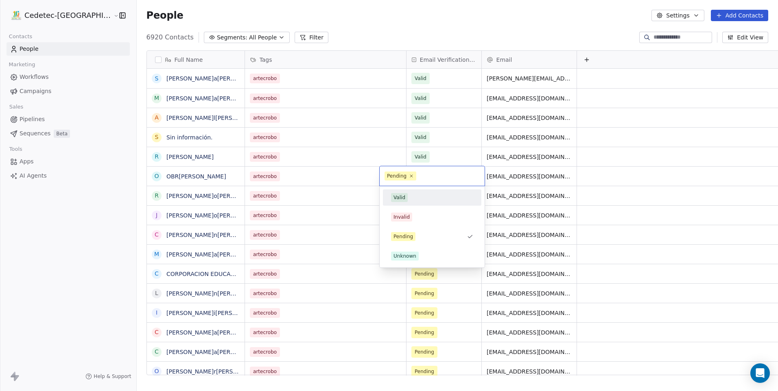
click at [389, 196] on div "Valid" at bounding box center [432, 197] width 92 height 13
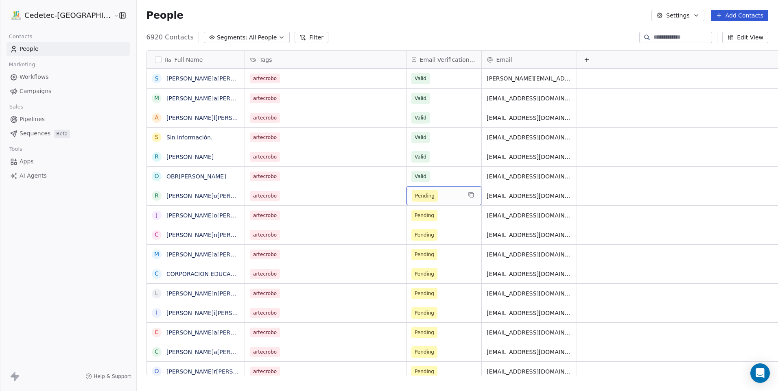
click at [415, 196] on span "Pending" at bounding box center [425, 196] width 20 height 8
click at [412, 220] on span "Pending" at bounding box center [425, 215] width 26 height 11
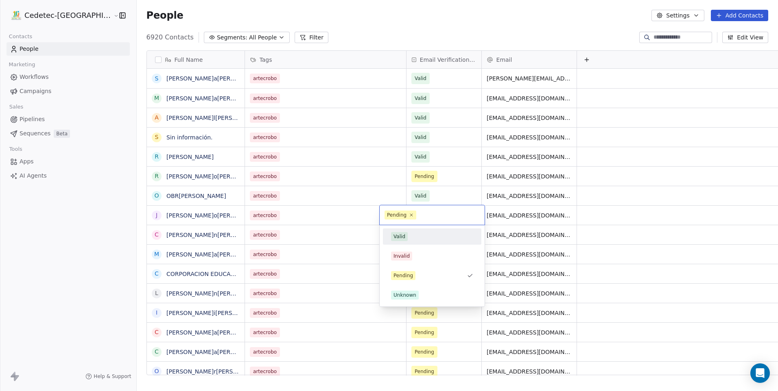
click at [391, 231] on div "Valid" at bounding box center [432, 236] width 92 height 13
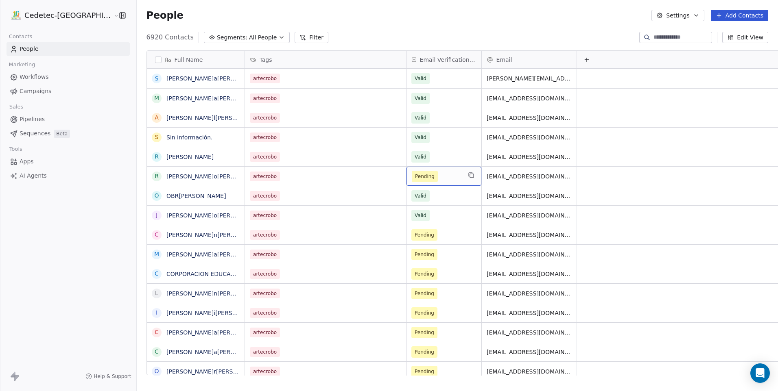
click at [415, 176] on span "Pending" at bounding box center [425, 176] width 20 height 8
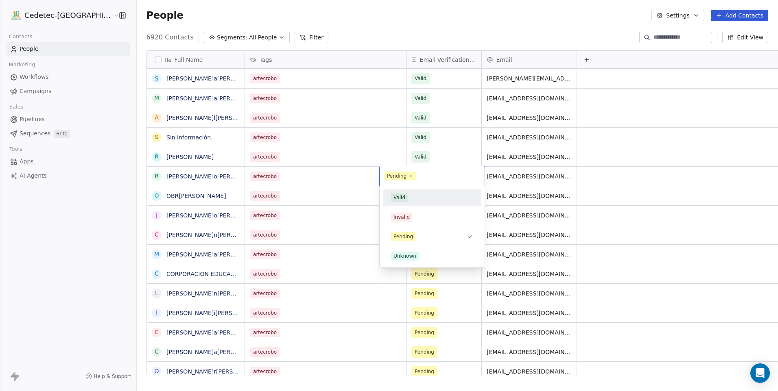
click at [400, 206] on div "Valid Invalid Pending Unknown" at bounding box center [432, 227] width 98 height 75
click at [401, 199] on div "Valid" at bounding box center [399, 197] width 12 height 7
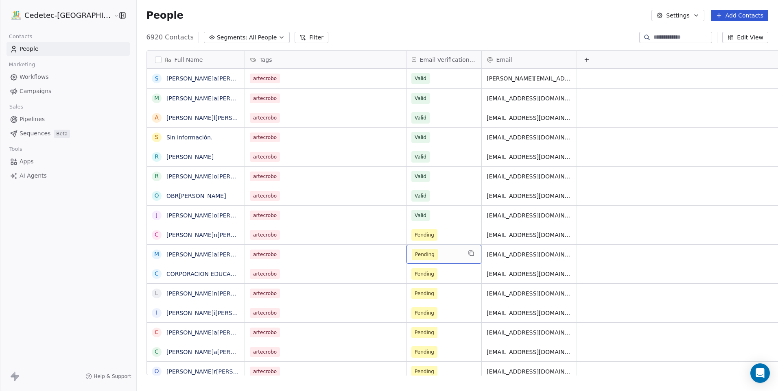
click at [412, 249] on span "Pending" at bounding box center [437, 254] width 50 height 11
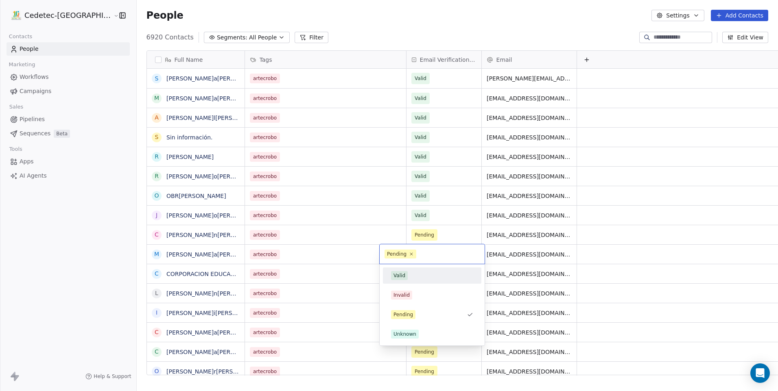
click at [418, 279] on div "Valid" at bounding box center [432, 275] width 82 height 9
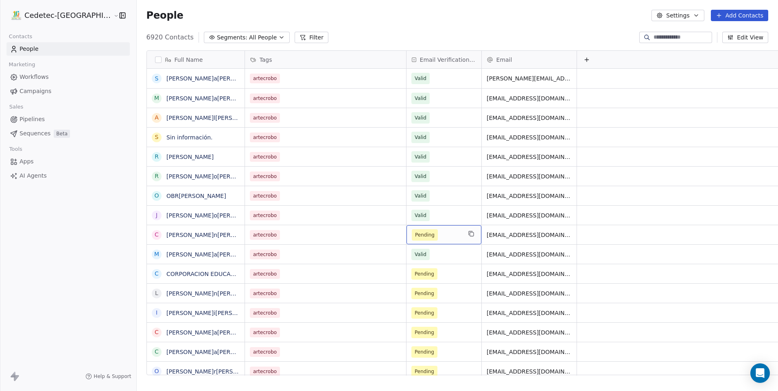
click at [417, 238] on span "Pending" at bounding box center [437, 234] width 50 height 11
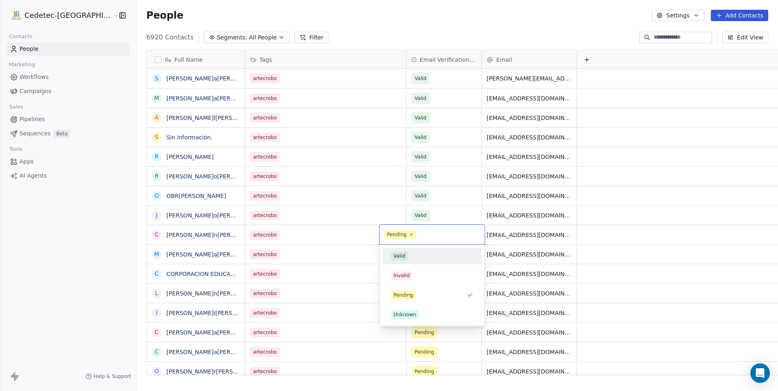
click at [417, 259] on div "Valid" at bounding box center [432, 256] width 82 height 9
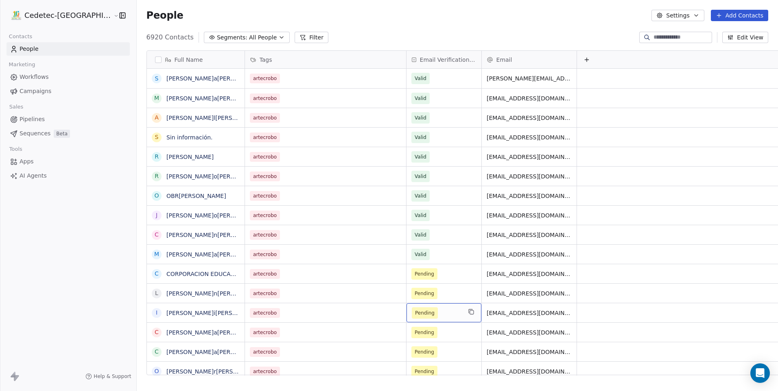
click at [421, 321] on div "Pending" at bounding box center [443, 312] width 75 height 19
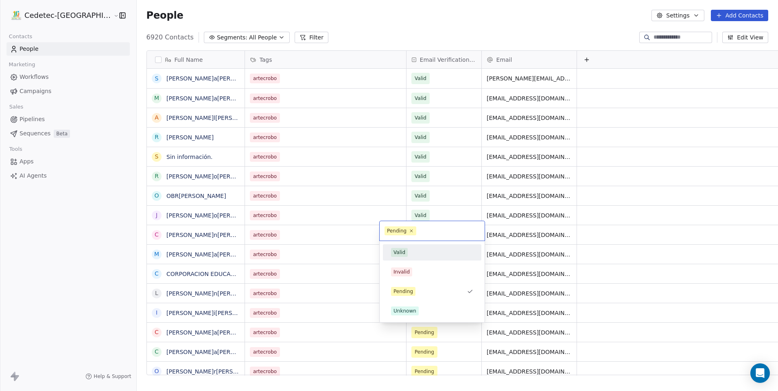
click at [414, 256] on div "Valid" at bounding box center [432, 252] width 82 height 9
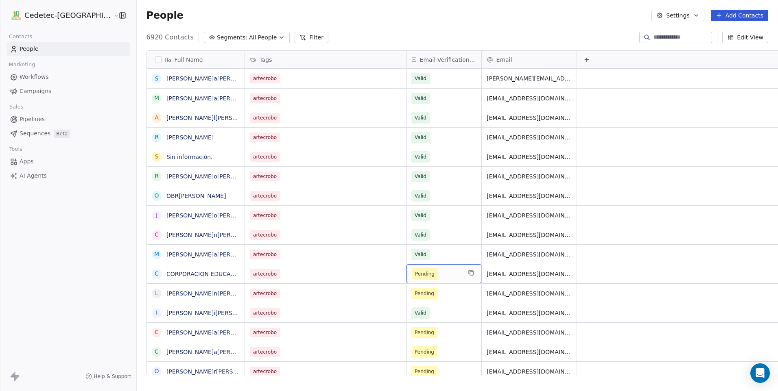
click at [414, 272] on span "Pending" at bounding box center [437, 273] width 50 height 11
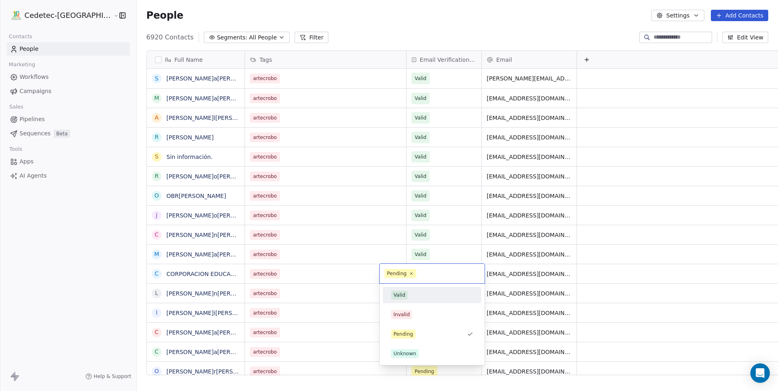
click at [415, 296] on div "Valid" at bounding box center [432, 295] width 82 height 9
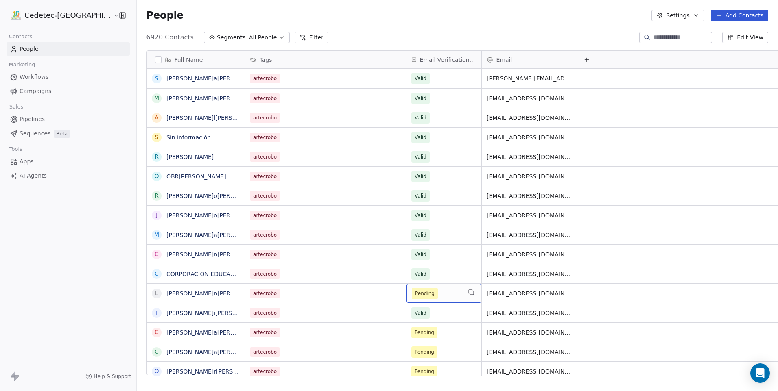
click at [420, 295] on span "Pending" at bounding box center [437, 293] width 50 height 11
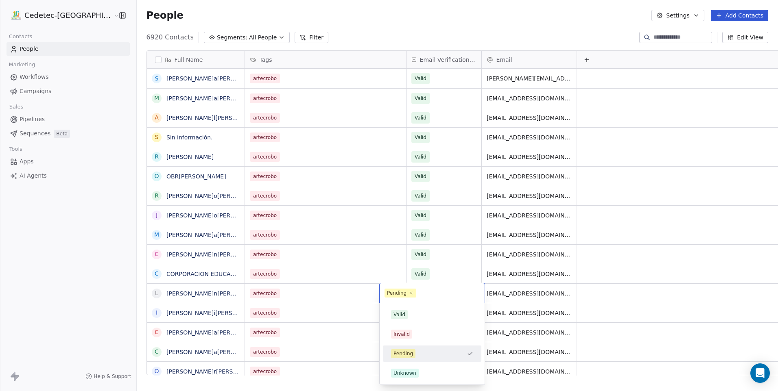
click at [413, 312] on div "Valid" at bounding box center [432, 314] width 82 height 9
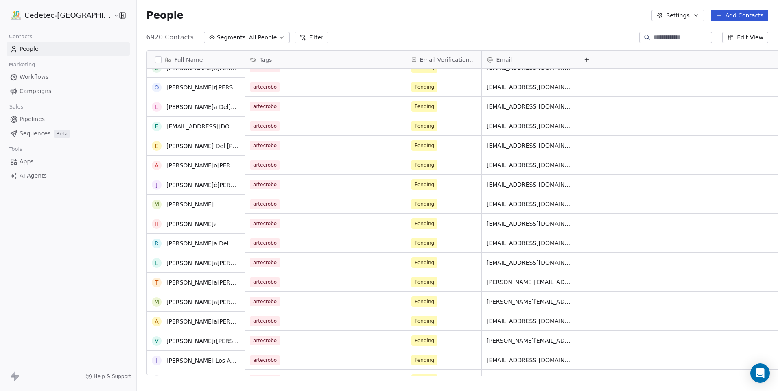
scroll to position [285, 0]
click at [416, 168] on span "Pending" at bounding box center [437, 164] width 50 height 11
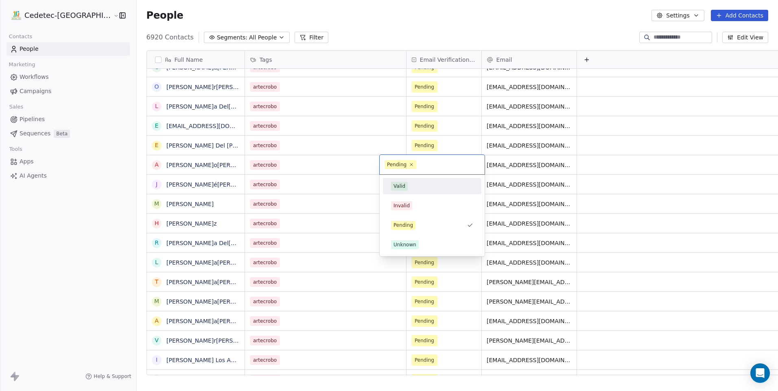
click at [413, 188] on div "Valid" at bounding box center [432, 186] width 82 height 9
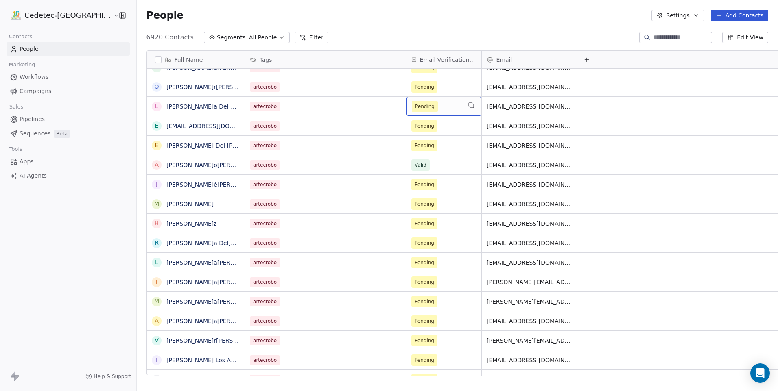
click at [419, 100] on div "Pending" at bounding box center [443, 106] width 75 height 19
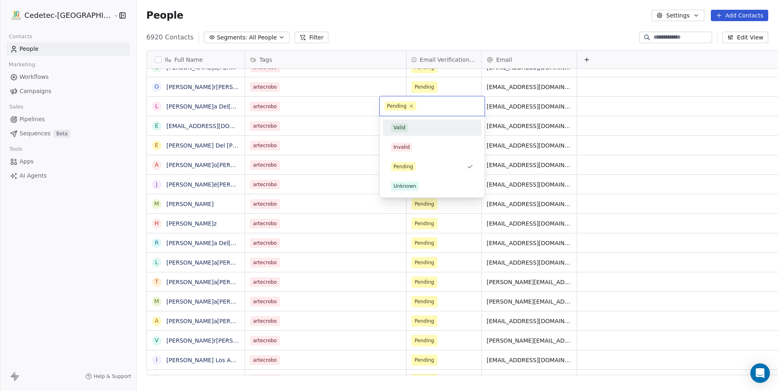
click at [417, 127] on div "Valid" at bounding box center [432, 127] width 82 height 9
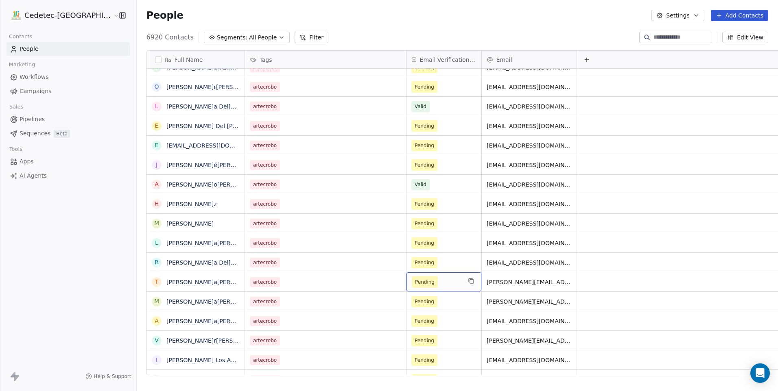
click at [415, 279] on span "Pending" at bounding box center [425, 282] width 20 height 8
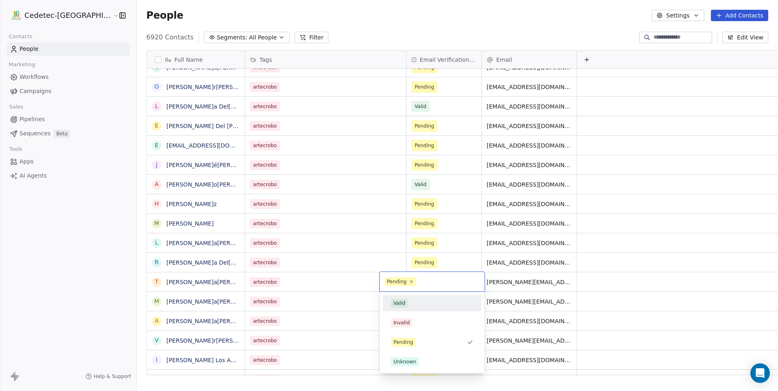
click at [411, 309] on div "Valid" at bounding box center [432, 303] width 92 height 13
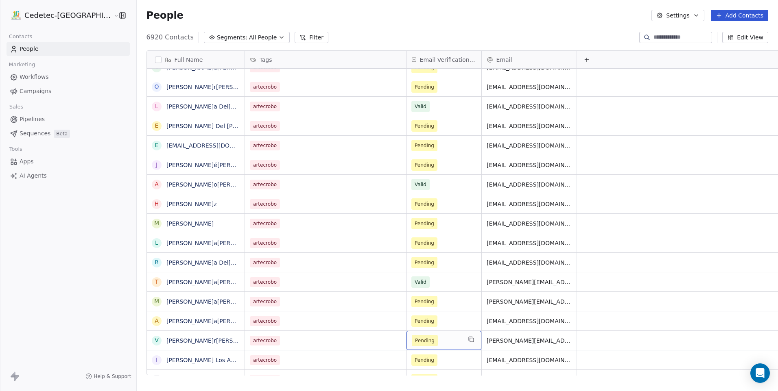
click at [413, 333] on div "Pending" at bounding box center [443, 340] width 75 height 19
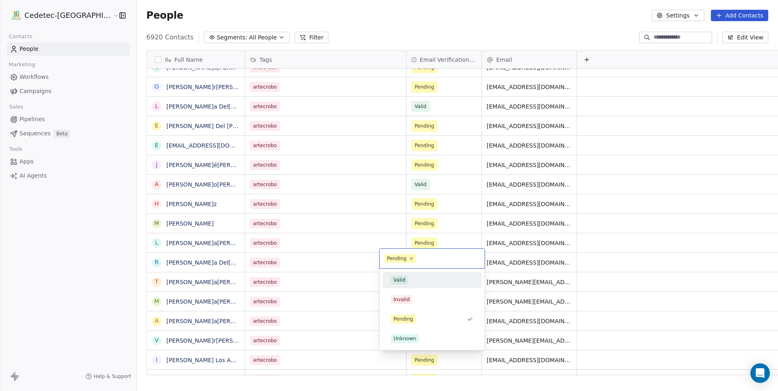
click at [411, 269] on div "Valid Invalid Pending Unknown" at bounding box center [431, 309] width 105 height 81
click at [412, 276] on div "Valid" at bounding box center [432, 280] width 82 height 9
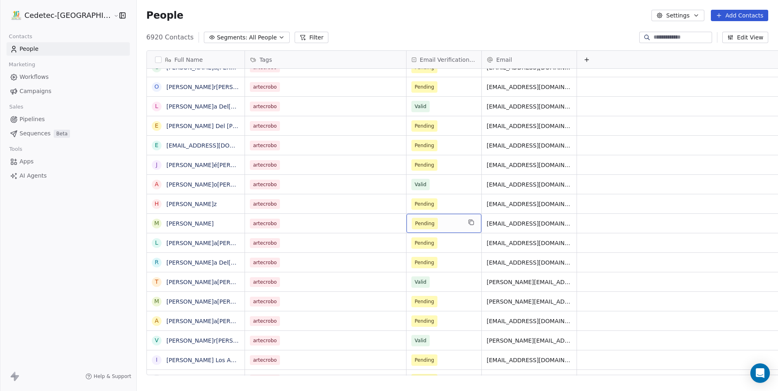
click at [412, 229] on span "Pending" at bounding box center [437, 223] width 50 height 11
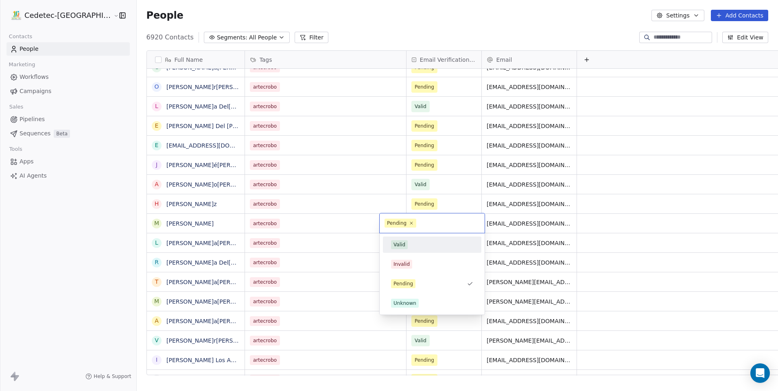
click at [408, 244] on div "Valid" at bounding box center [432, 244] width 82 height 9
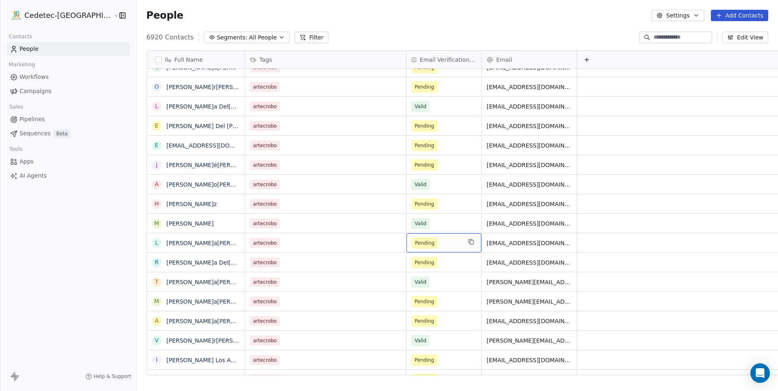
click at [412, 244] on span "Pending" at bounding box center [425, 243] width 26 height 11
click at [407, 250] on div "Pending" at bounding box center [443, 242] width 75 height 19
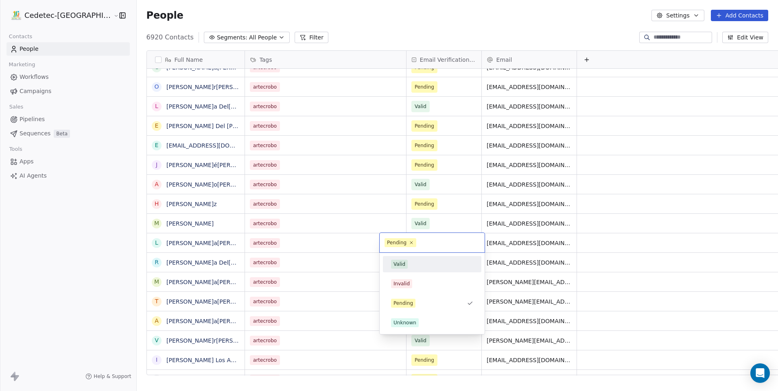
click at [407, 264] on span "Valid" at bounding box center [399, 264] width 17 height 9
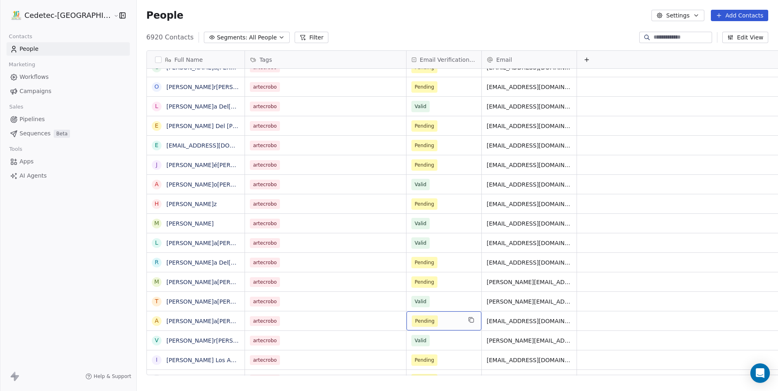
click at [415, 322] on span "Pending" at bounding box center [425, 321] width 20 height 8
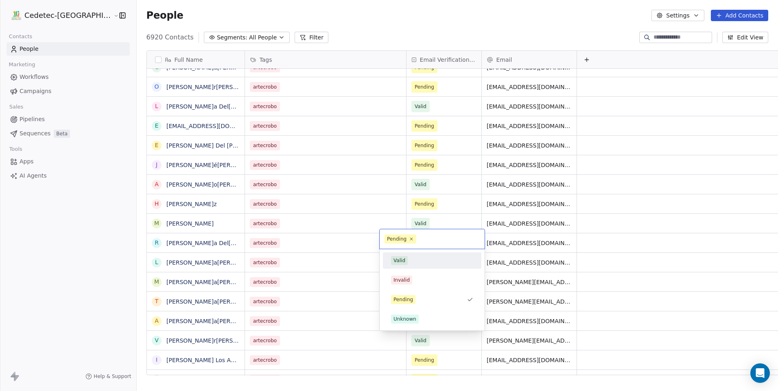
click at [406, 264] on span "Valid" at bounding box center [399, 260] width 17 height 9
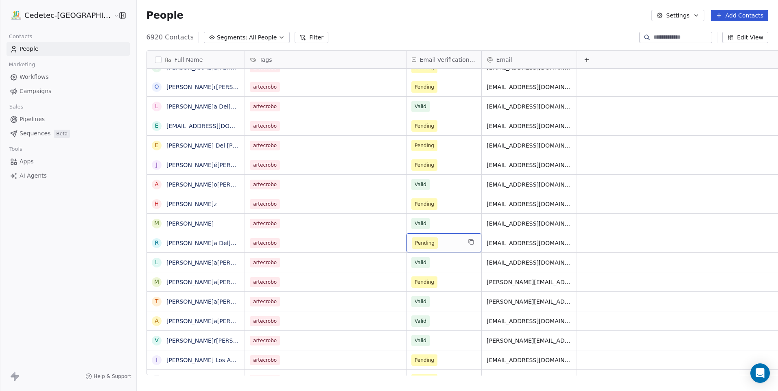
click at [406, 249] on div "Pending" at bounding box center [443, 242] width 75 height 19
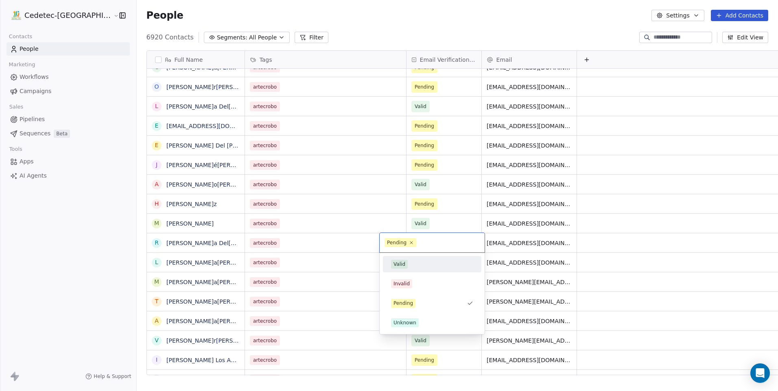
click at [405, 263] on span "Valid" at bounding box center [399, 264] width 17 height 9
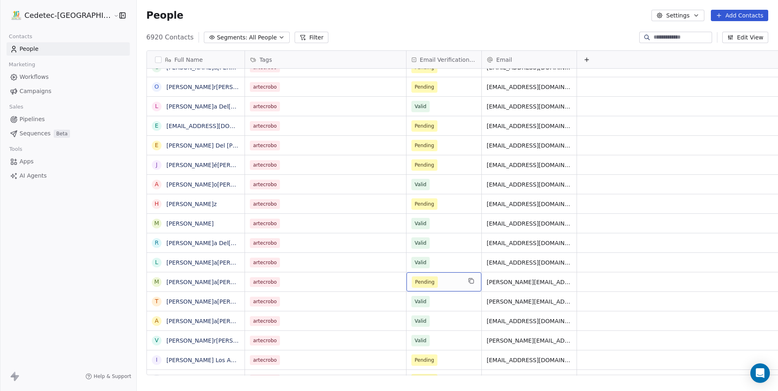
click at [412, 282] on span "Pending" at bounding box center [425, 282] width 26 height 11
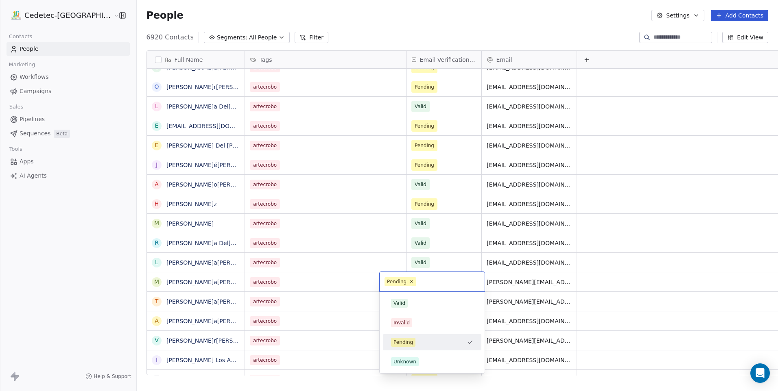
click at [407, 305] on span "Valid" at bounding box center [399, 303] width 17 height 9
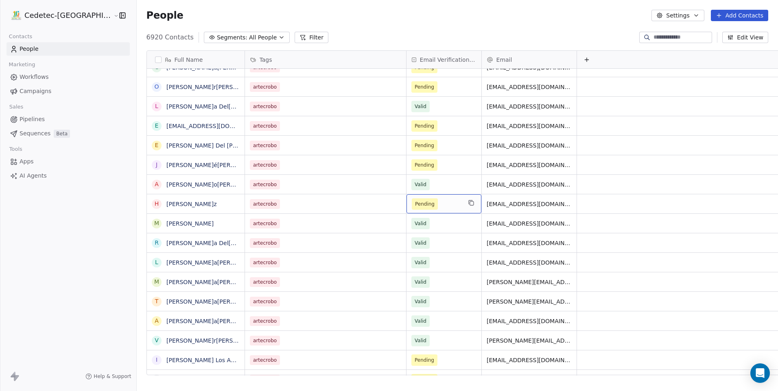
click at [415, 203] on span "Pending" at bounding box center [425, 204] width 20 height 8
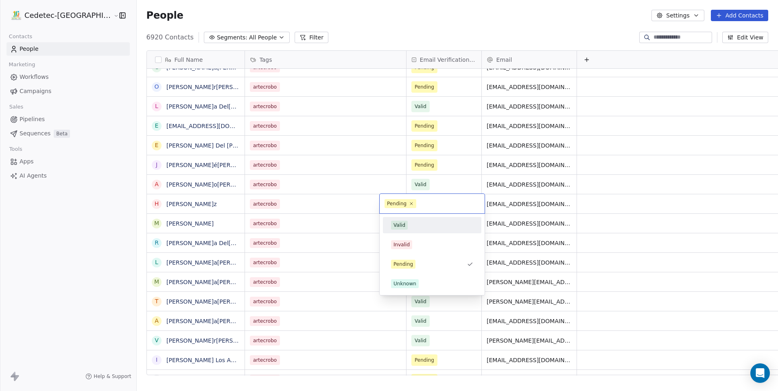
click at [408, 225] on div "Valid" at bounding box center [432, 225] width 82 height 9
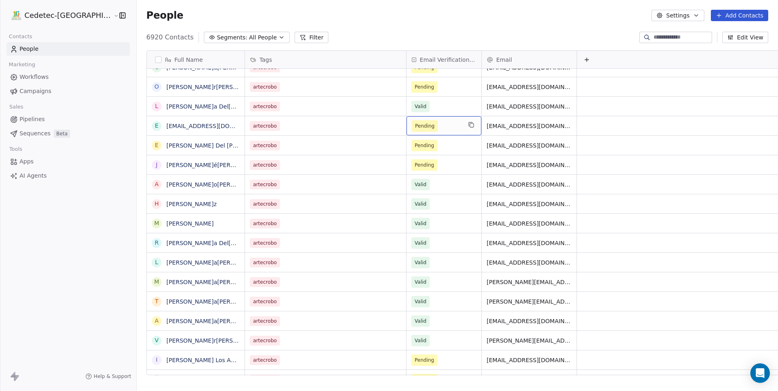
click at [412, 131] on span "Pending" at bounding box center [425, 125] width 26 height 11
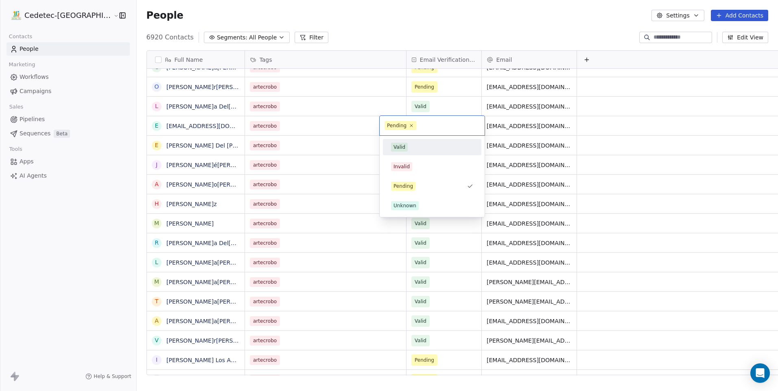
click at [402, 144] on div "Valid" at bounding box center [399, 147] width 12 height 7
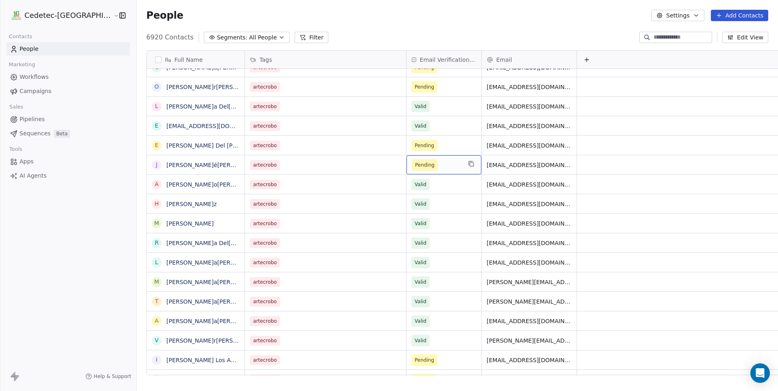
click at [415, 162] on span "Pending" at bounding box center [425, 165] width 20 height 8
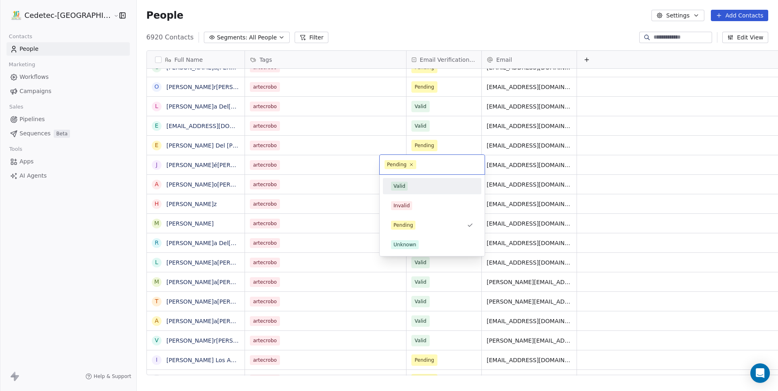
click at [404, 187] on div "Valid" at bounding box center [399, 186] width 12 height 7
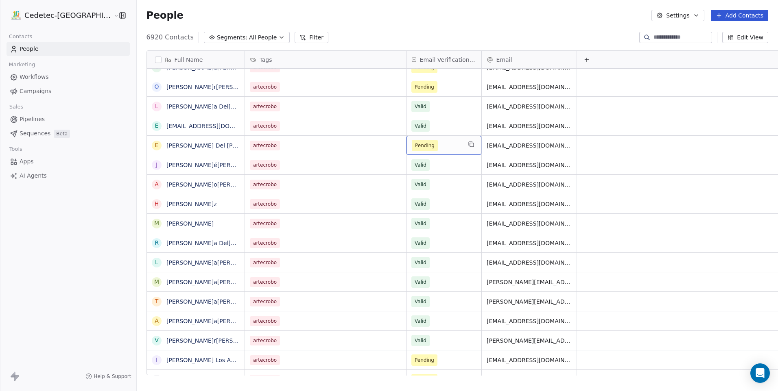
click at [412, 148] on span "Pending" at bounding box center [425, 145] width 26 height 11
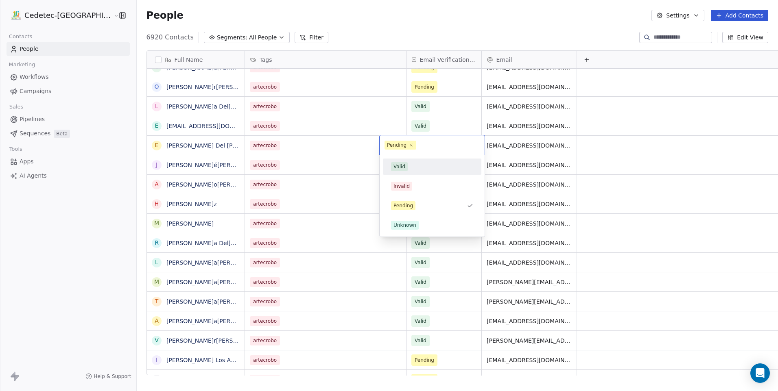
click at [406, 166] on span "Valid" at bounding box center [399, 166] width 17 height 9
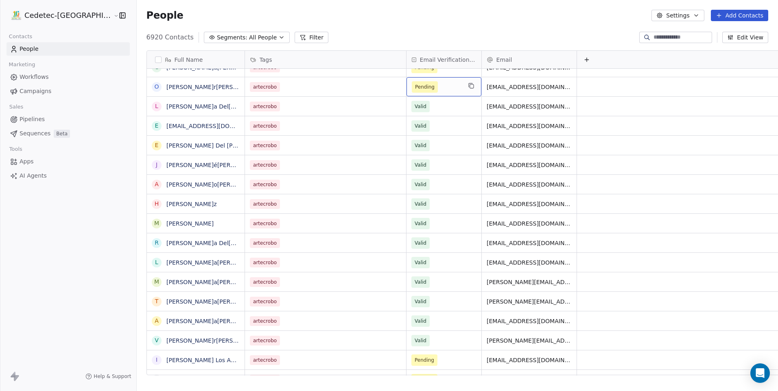
click at [415, 89] on span "Pending" at bounding box center [425, 87] width 20 height 8
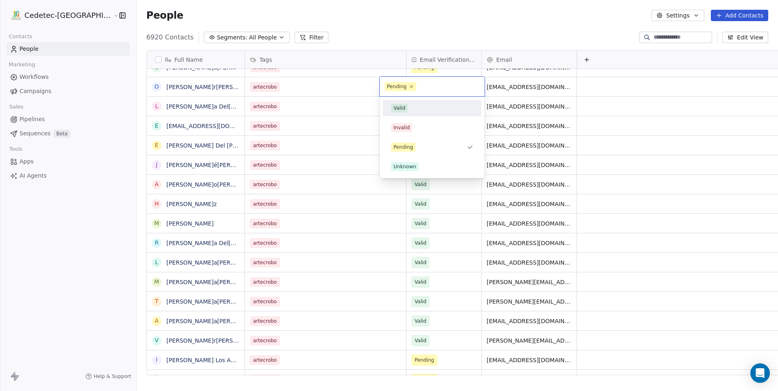
click at [405, 109] on span "Valid" at bounding box center [399, 108] width 17 height 9
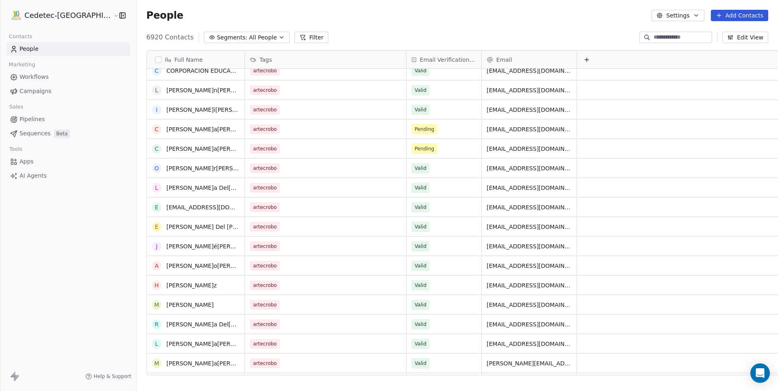
scroll to position [203, 0]
click at [406, 137] on div "Pending" at bounding box center [443, 129] width 75 height 19
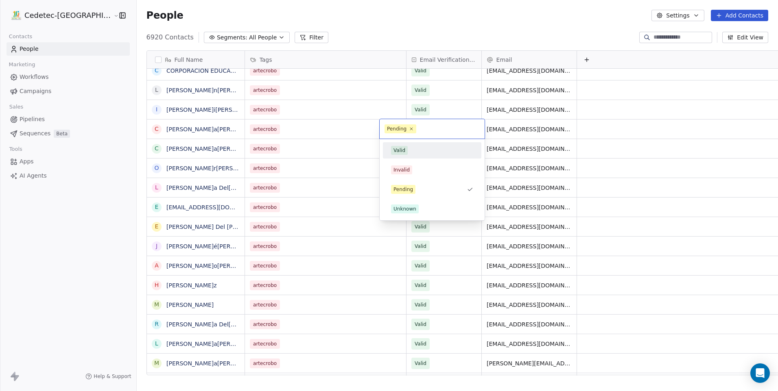
click at [407, 152] on span "Valid" at bounding box center [399, 150] width 17 height 9
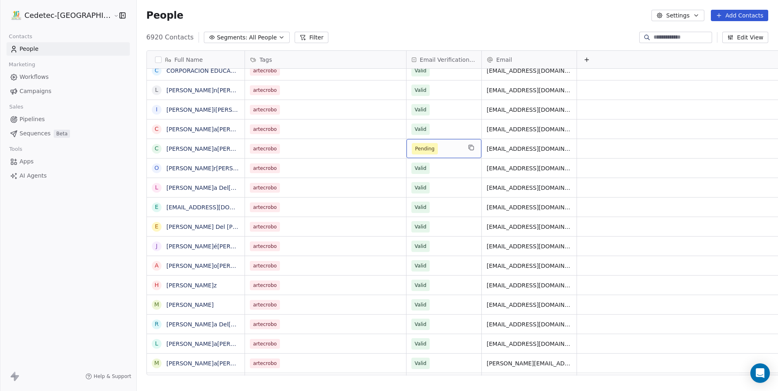
click at [415, 152] on span "Pending" at bounding box center [425, 149] width 20 height 8
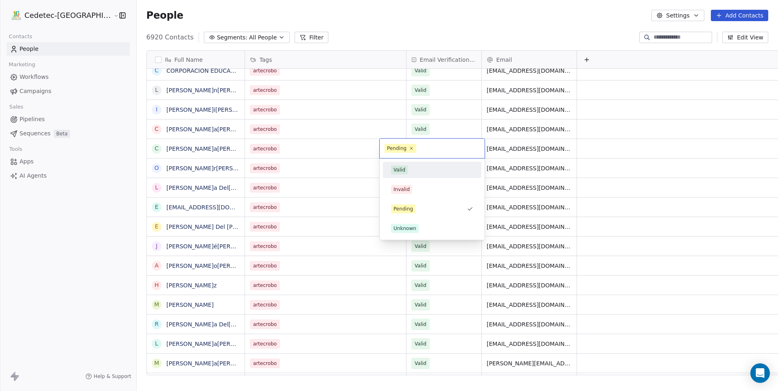
click at [408, 172] on div "Valid" at bounding box center [432, 170] width 82 height 9
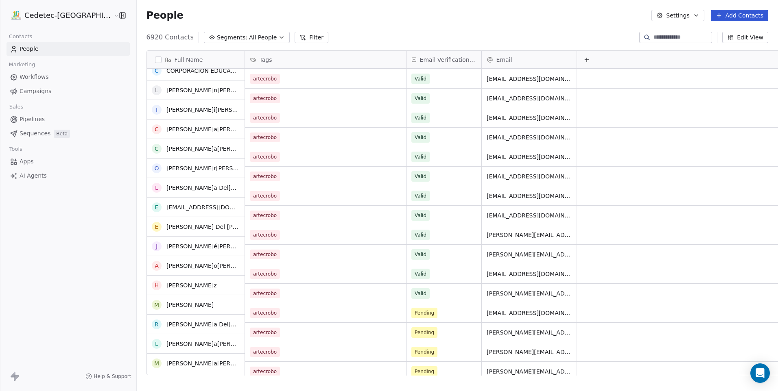
scroll to position [447, 0]
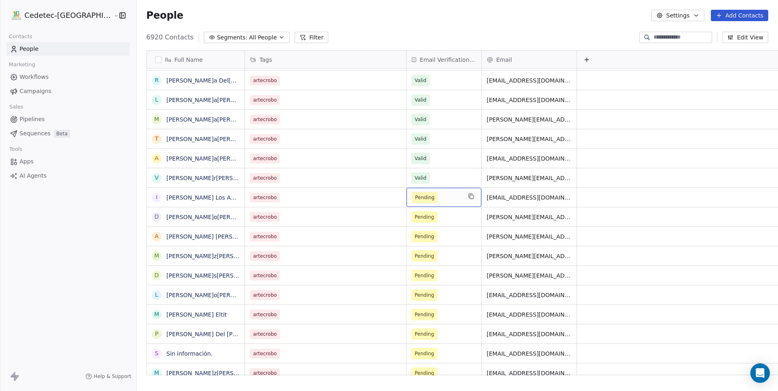
click at [412, 202] on span "Pending" at bounding box center [425, 197] width 26 height 11
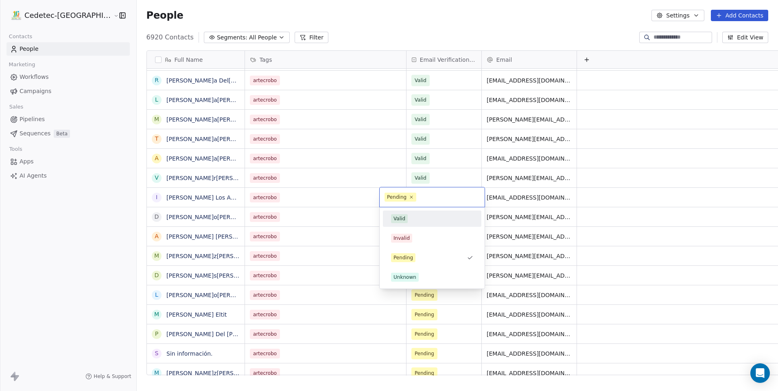
click at [408, 221] on div "Valid" at bounding box center [432, 218] width 82 height 9
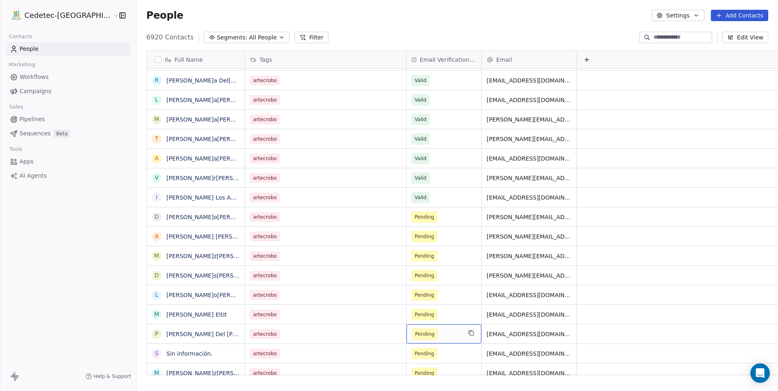
click at [415, 332] on span "Pending" at bounding box center [425, 334] width 20 height 8
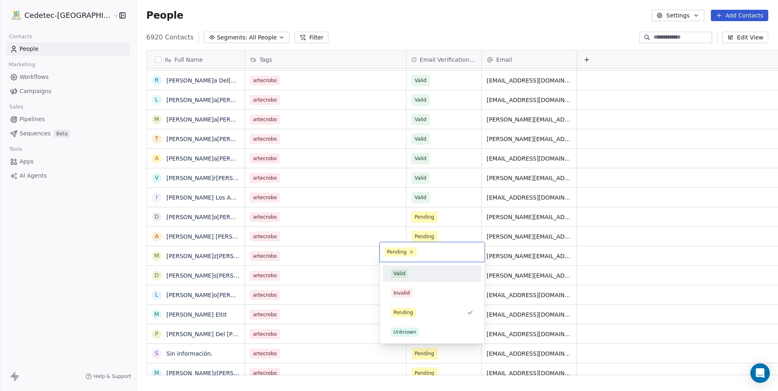
click at [401, 276] on div "Valid" at bounding box center [399, 273] width 12 height 7
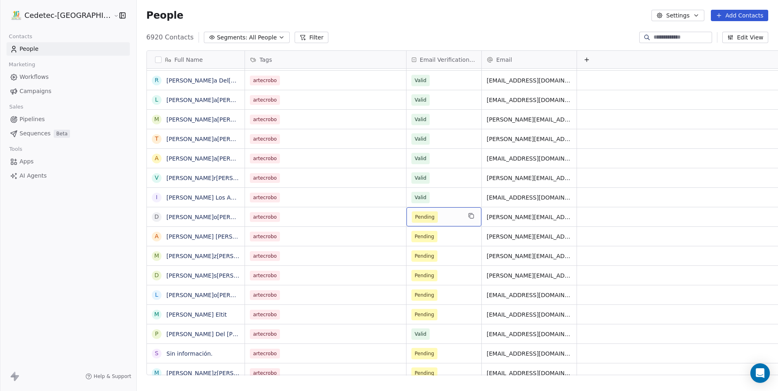
click at [406, 224] on div "Pending" at bounding box center [443, 216] width 75 height 19
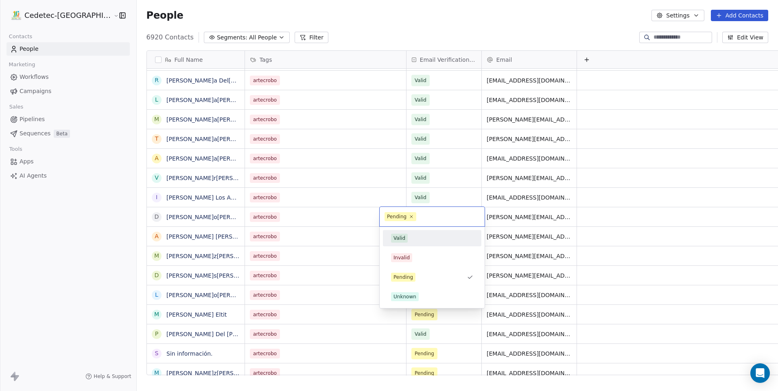
click at [399, 238] on div "Valid" at bounding box center [399, 238] width 12 height 7
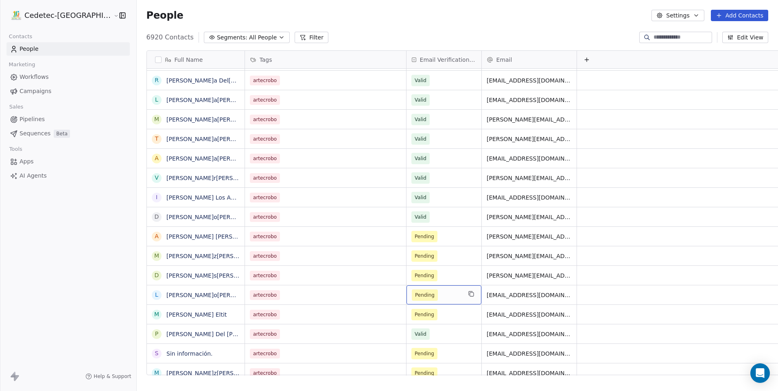
click at [406, 288] on div "Pending" at bounding box center [443, 295] width 75 height 19
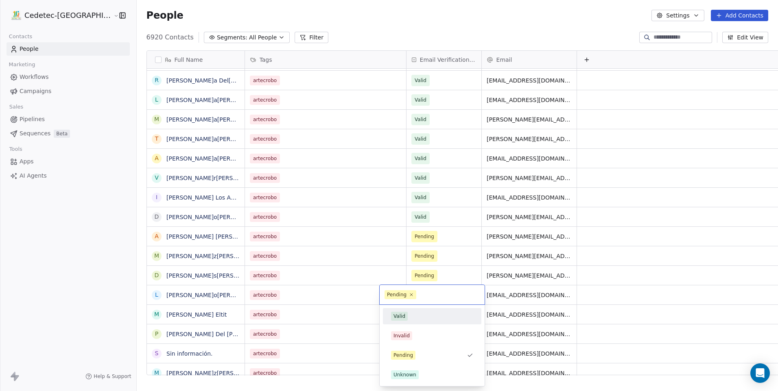
click at [413, 316] on div "Valid" at bounding box center [432, 316] width 82 height 9
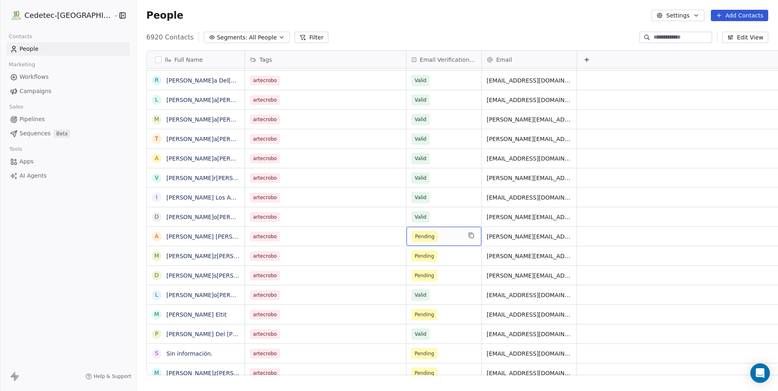
click at [412, 241] on span "Pending" at bounding box center [425, 236] width 26 height 11
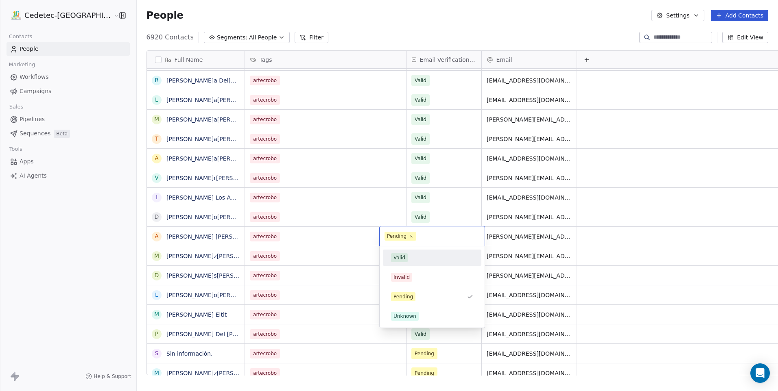
click at [406, 261] on span "Valid" at bounding box center [399, 257] width 17 height 9
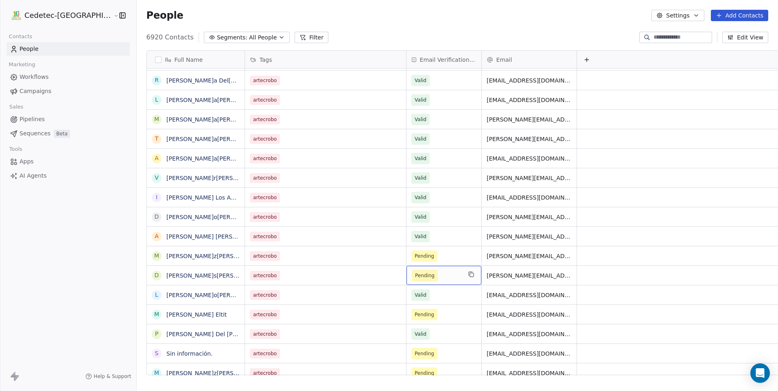
click at [412, 280] on span "Pending" at bounding box center [425, 275] width 26 height 11
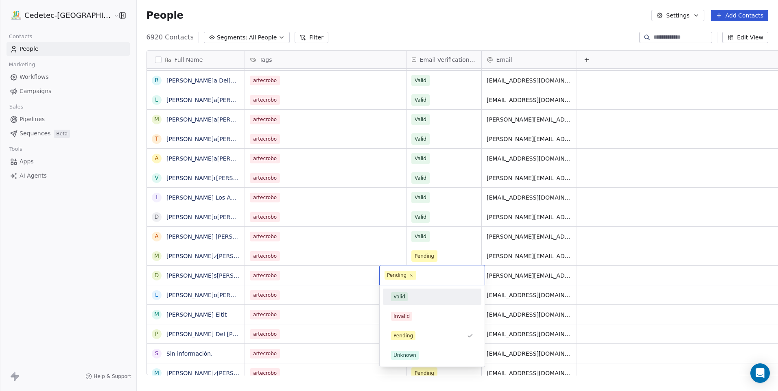
click at [409, 299] on div "Valid" at bounding box center [432, 296] width 82 height 9
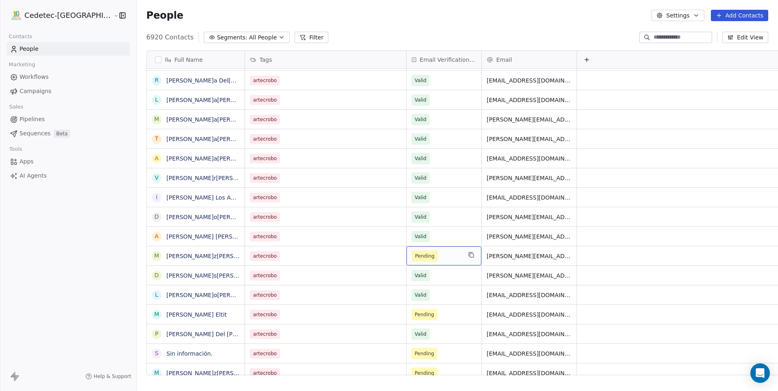
click at [415, 255] on span "Pending" at bounding box center [425, 256] width 20 height 8
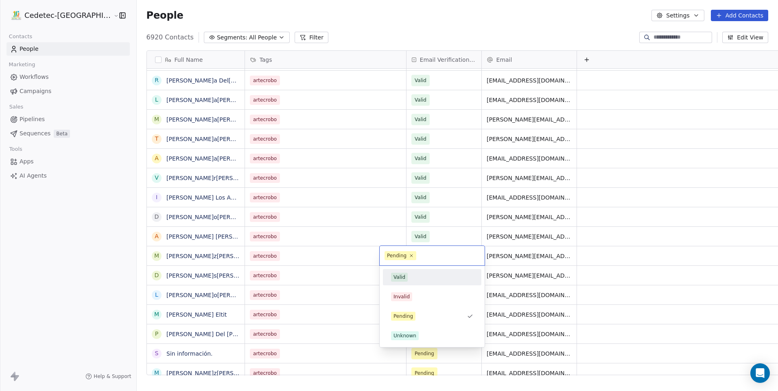
click at [408, 279] on div "Valid" at bounding box center [432, 277] width 82 height 9
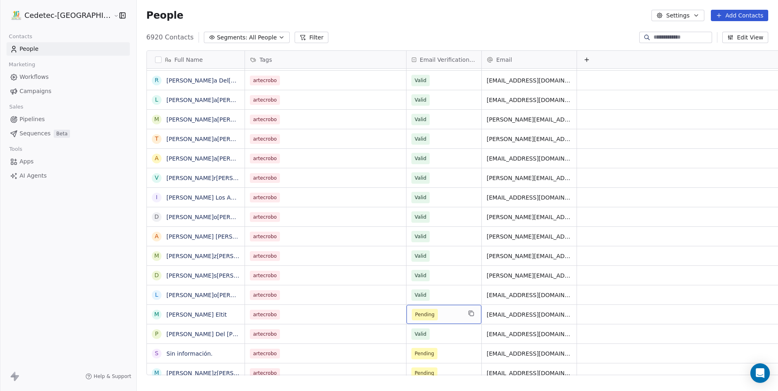
click at [408, 321] on div "Pending" at bounding box center [443, 314] width 75 height 19
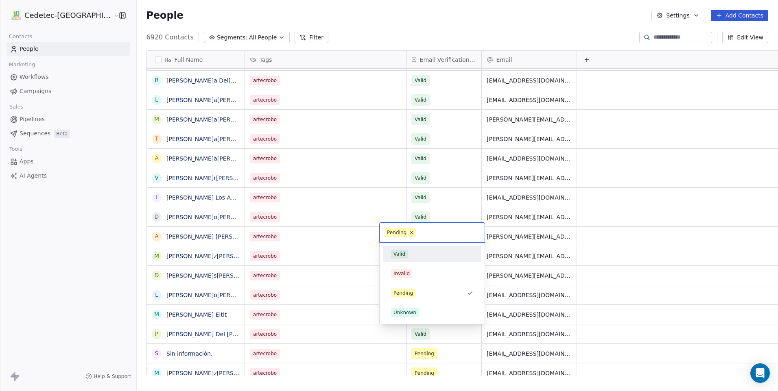
click at [398, 255] on div "Valid" at bounding box center [399, 254] width 12 height 7
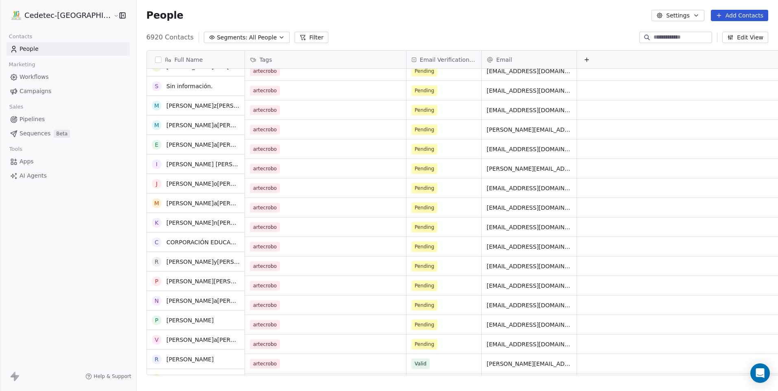
scroll to position [732, 0]
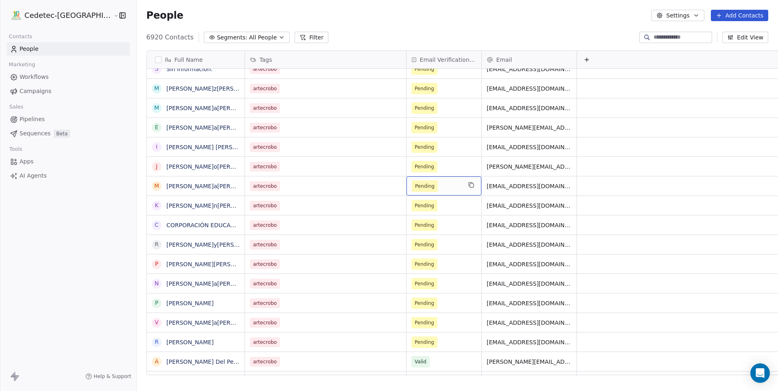
click at [406, 192] on div "Pending" at bounding box center [443, 186] width 75 height 19
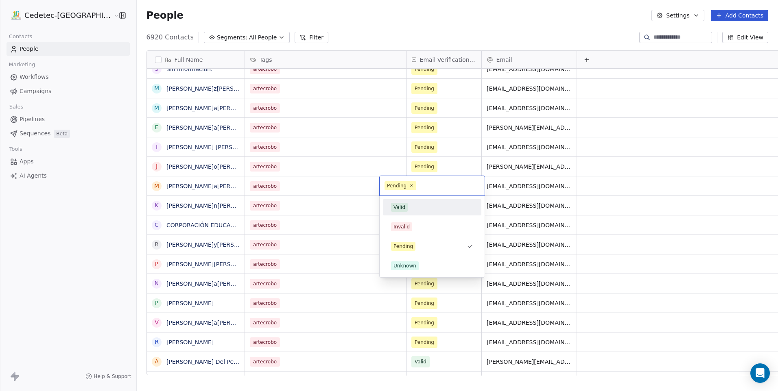
click at [404, 214] on div "Valid" at bounding box center [432, 207] width 92 height 13
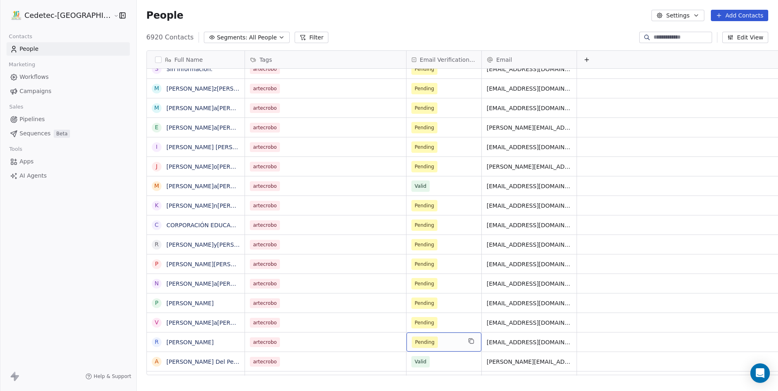
click at [412, 347] on span "Pending" at bounding box center [425, 342] width 26 height 11
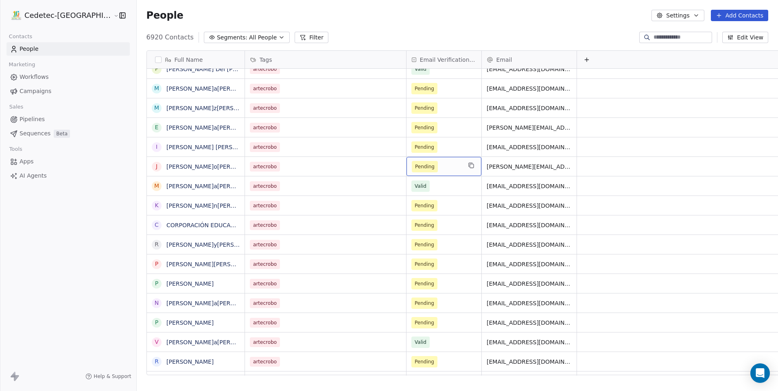
click at [412, 162] on span "Pending" at bounding box center [425, 166] width 26 height 11
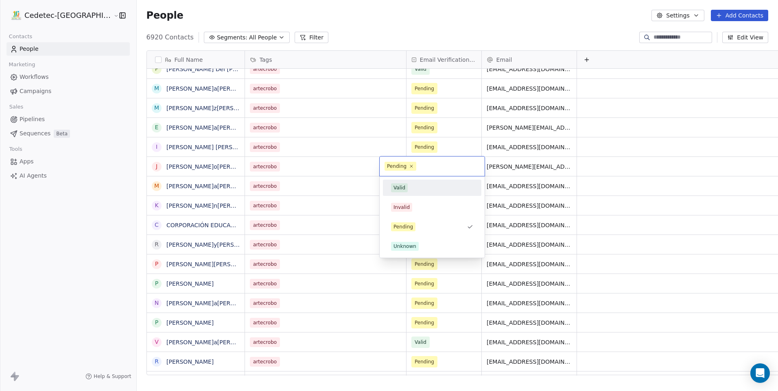
click at [406, 189] on span "Valid" at bounding box center [399, 187] width 17 height 9
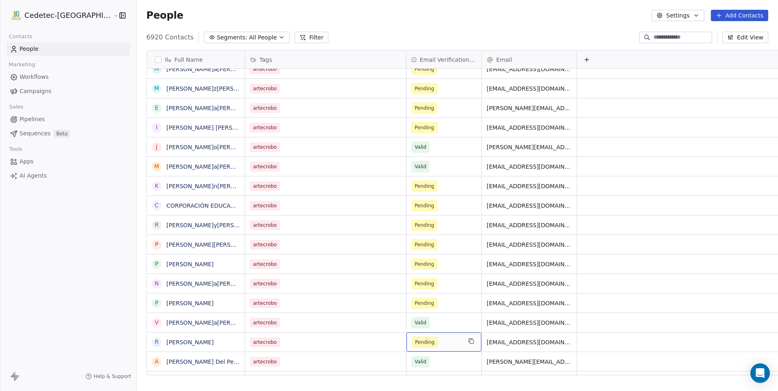
scroll to position [771, 0]
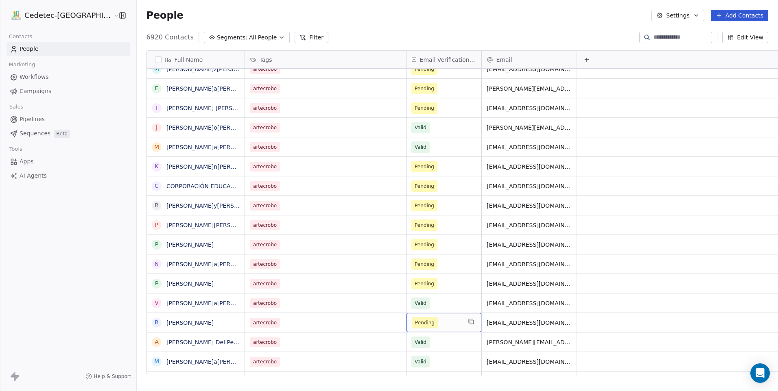
click at [406, 329] on div "Pending" at bounding box center [443, 322] width 75 height 19
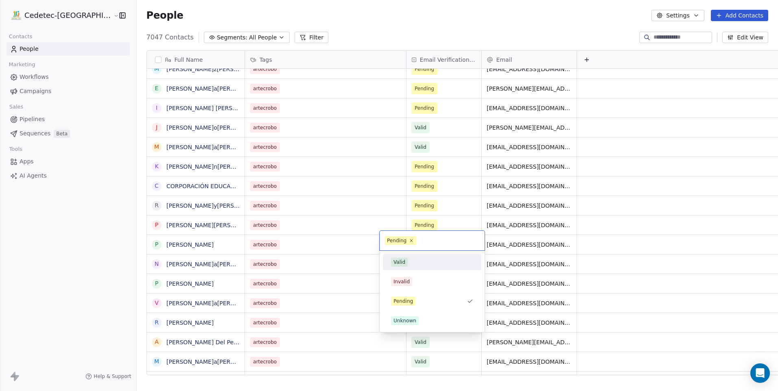
click at [400, 264] on div "Valid" at bounding box center [399, 262] width 12 height 7
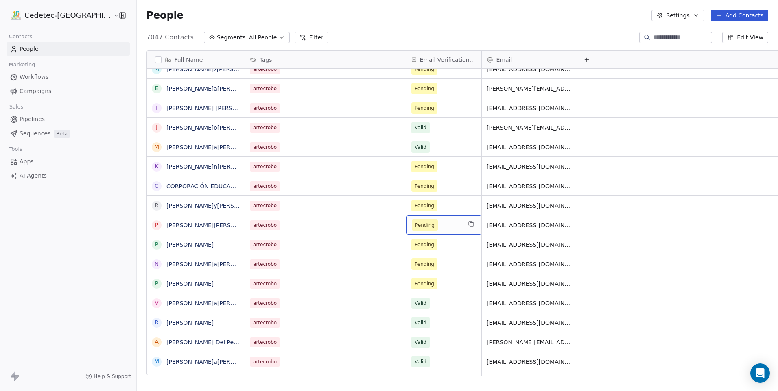
click at [406, 234] on div "Pending" at bounding box center [443, 225] width 75 height 19
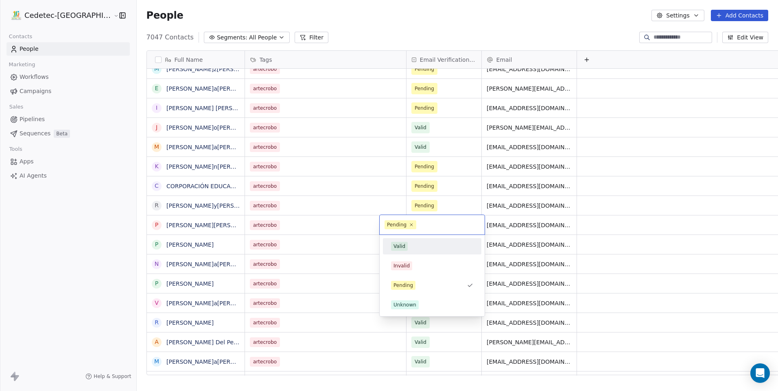
click at [401, 243] on div "Valid" at bounding box center [399, 246] width 12 height 7
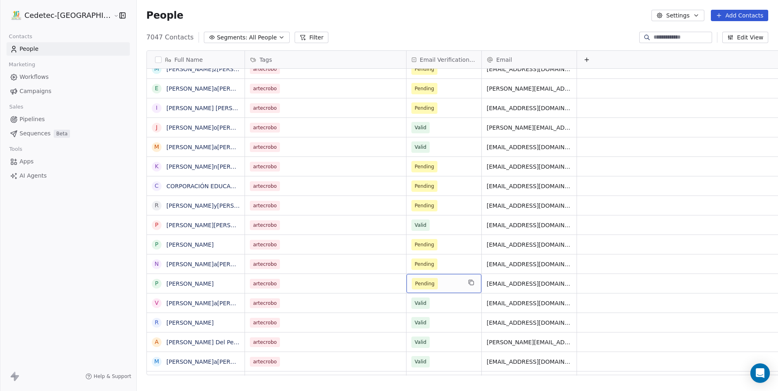
click at [415, 280] on span "Pending" at bounding box center [425, 284] width 20 height 8
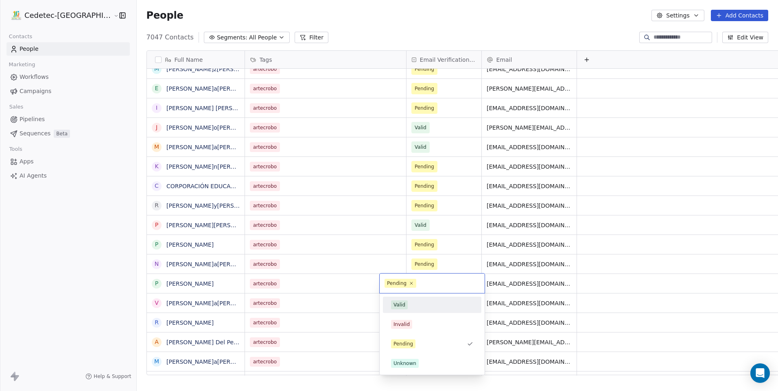
click at [402, 301] on div "Valid" at bounding box center [399, 304] width 12 height 7
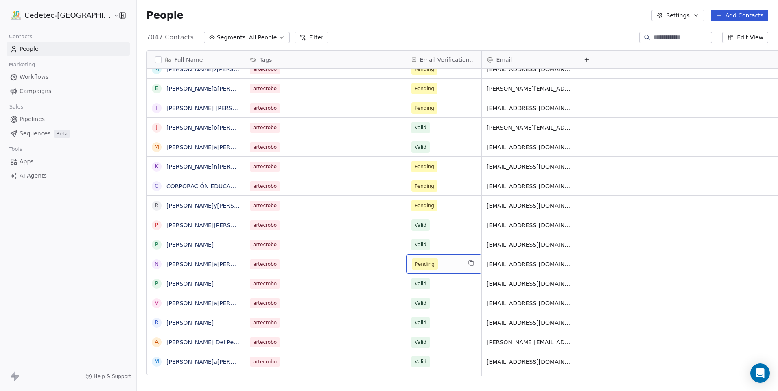
click at [415, 260] on span "Pending" at bounding box center [425, 264] width 20 height 8
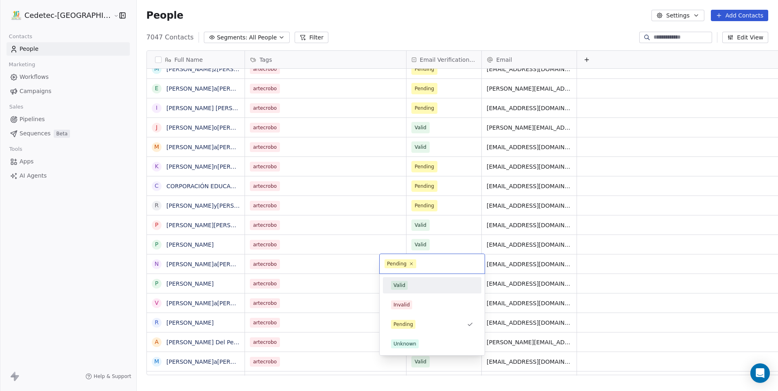
click at [399, 285] on div "Valid" at bounding box center [399, 285] width 12 height 7
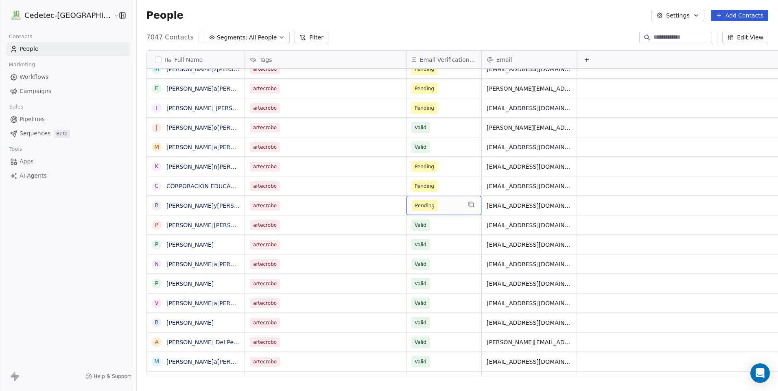
click at [412, 201] on span "Pending" at bounding box center [425, 205] width 26 height 11
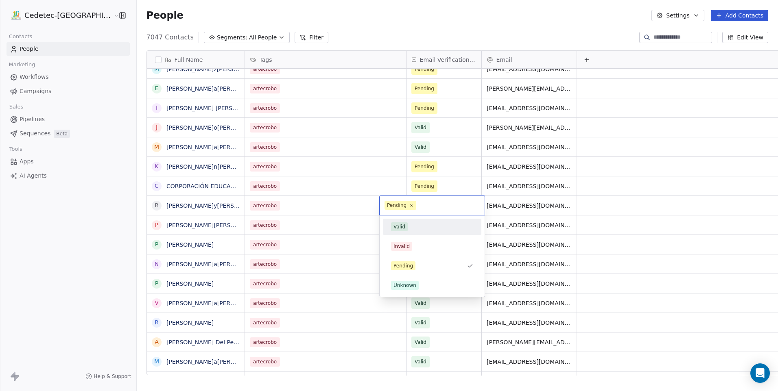
click at [400, 223] on span "Valid" at bounding box center [399, 226] width 17 height 9
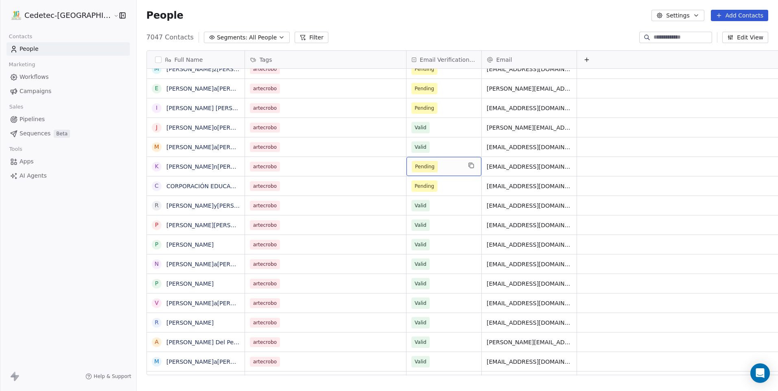
click at [415, 167] on span "Pending" at bounding box center [425, 167] width 20 height 8
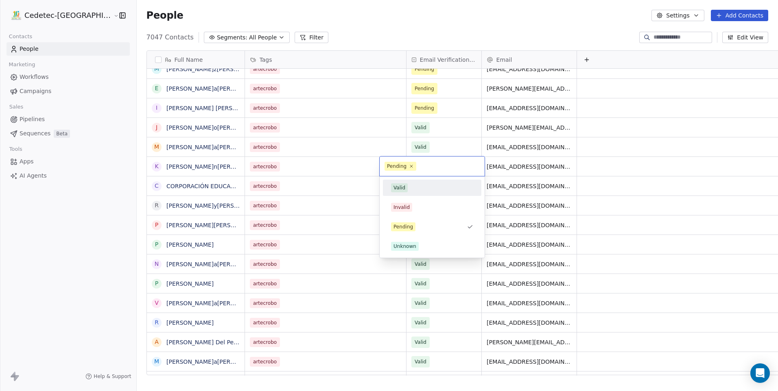
click at [400, 192] on span "Valid" at bounding box center [399, 187] width 17 height 9
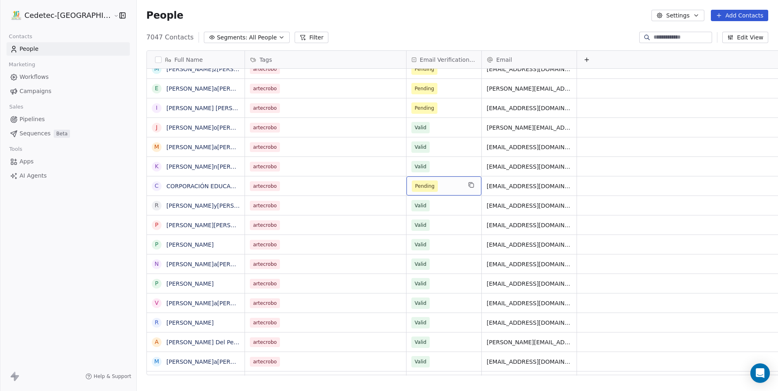
click at [412, 192] on span "Pending" at bounding box center [425, 186] width 26 height 11
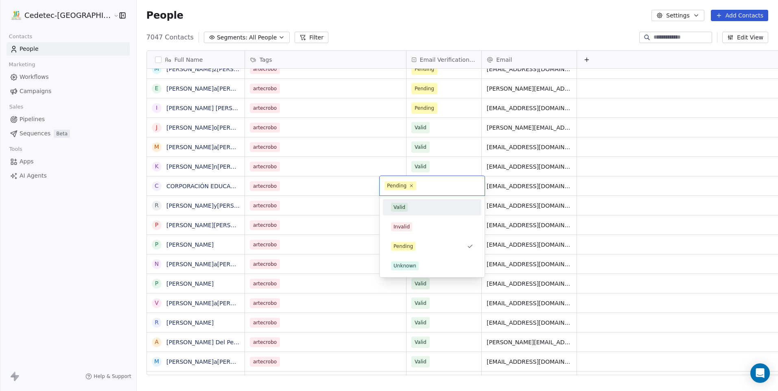
click at [400, 207] on div "Valid" at bounding box center [399, 207] width 12 height 7
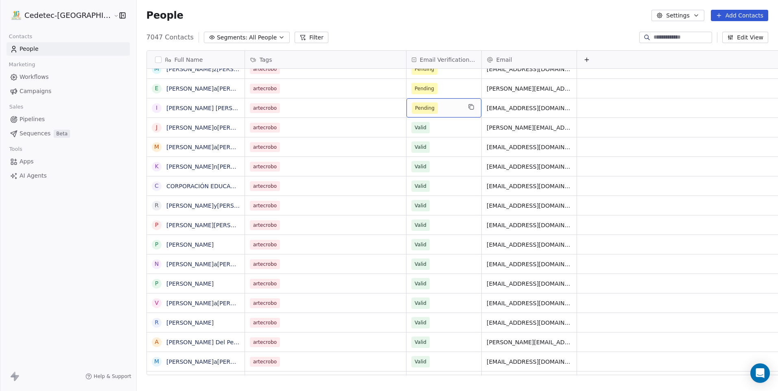
click at [415, 106] on span "Pending" at bounding box center [425, 108] width 20 height 8
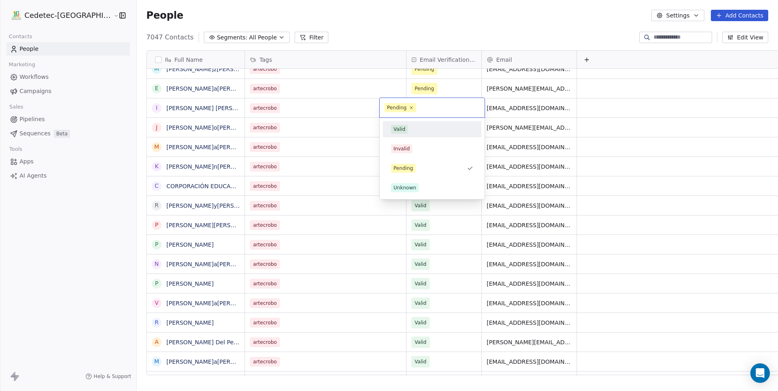
click at [406, 131] on span "Valid" at bounding box center [399, 129] width 17 height 9
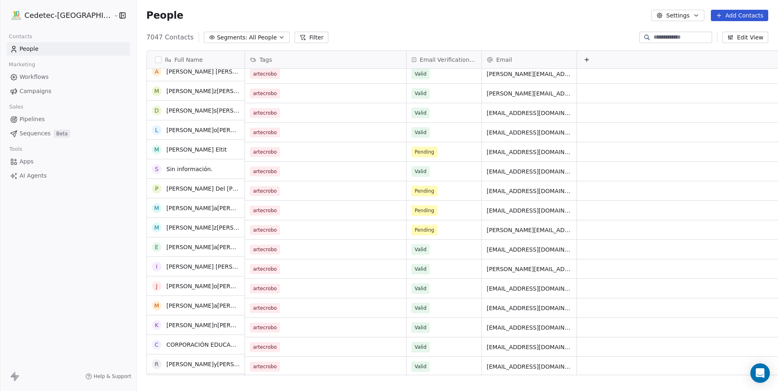
scroll to position [608, 0]
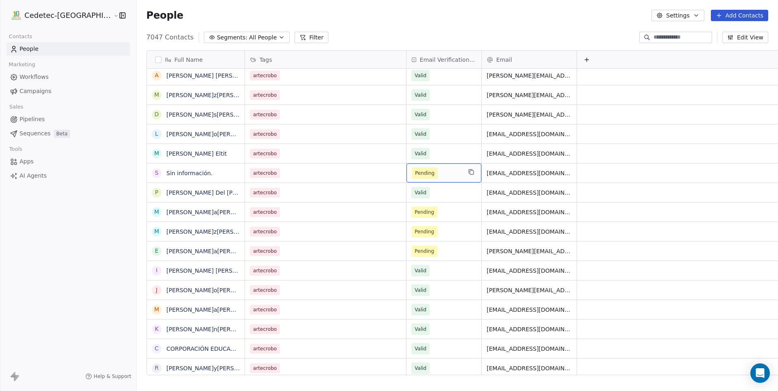
click at [415, 177] on span "Pending" at bounding box center [425, 173] width 20 height 8
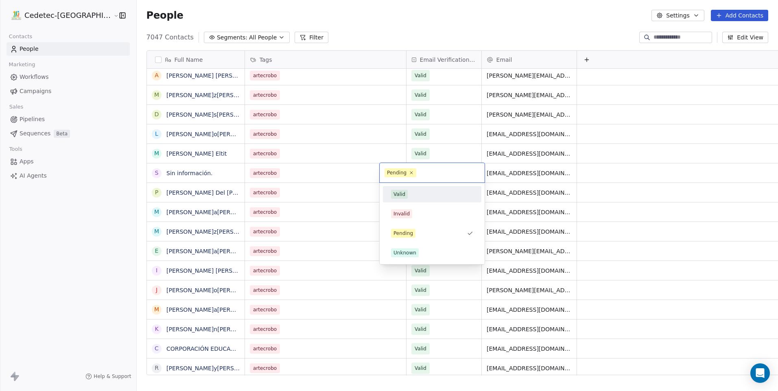
click at [401, 205] on div "Valid Invalid Pending Unknown" at bounding box center [432, 223] width 98 height 75
click at [401, 196] on div "Valid" at bounding box center [399, 194] width 12 height 7
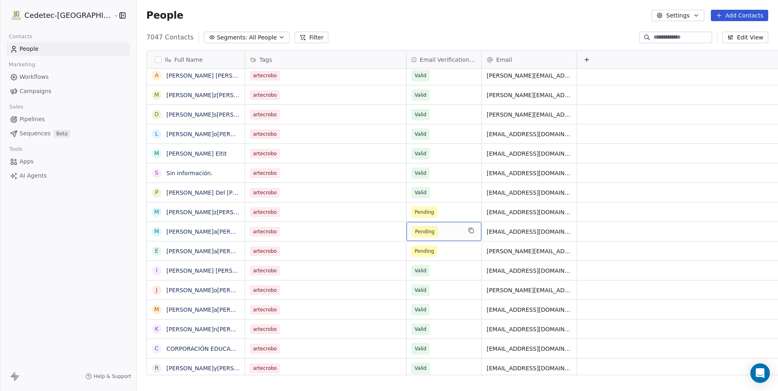
click at [415, 228] on span "Pending" at bounding box center [425, 232] width 20 height 8
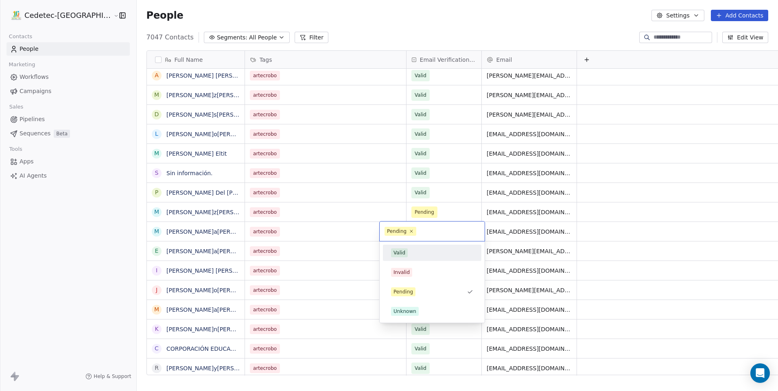
click at [404, 253] on div "Valid" at bounding box center [399, 252] width 12 height 7
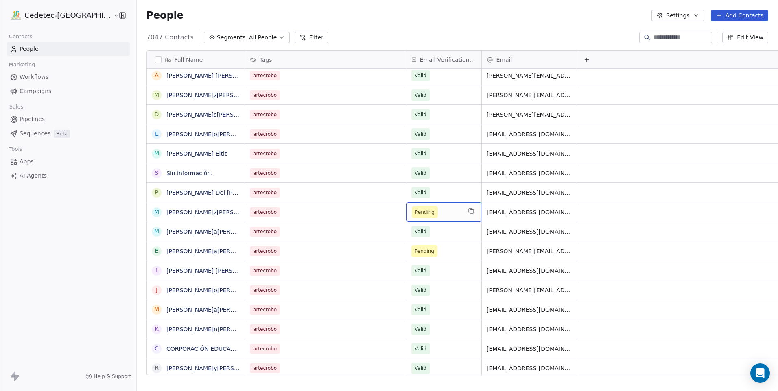
click at [412, 216] on span "Pending" at bounding box center [425, 212] width 26 height 11
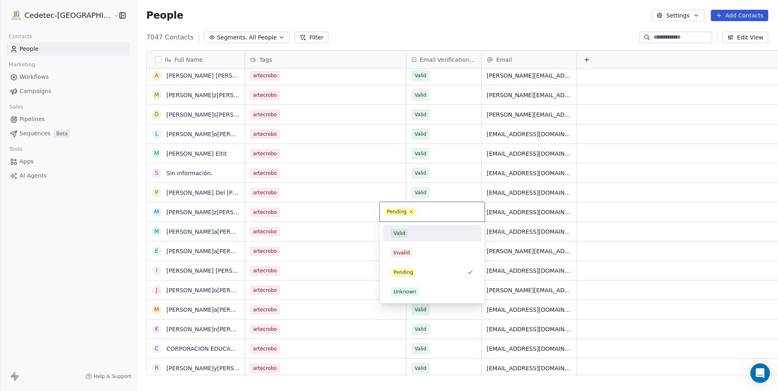
click at [404, 236] on div "Valid" at bounding box center [399, 233] width 12 height 7
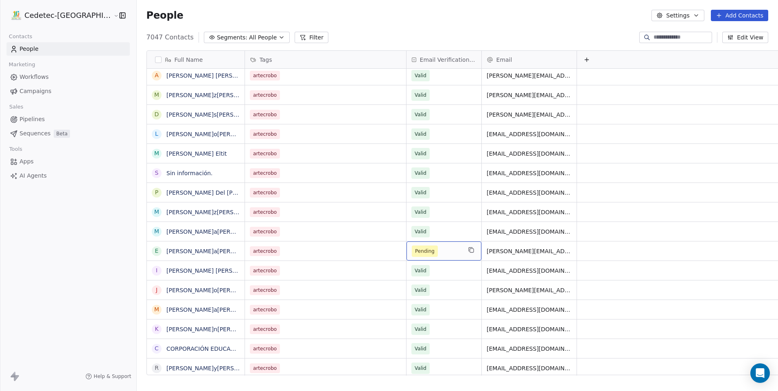
click at [415, 247] on span "Pending" at bounding box center [425, 251] width 20 height 8
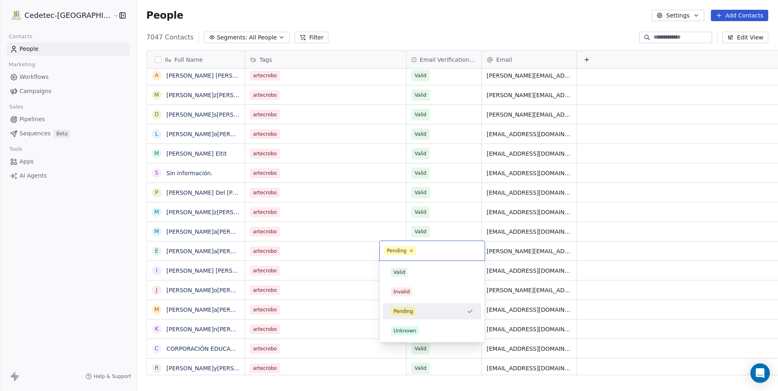
drag, startPoint x: 405, startPoint y: 264, endPoint x: 405, endPoint y: 270, distance: 6.9
click at [405, 264] on div "Valid Invalid Pending Unknown" at bounding box center [431, 301] width 105 height 81
click at [405, 270] on span "Valid" at bounding box center [399, 272] width 17 height 9
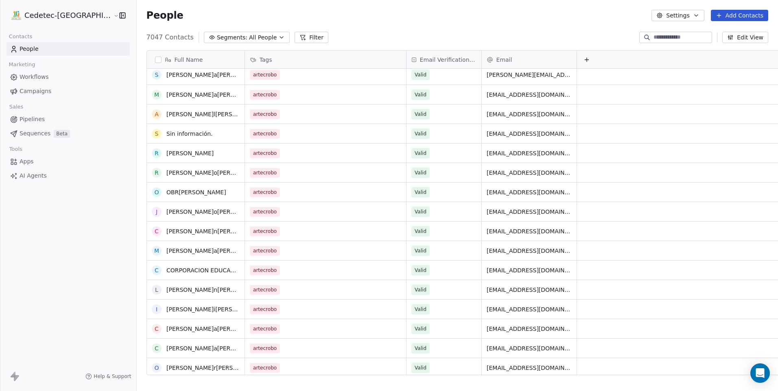
scroll to position [0, 0]
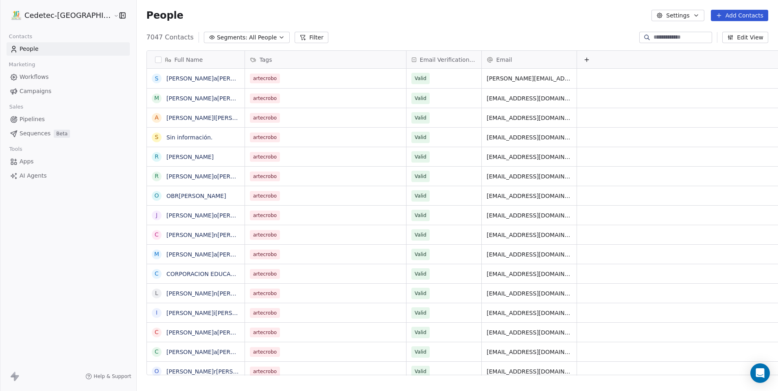
click at [249, 41] on span "All People" at bounding box center [263, 37] width 28 height 9
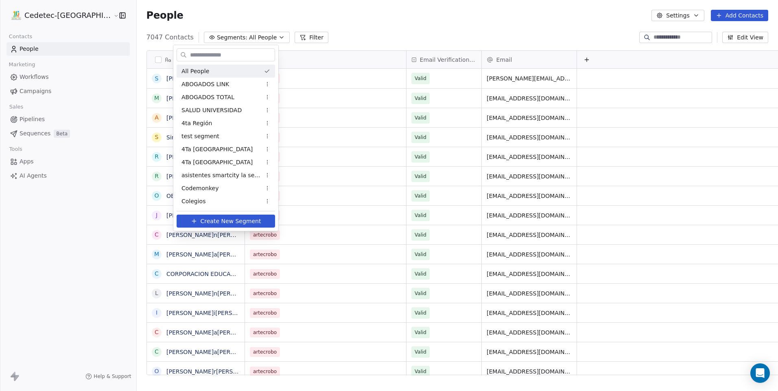
click at [215, 41] on html "Cedetec-Chile Contacts People Marketing Workflows Campaigns Sales Pipelines Seq…" at bounding box center [389, 195] width 778 height 391
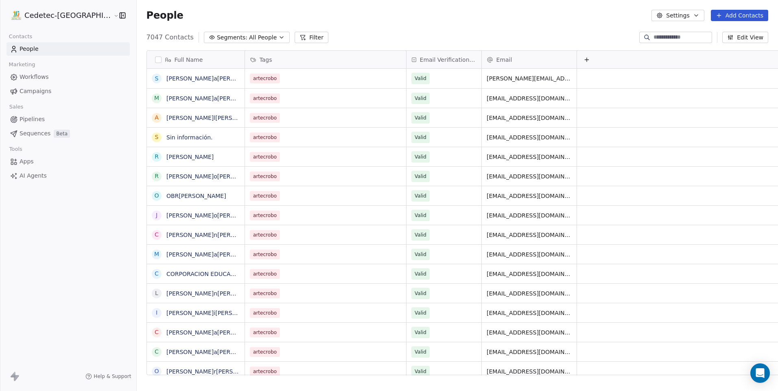
click at [691, 16] on button "Settings" at bounding box center [677, 15] width 52 height 11
click at [698, 43] on div "Tags" at bounding box center [695, 45] width 72 height 13
click at [40, 90] on span "Campaigns" at bounding box center [36, 91] width 32 height 9
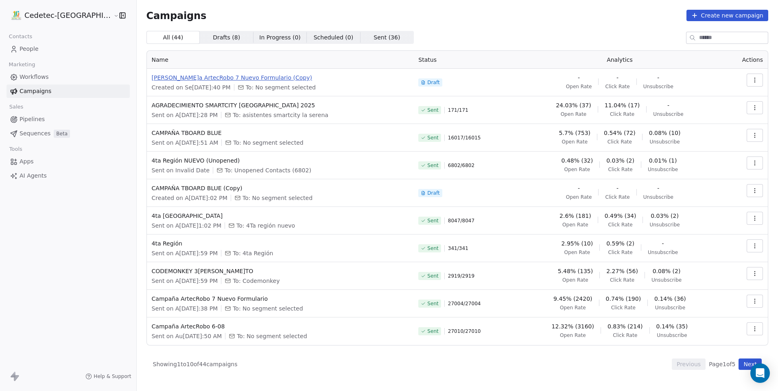
click at [283, 81] on span "Campaña ArtecRobo 7 Nuevo Formulario (Copy)" at bounding box center [280, 78] width 257 height 8
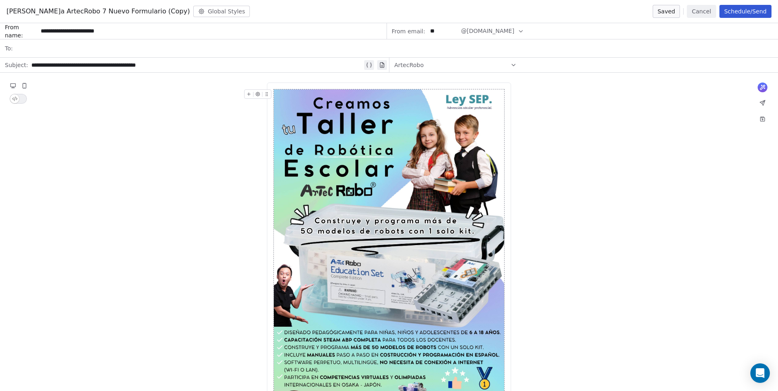
click at [314, 85] on div "Cedetec-Chile, Merced 838 Of 117, Santiago, Región Metropolitana, 8320175, Chil…" at bounding box center [389, 392] width 244 height 618
click at [312, 88] on div "Cedetec-Chile, Merced 838 Of 117, Santiago, Región Metropolitana, 8320175, Chil…" at bounding box center [389, 392] width 244 height 618
click at [279, 87] on div "Cedetec-Chile, Merced 838 Of 117, Santiago, Región Metropolitana, 8320175, Chil…" at bounding box center [389, 392] width 244 height 618
click at [249, 96] on icon at bounding box center [248, 94] width 5 height 5
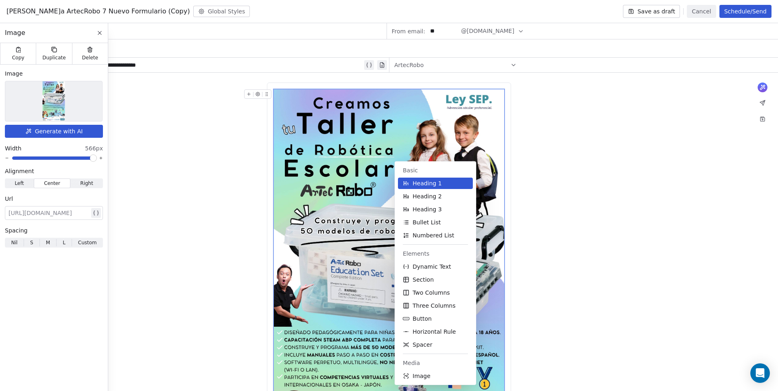
scroll to position [118, 0]
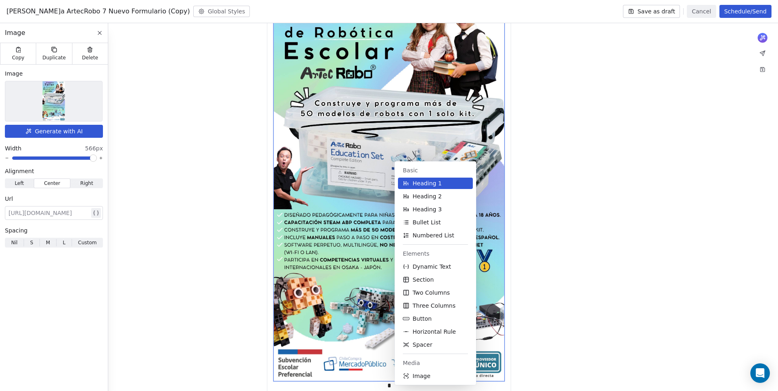
click at [421, 186] on span "Heading 1" at bounding box center [426, 183] width 29 height 8
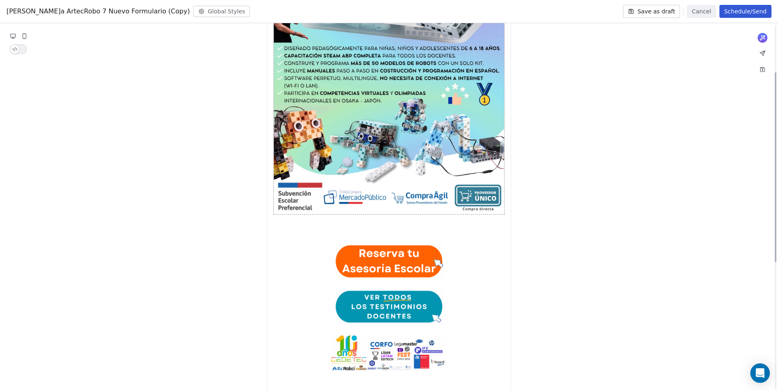
scroll to position [285, 0]
drag, startPoint x: 381, startPoint y: 229, endPoint x: 381, endPoint y: 223, distance: 5.3
click at [382, 223] on div at bounding box center [389, 224] width 230 height 20
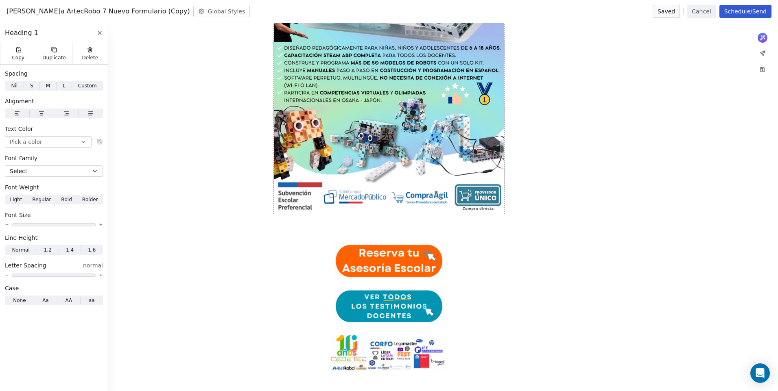
click at [101, 37] on button at bounding box center [100, 33] width 10 height 10
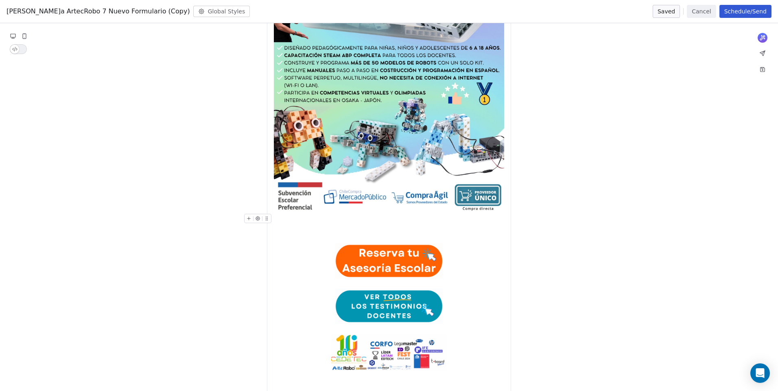
click at [421, 233] on div at bounding box center [389, 224] width 230 height 20
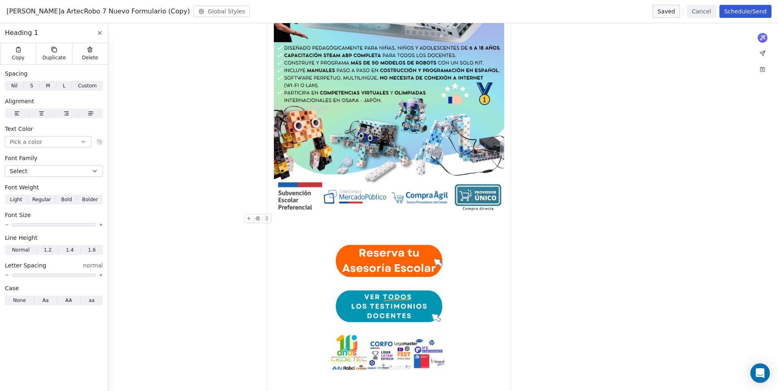
scroll to position [64, 0]
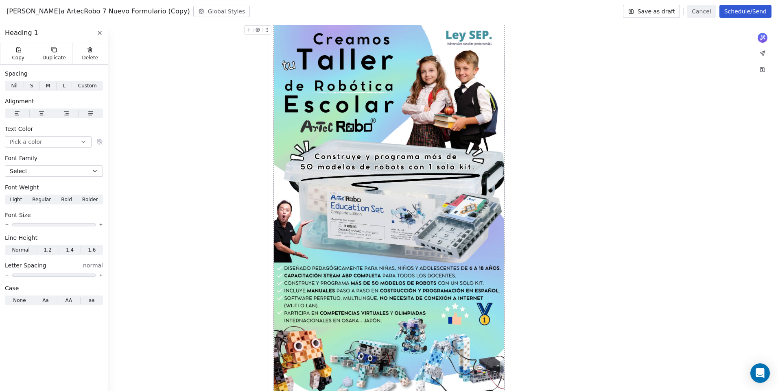
click at [420, 233] on img at bounding box center [389, 229] width 230 height 409
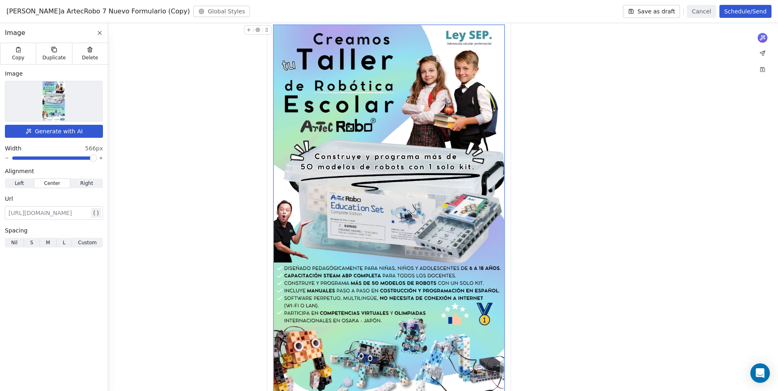
click at [56, 134] on button "Generate with AI" at bounding box center [54, 131] width 98 height 13
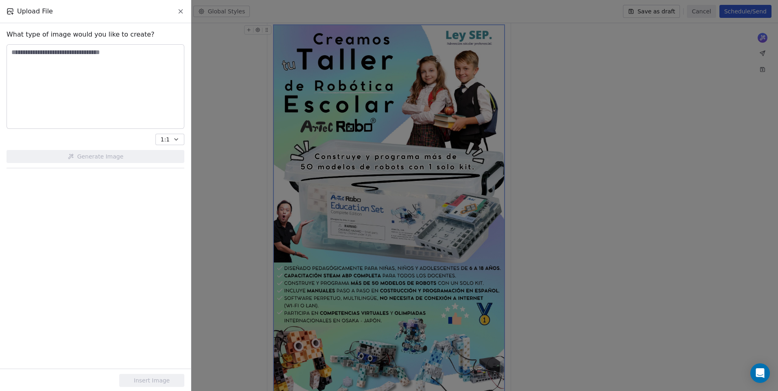
click at [180, 9] on icon at bounding box center [180, 11] width 7 height 7
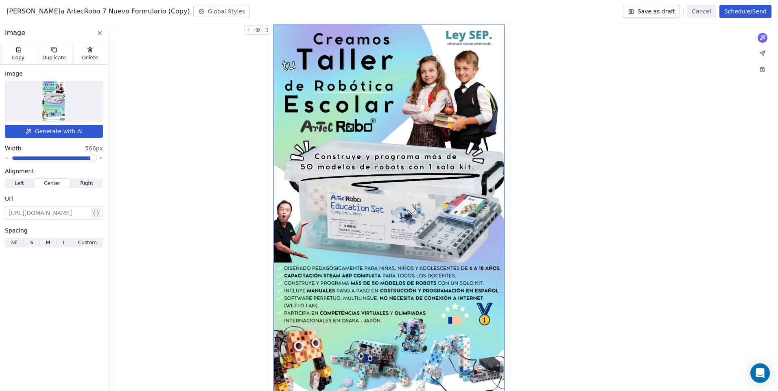
click at [101, 32] on icon at bounding box center [99, 33] width 7 height 7
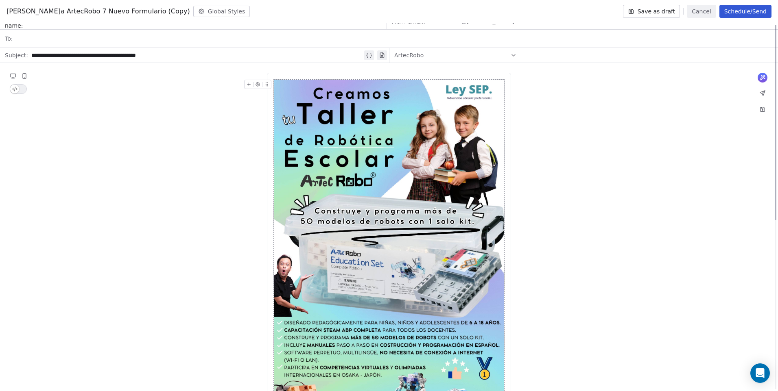
scroll to position [0, 0]
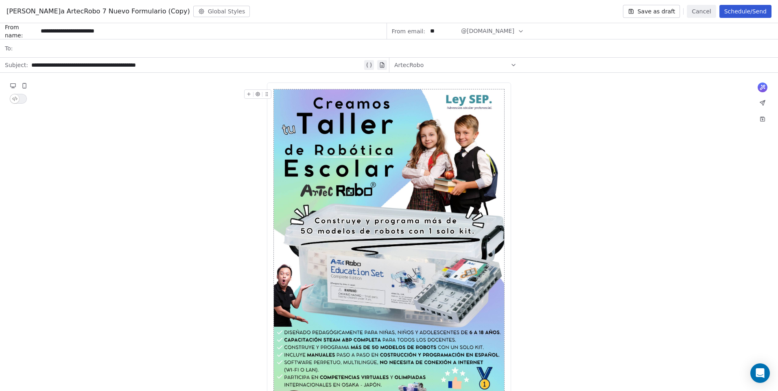
drag, startPoint x: 436, startPoint y: 146, endPoint x: 613, endPoint y: 131, distance: 177.5
click at [613, 131] on div "What would you like to create email about? or Cedetec-Chile, Merced 838 Of 117,…" at bounding box center [389, 391] width 778 height 637
click at [456, 66] on div "ArtecRobo" at bounding box center [455, 65] width 122 height 13
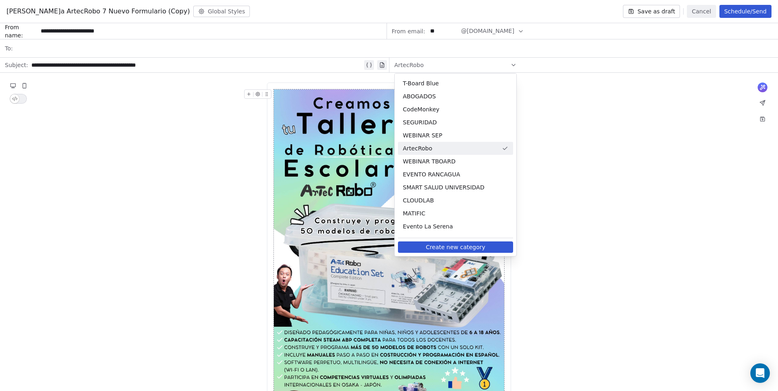
click at [460, 152] on span "ArtecRobo" at bounding box center [451, 148] width 96 height 8
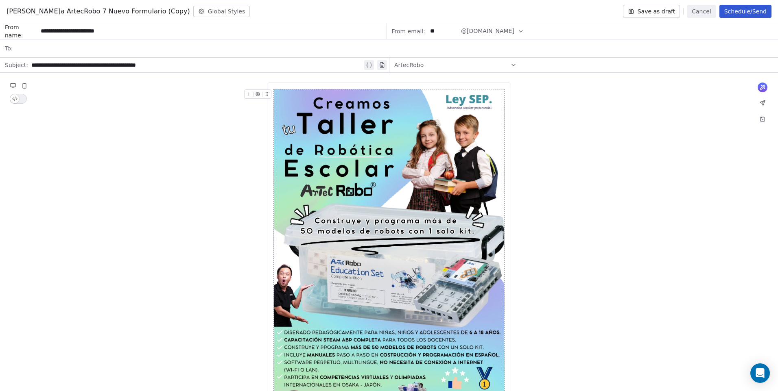
click at [194, 53] on div at bounding box center [394, 48] width 757 height 18
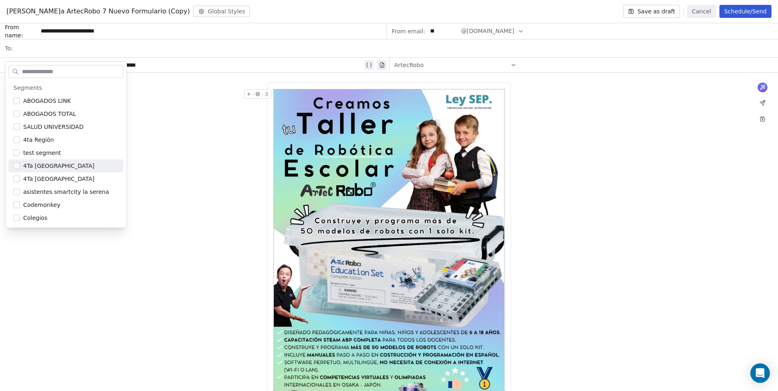
click at [138, 154] on div "What would you like to create email about? or Cedetec-Chile, Merced 838 Of 117,…" at bounding box center [389, 391] width 778 height 637
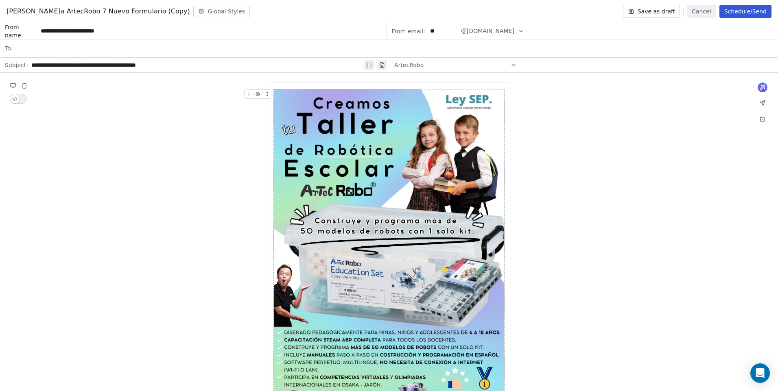
click at [665, 8] on button "Save as draft" at bounding box center [651, 11] width 57 height 13
click at [700, 12] on button "Cancel" at bounding box center [701, 11] width 29 height 13
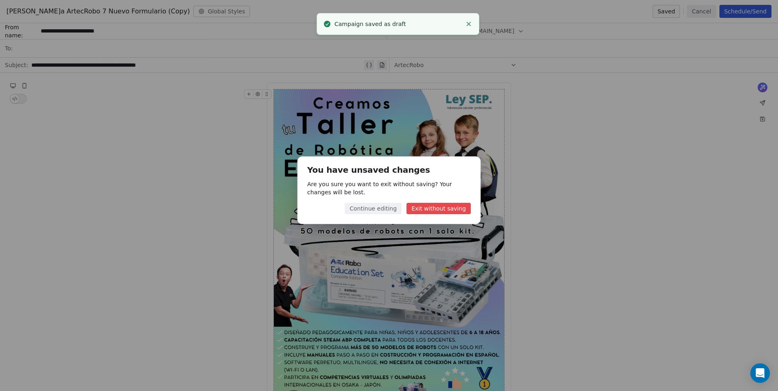
click at [390, 207] on button "Continue editing" at bounding box center [372, 208] width 57 height 11
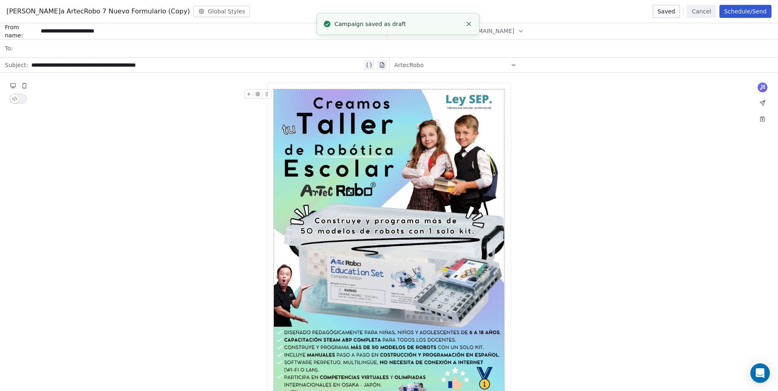
click at [700, 11] on button "Cancel" at bounding box center [701, 11] width 29 height 13
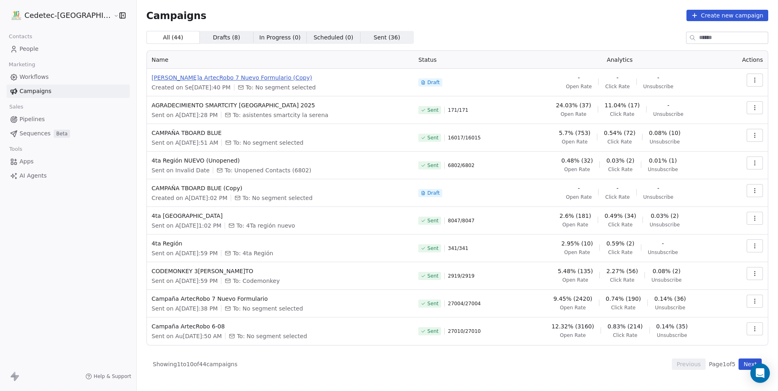
click at [236, 76] on span "Campaña ArtecRobo 7 Nuevo Formulario (Copy)" at bounding box center [280, 78] width 257 height 8
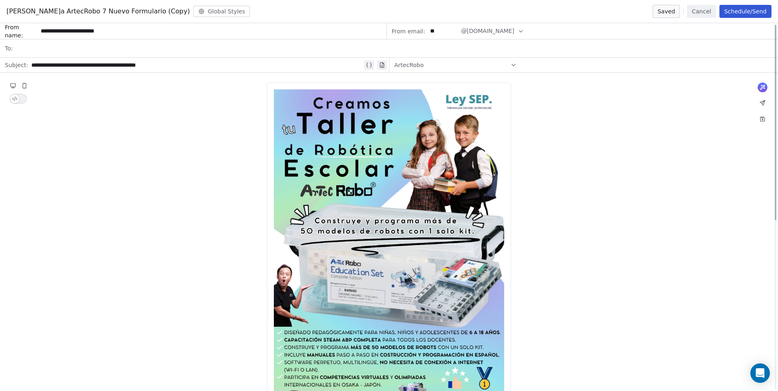
click at [52, 51] on div at bounding box center [394, 48] width 757 height 18
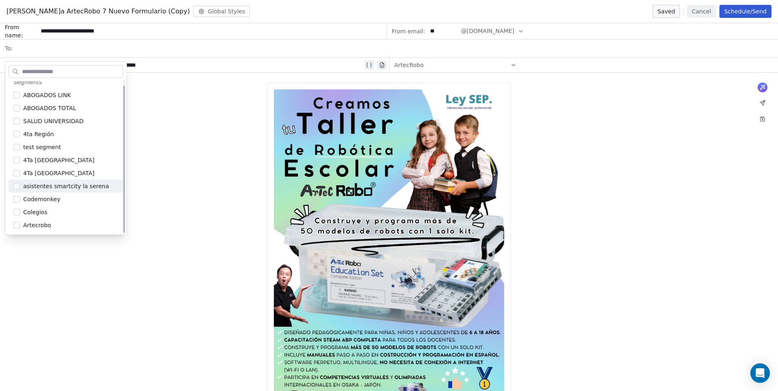
scroll to position [6, 0]
click at [54, 223] on div "Artecrobo" at bounding box center [70, 225] width 95 height 8
click at [214, 209] on div "What would you like to create email about? or Cedetec-Chile, Merced 838 Of 117,…" at bounding box center [389, 391] width 778 height 637
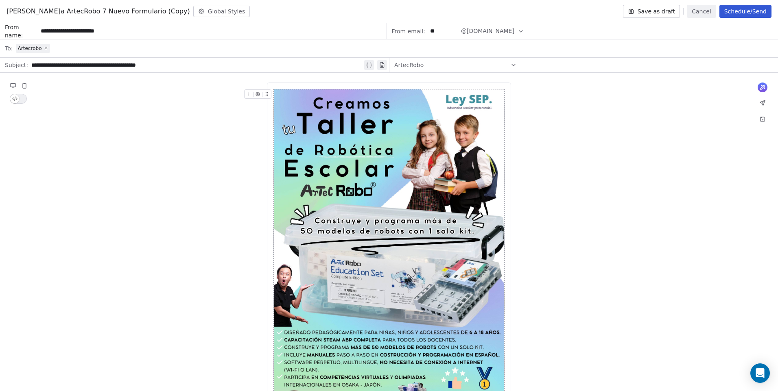
click at [751, 12] on button "Schedule/Send" at bounding box center [745, 11] width 52 height 13
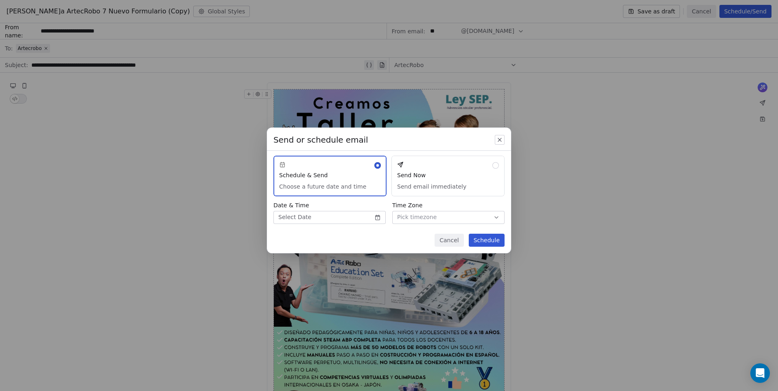
click at [478, 161] on button "Send Now Send email immediately" at bounding box center [447, 176] width 113 height 41
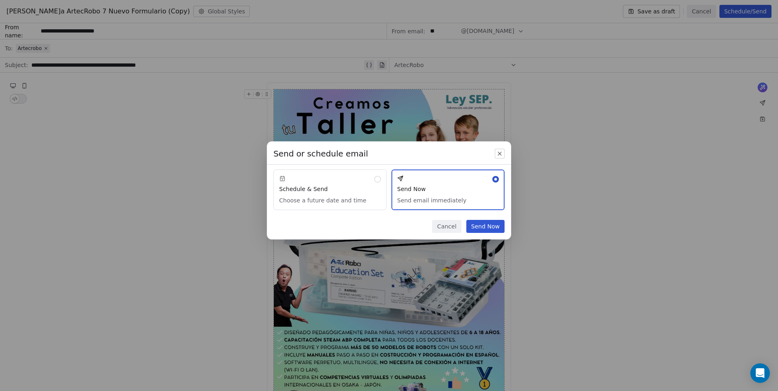
click at [497, 229] on button "Send Now" at bounding box center [485, 226] width 38 height 13
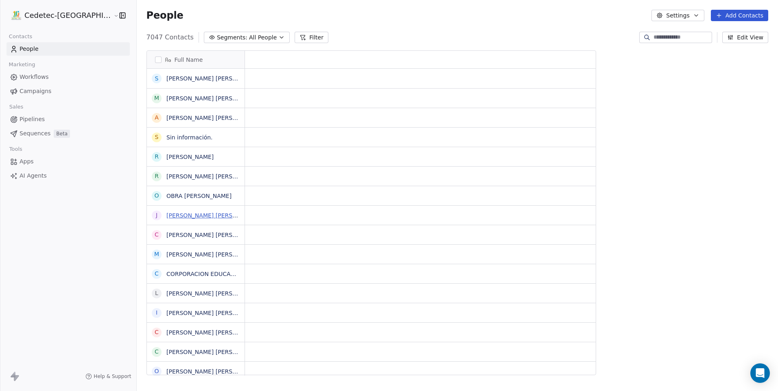
scroll to position [338, 662]
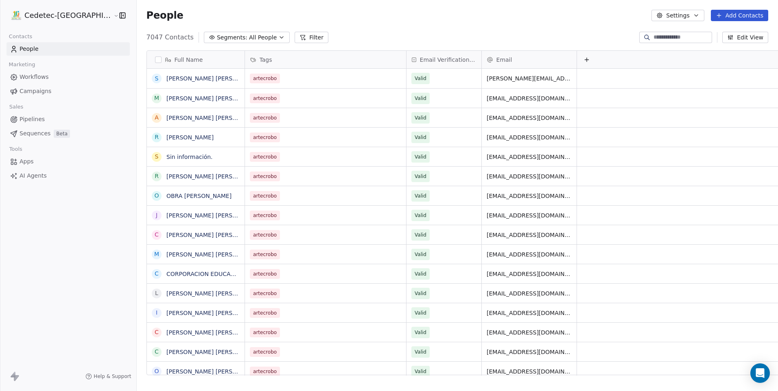
click at [208, 32] on button "Segments: All People" at bounding box center [247, 37] width 86 height 11
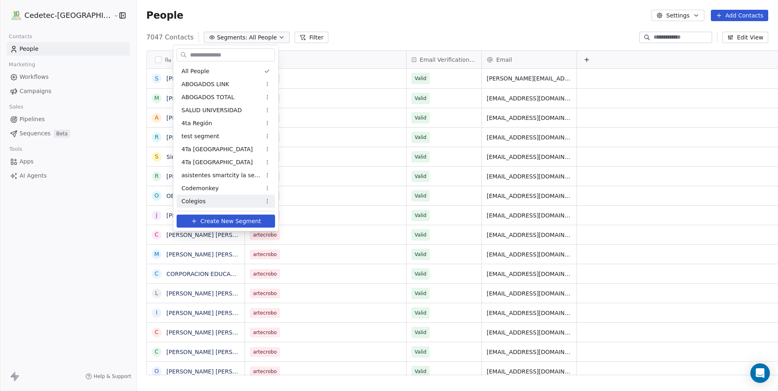
click at [238, 218] on span "Create New Segment" at bounding box center [231, 221] width 61 height 9
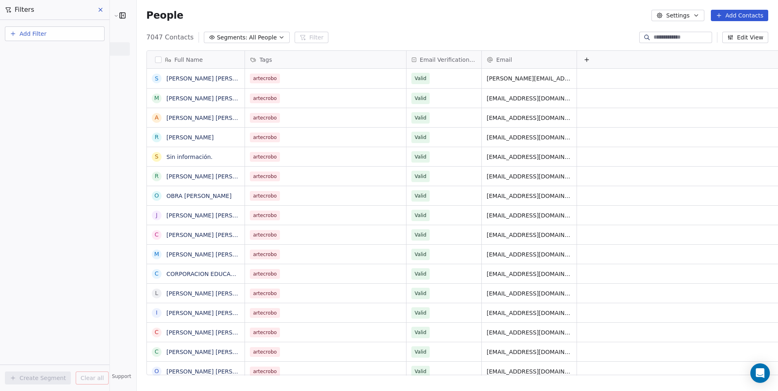
drag, startPoint x: 39, startPoint y: 29, endPoint x: 41, endPoint y: 41, distance: 12.0
click at [38, 30] on span "Add Filter" at bounding box center [33, 34] width 27 height 9
click at [44, 56] on span "Contact properties" at bounding box center [39, 53] width 53 height 9
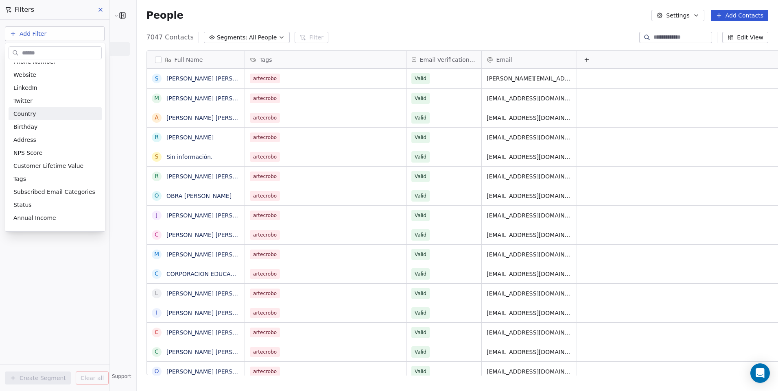
scroll to position [81, 0]
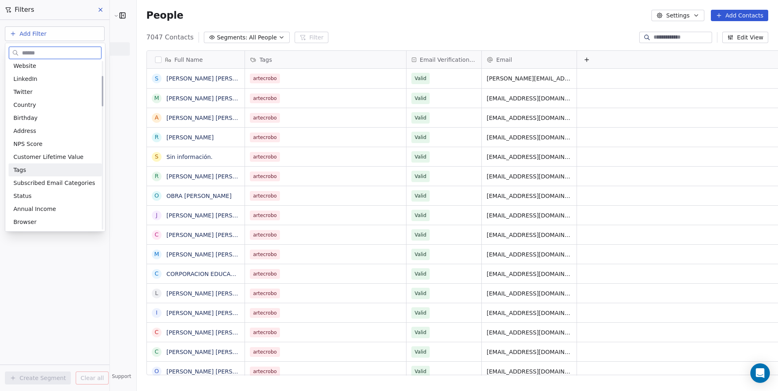
click at [41, 168] on div "Tags" at bounding box center [54, 170] width 83 height 8
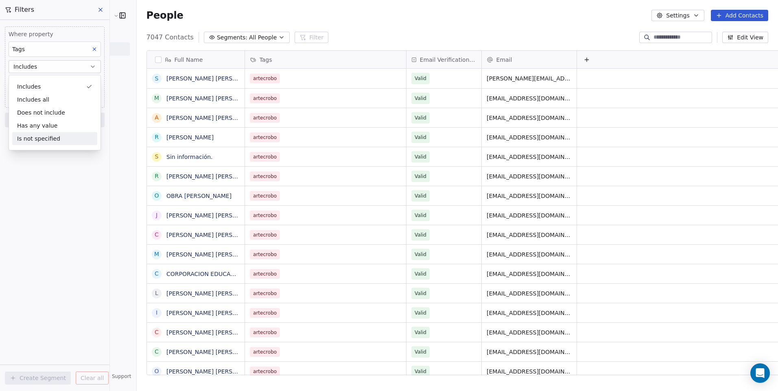
click at [48, 177] on div "Where property Tags Includes Select Tags Add filter to this group Add another f…" at bounding box center [54, 205] width 109 height 371
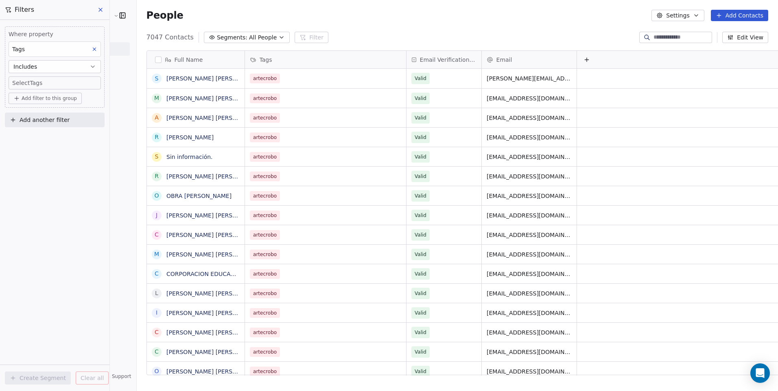
click at [54, 85] on body "Cedetec-Chile Contacts People Marketing Workflows Campaigns Sales Pipelines Seq…" at bounding box center [389, 195] width 778 height 391
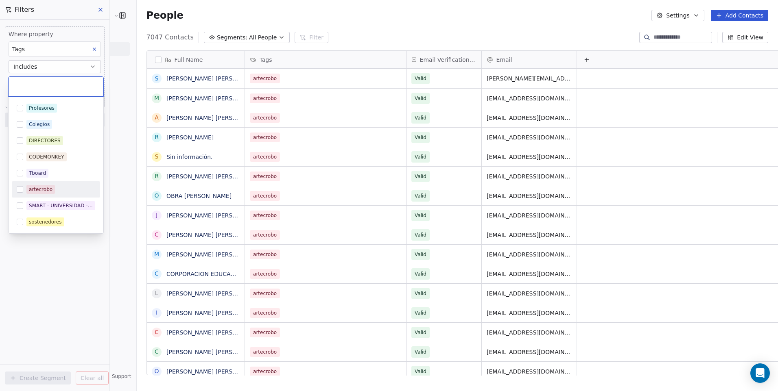
click at [28, 186] on span "artecrobo" at bounding box center [40, 189] width 28 height 9
click at [29, 249] on html "Cedetec-Chile Contacts People Marketing Workflows Campaigns Sales Pipelines Seq…" at bounding box center [389, 195] width 778 height 391
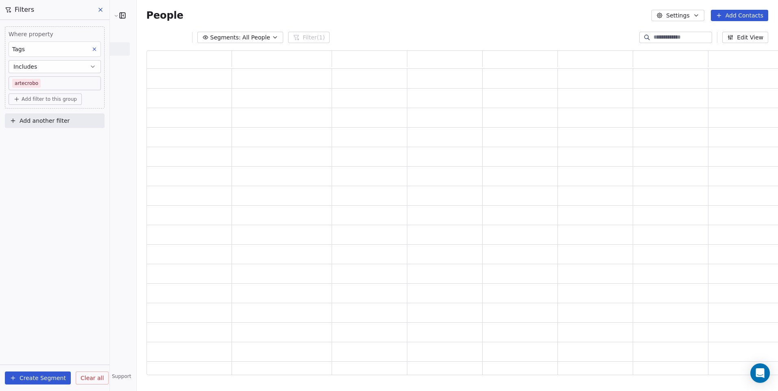
scroll to position [318, 642]
click at [43, 373] on button "Create Segment" at bounding box center [38, 378] width 66 height 13
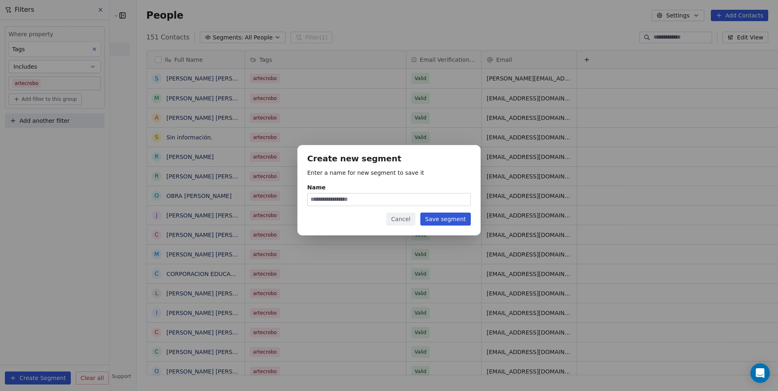
scroll to position [338, 662]
type input "*********"
click at [455, 215] on button "Save segment" at bounding box center [445, 219] width 50 height 13
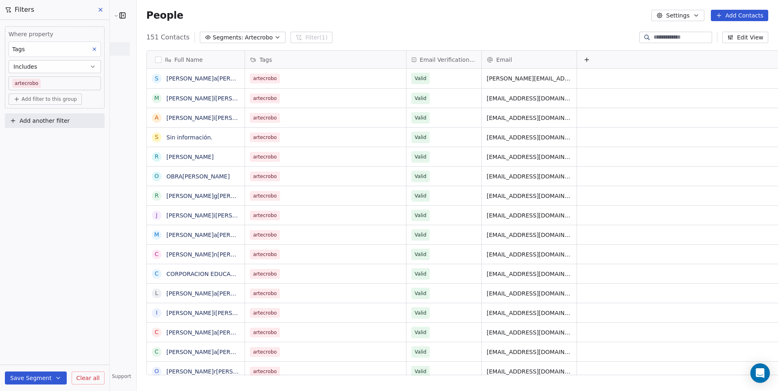
scroll to position [338, 662]
click at [724, 18] on button "Add Contacts" at bounding box center [739, 15] width 57 height 11
drag, startPoint x: 440, startPoint y: 29, endPoint x: 355, endPoint y: 198, distance: 188.8
click at [439, 29] on html "Cedetec-Chile Contacts People Marketing Workflows Campaigns Sales Pipelines Seq…" at bounding box center [389, 195] width 778 height 391
click at [722, 19] on button "Add Contacts" at bounding box center [739, 15] width 57 height 11
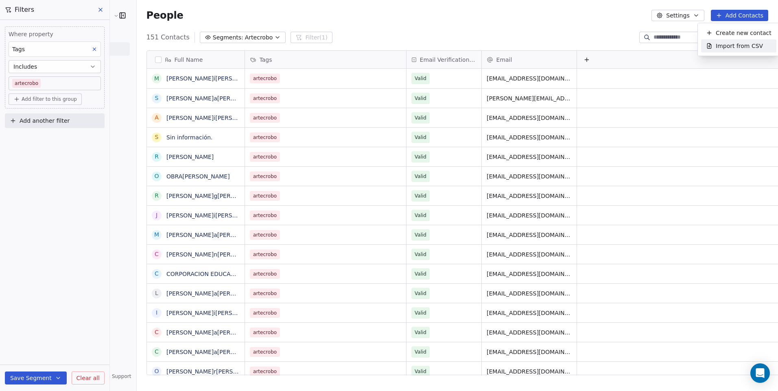
click at [713, 42] on div "Import from CSV" at bounding box center [738, 46] width 65 height 9
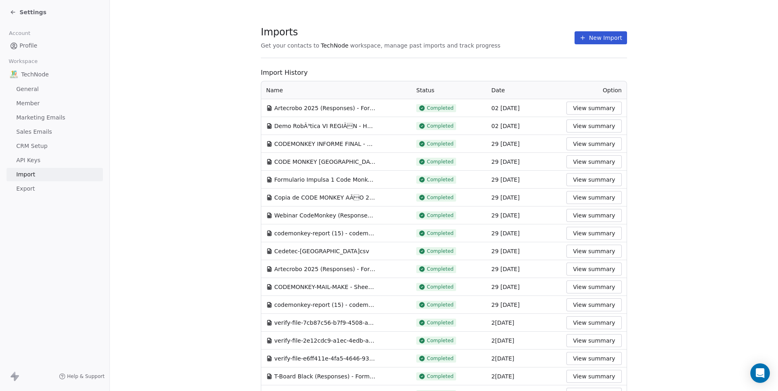
click at [592, 32] on button "New Import" at bounding box center [600, 37] width 52 height 13
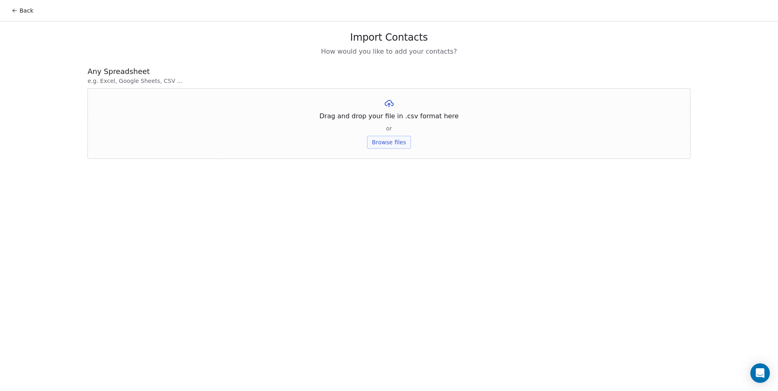
click at [394, 146] on button "Browse files" at bounding box center [389, 142] width 44 height 13
click at [455, 103] on icon at bounding box center [458, 103] width 7 height 7
click at [371, 149] on div "Drag and drop your file in .csv format here or Browse files" at bounding box center [388, 123] width 603 height 71
click at [375, 147] on button "Browse files" at bounding box center [389, 142] width 44 height 13
click at [395, 136] on button "Browse files" at bounding box center [389, 142] width 44 height 13
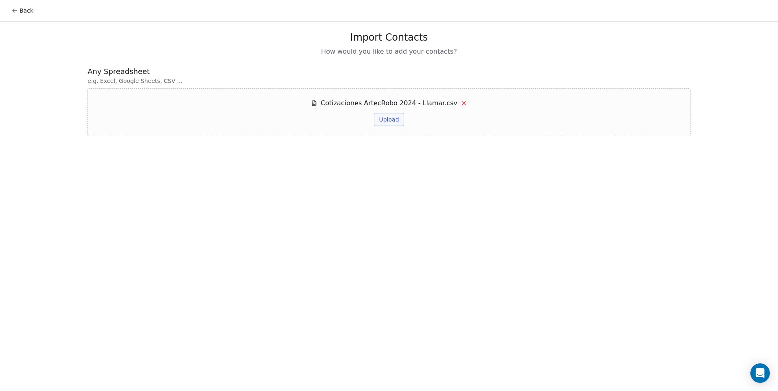
click at [385, 122] on button "Upload" at bounding box center [389, 119] width 30 height 13
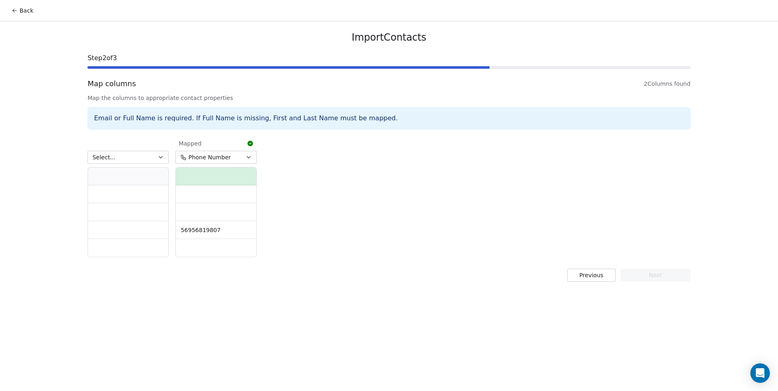
click at [573, 275] on button "Previous" at bounding box center [591, 275] width 48 height 13
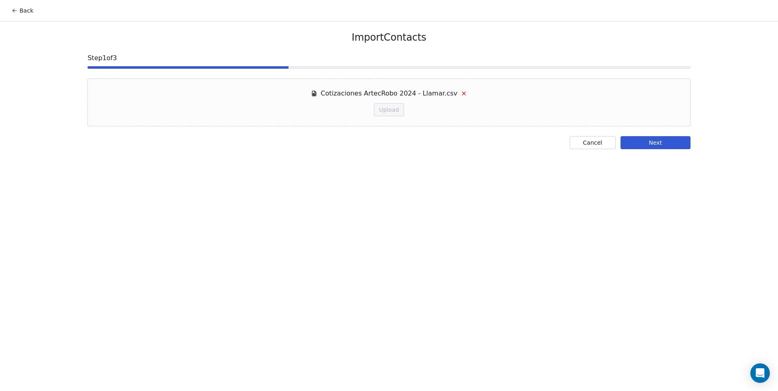
drag, startPoint x: 455, startPoint y: 95, endPoint x: 459, endPoint y: 94, distance: 4.1
click at [460, 94] on icon at bounding box center [463, 93] width 7 height 7
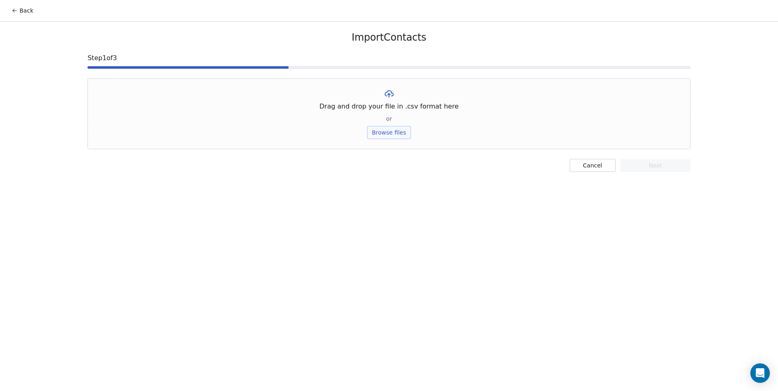
click at [459, 94] on div "Drag and drop your file in .csv format here or Browse files" at bounding box center [388, 113] width 603 height 71
click at [401, 128] on button "Browse files" at bounding box center [389, 132] width 44 height 13
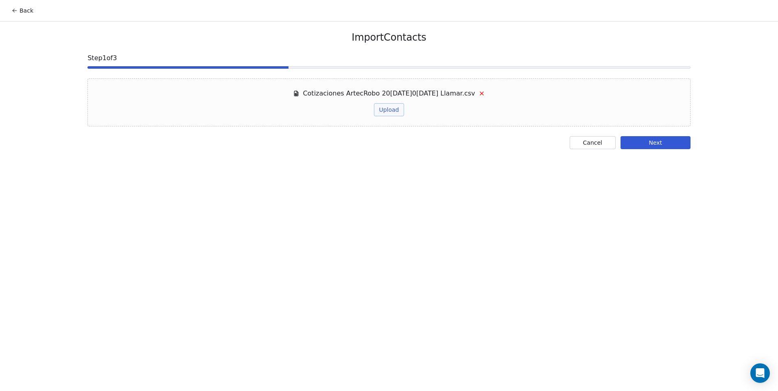
click at [381, 114] on button "Upload" at bounding box center [389, 109] width 30 height 13
click at [663, 149] on button "Next" at bounding box center [655, 142] width 70 height 13
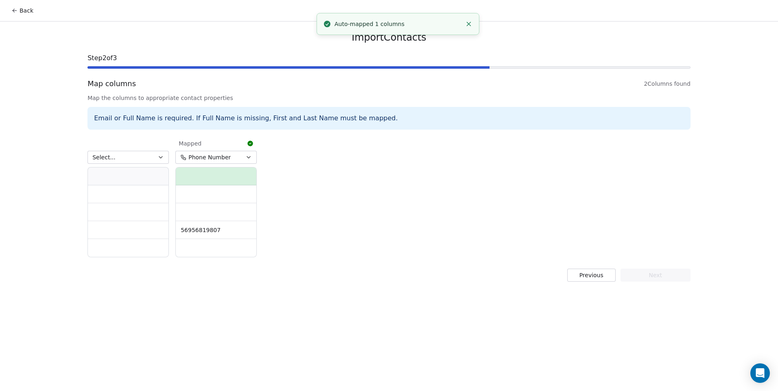
click at [245, 155] on icon "button" at bounding box center [248, 157] width 7 height 7
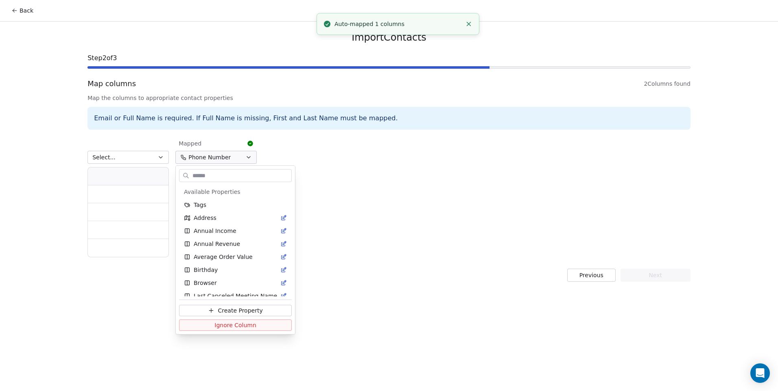
scroll to position [475, 0]
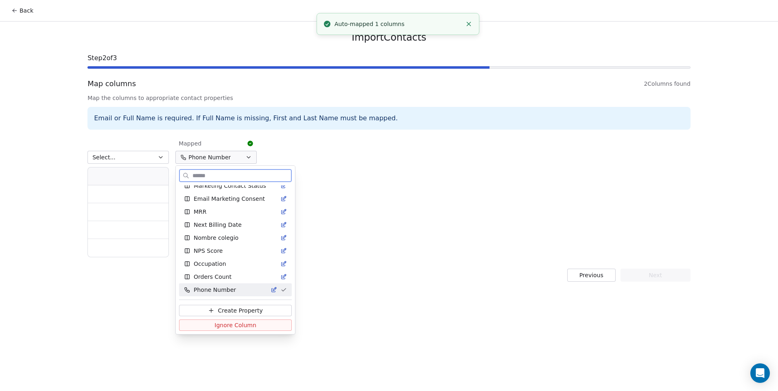
click at [255, 320] on button "Ignore Column" at bounding box center [235, 325] width 113 height 11
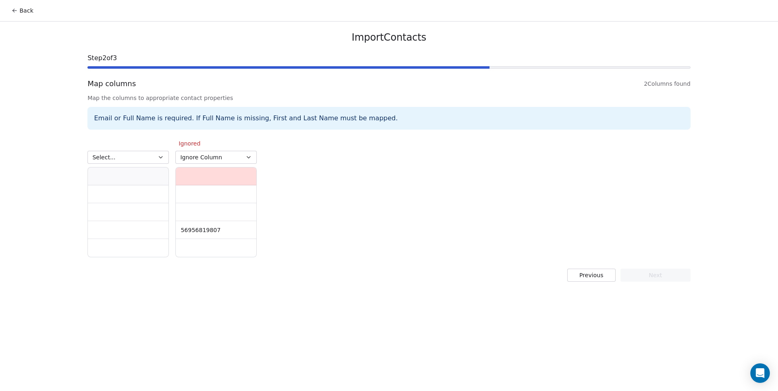
click at [585, 279] on button "Previous" at bounding box center [591, 275] width 48 height 13
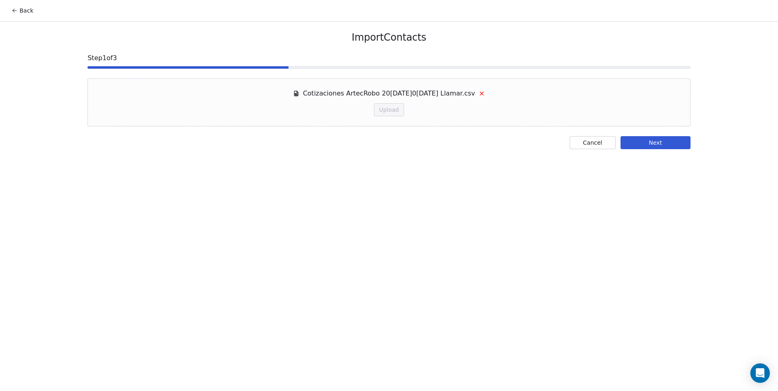
click at [583, 148] on button "Cancel" at bounding box center [592, 142] width 46 height 13
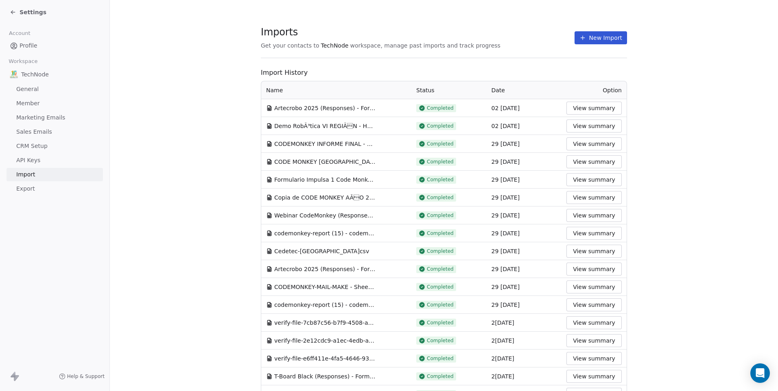
click at [586, 31] on button "New Import" at bounding box center [600, 37] width 52 height 13
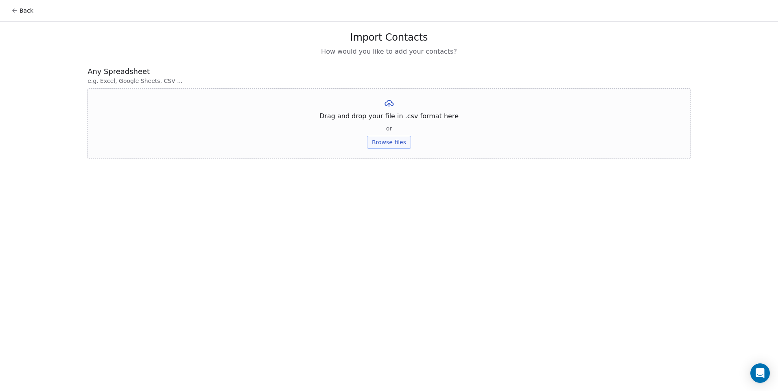
click at [387, 145] on button "Browse files" at bounding box center [389, 142] width 44 height 13
click at [403, 141] on button "Browse files" at bounding box center [389, 142] width 44 height 13
click at [395, 122] on button "Upload" at bounding box center [389, 119] width 30 height 13
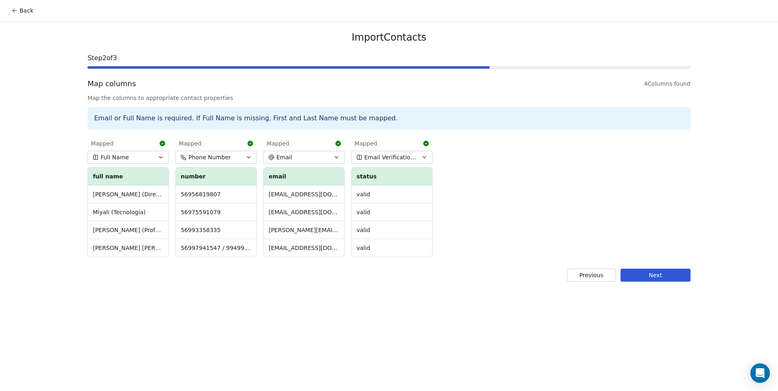
click at [647, 268] on div "Import Contacts Step 2 of 3 Map columns 4 Columns found Map the columns to appr…" at bounding box center [389, 157] width 622 height 270
click at [650, 274] on button "Next" at bounding box center [655, 275] width 70 height 13
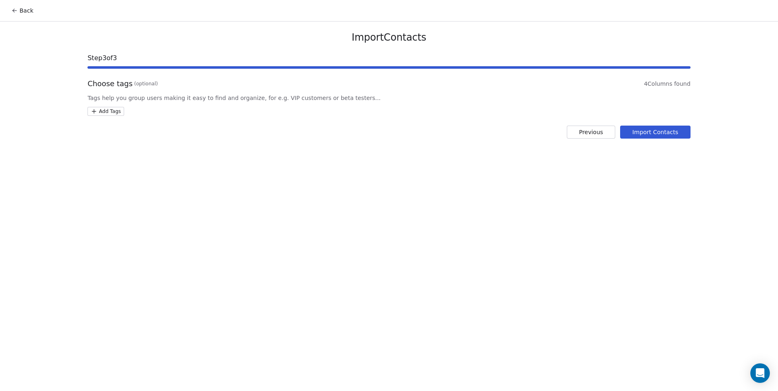
click at [102, 108] on html "Back Import Contacts Step 3 of 3 Choose tags (optional) 4 Columns found Tags he…" at bounding box center [389, 195] width 778 height 391
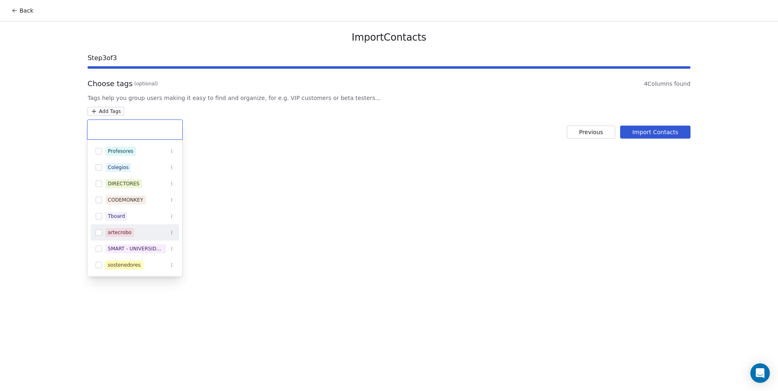
click at [120, 231] on div "artecrobo" at bounding box center [120, 232] width 24 height 7
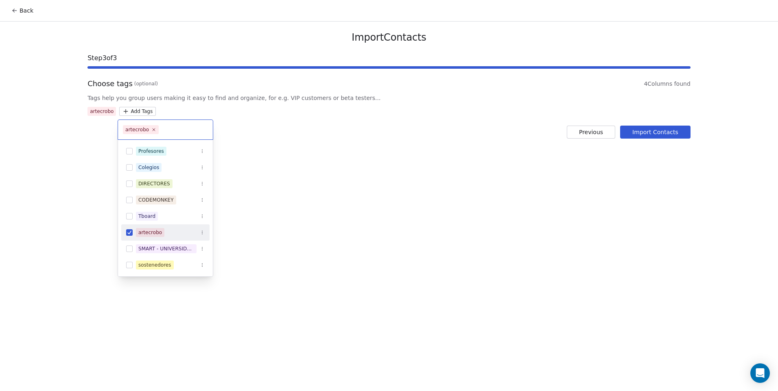
click at [377, 231] on html "Back Import Contacts Step 3 of 3 Choose tags (optional) 4 Columns found Tags he…" at bounding box center [389, 195] width 778 height 391
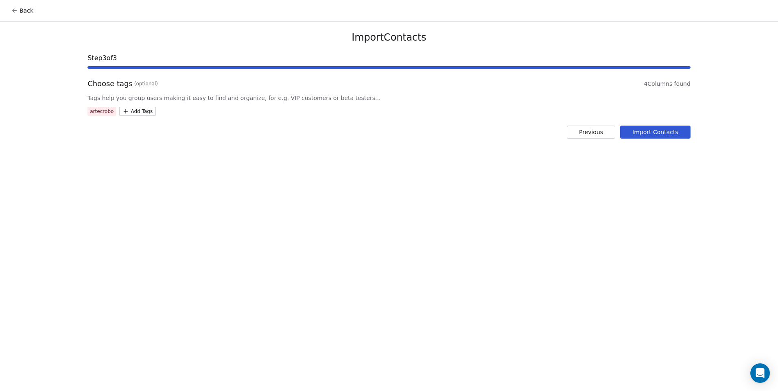
click at [634, 129] on button "Import Contacts" at bounding box center [655, 132] width 70 height 13
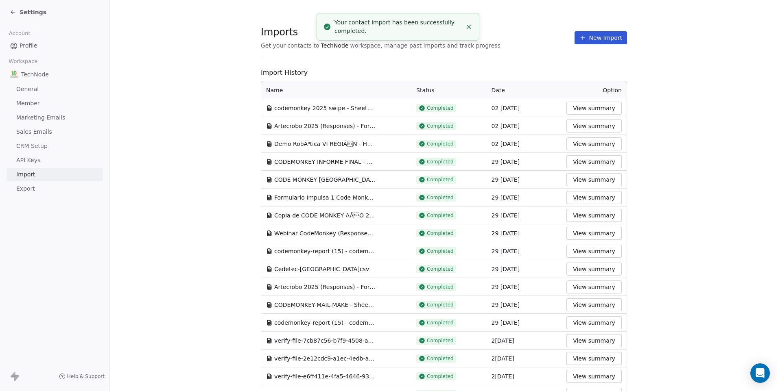
click at [51, 44] on link "Profile" at bounding box center [55, 45] width 96 height 13
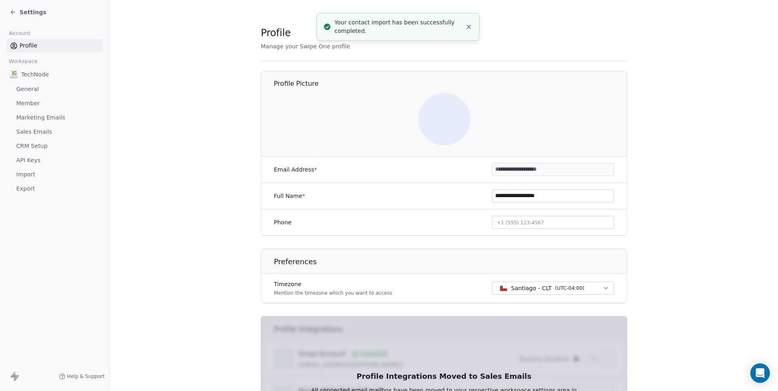
click at [51, 21] on div "Settings" at bounding box center [54, 12] width 109 height 24
click at [47, 8] on div "Settings" at bounding box center [56, 12] width 93 height 11
click at [37, 12] on span "Settings" at bounding box center [33, 12] width 27 height 8
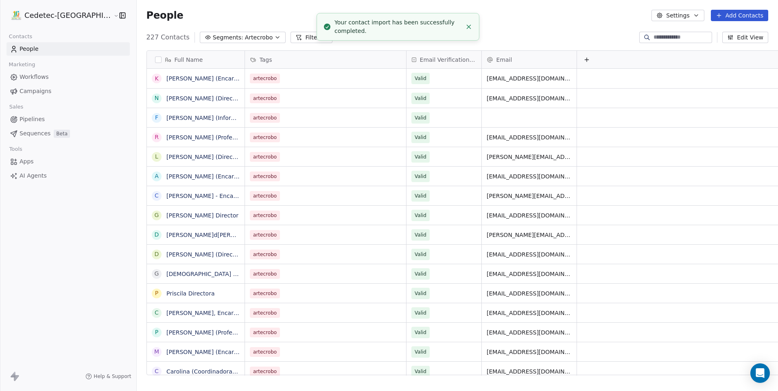
scroll to position [338, 662]
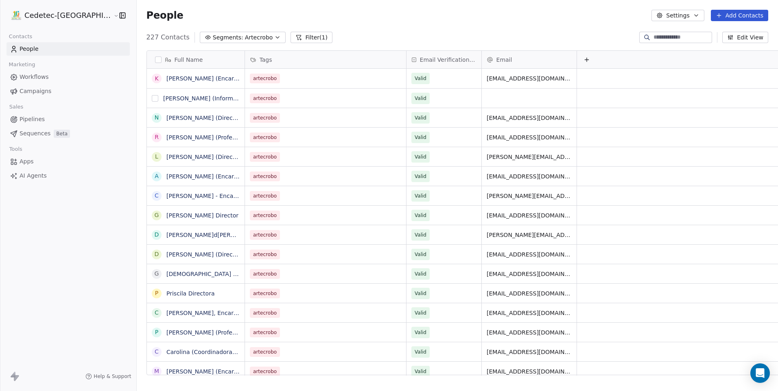
click at [152, 98] on button "grid" at bounding box center [155, 98] width 7 height 7
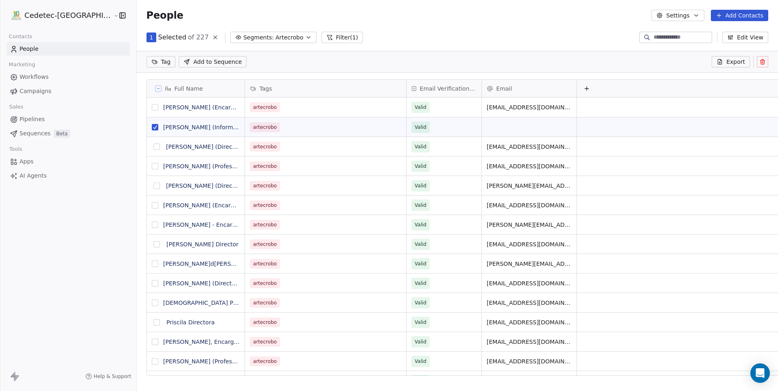
click at [763, 61] on icon at bounding box center [762, 59] width 2 height 1
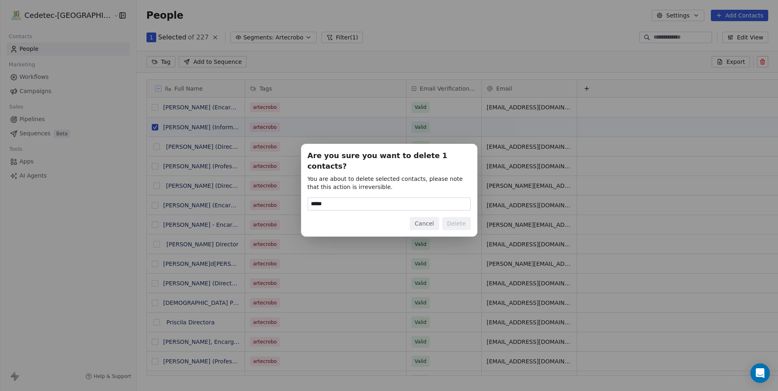
type input "******"
click at [455, 221] on button "Delete" at bounding box center [456, 223] width 28 height 13
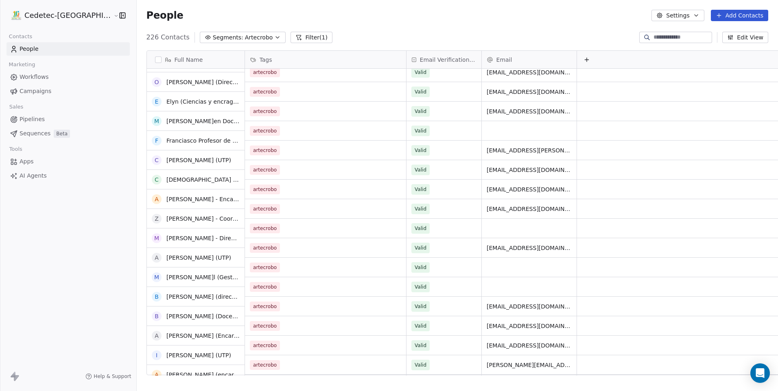
scroll to position [325, 0]
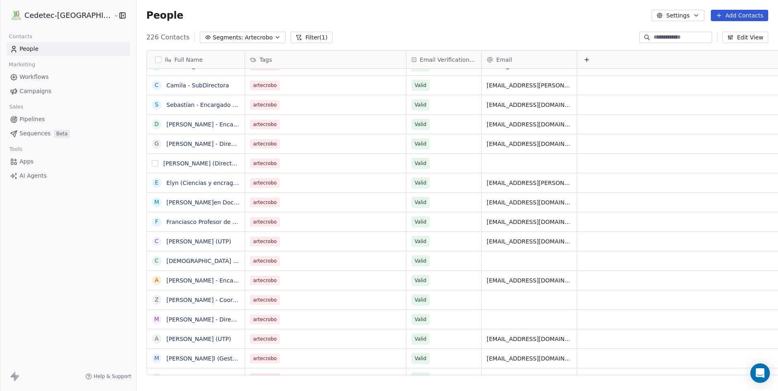
click at [152, 163] on button "grid" at bounding box center [155, 163] width 7 height 7
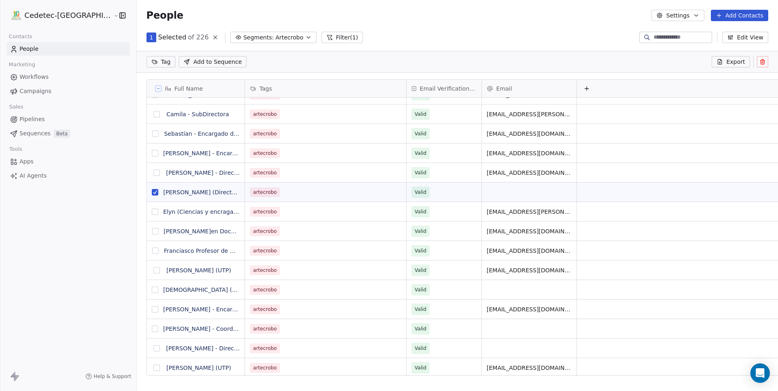
scroll to position [310, 662]
click at [152, 291] on button "grid" at bounding box center [155, 290] width 7 height 7
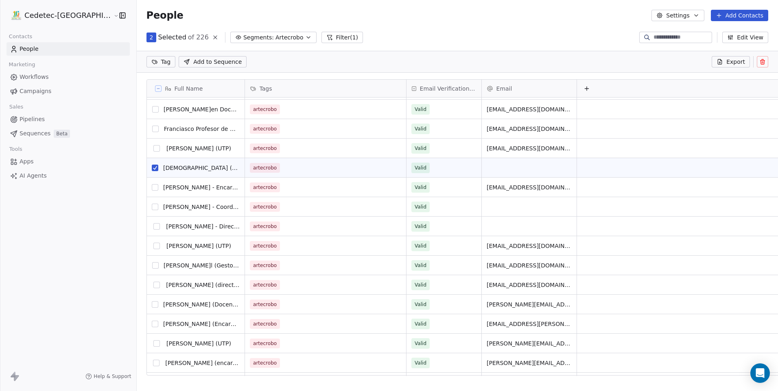
scroll to position [447, 0]
click at [153, 228] on button "grid" at bounding box center [156, 226] width 7 height 7
click at [152, 208] on button "grid" at bounding box center [155, 207] width 7 height 7
click at [152, 249] on div "A" at bounding box center [157, 246] width 10 height 10
click at [305, 246] on html "Cedetec-Chile Contacts People Marketing Workflows Campaigns Sales Pipelines Seq…" at bounding box center [389, 195] width 778 height 391
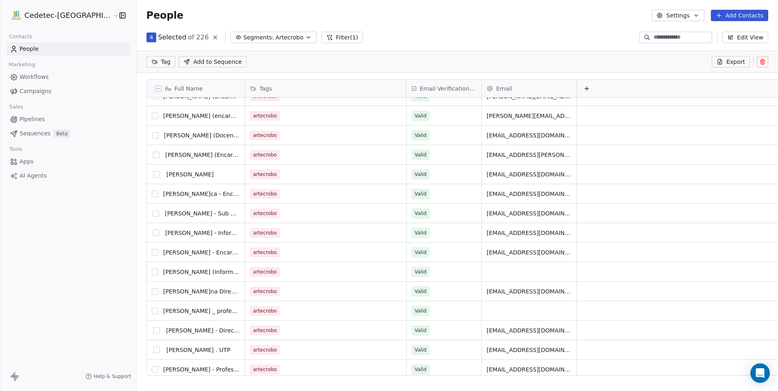
scroll to position [732, 0]
click at [152, 273] on button "grid" at bounding box center [155, 273] width 7 height 7
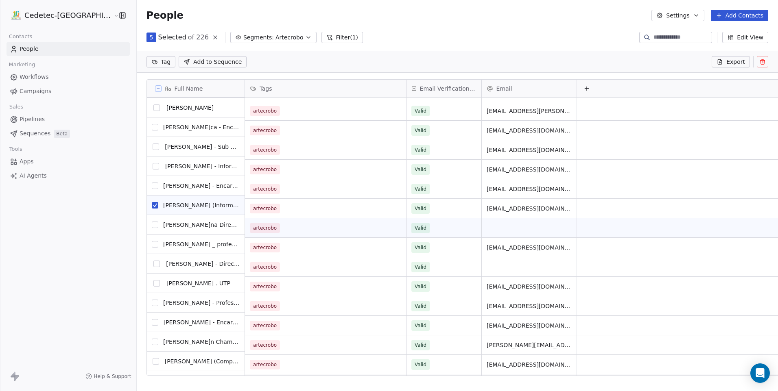
scroll to position [854, 0]
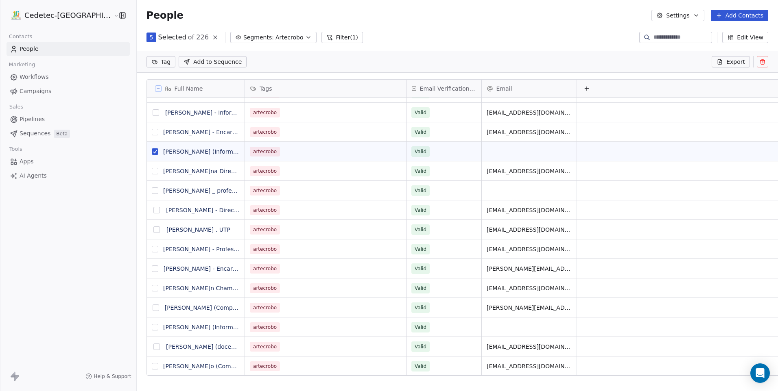
click at [152, 190] on button "grid" at bounding box center [155, 190] width 7 height 7
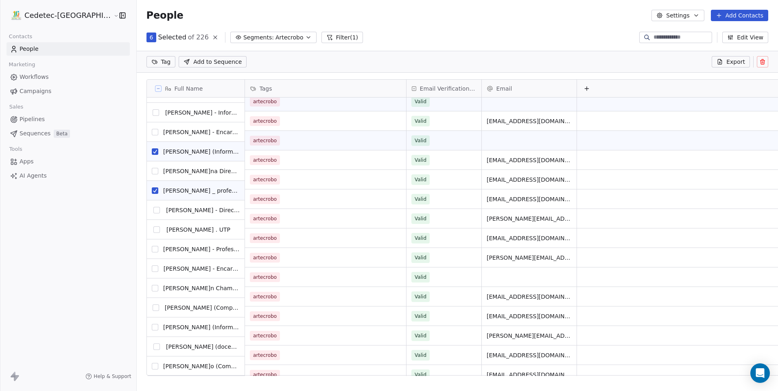
scroll to position [0, 0]
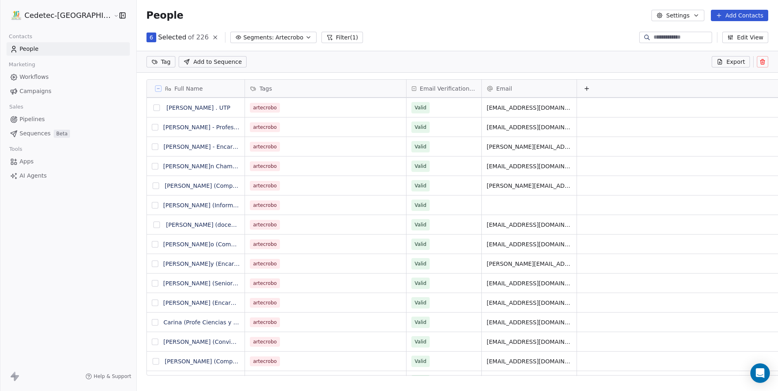
click at [152, 207] on button "grid" at bounding box center [155, 205] width 7 height 7
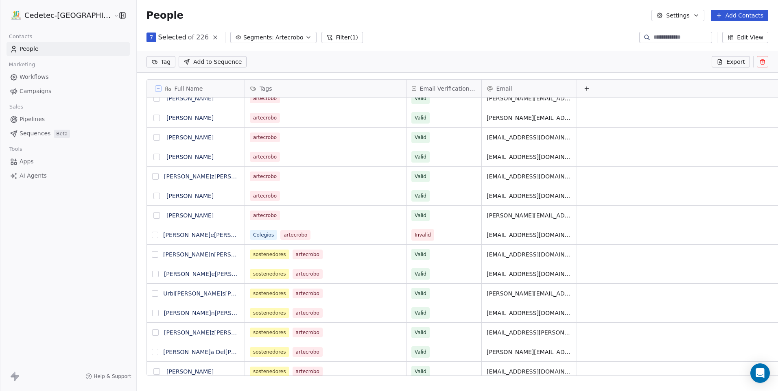
click at [152, 233] on button "grid" at bounding box center [155, 235] width 7 height 7
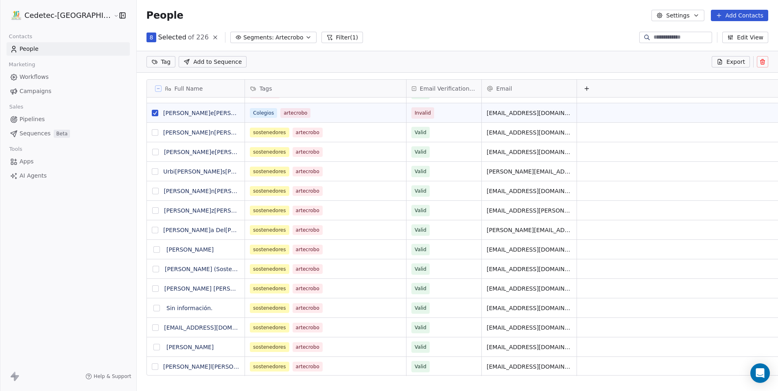
click at [763, 57] on button at bounding box center [761, 61] width 11 height 11
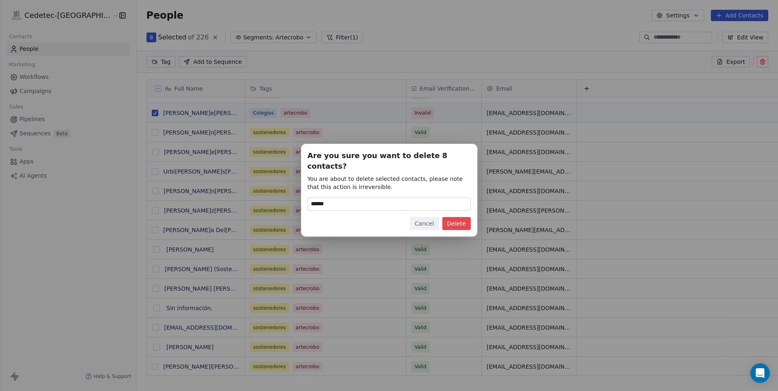
click at [458, 217] on button "Delete" at bounding box center [456, 223] width 28 height 13
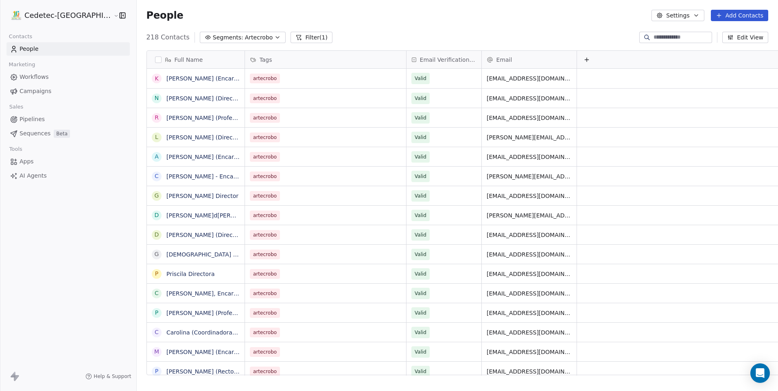
click at [290, 36] on button "Filter (1)" at bounding box center [311, 37] width 42 height 11
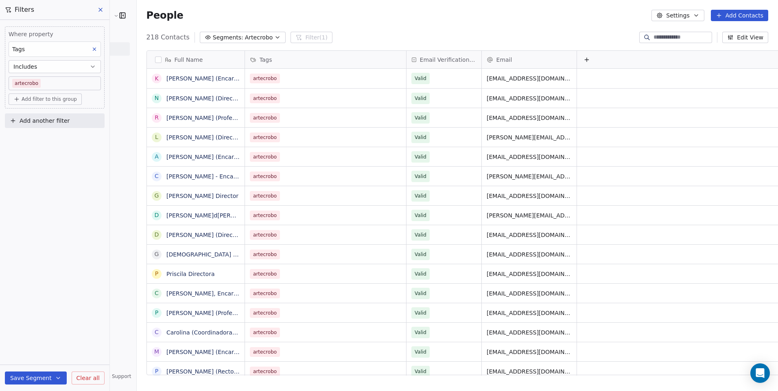
click at [97, 13] on icon at bounding box center [100, 10] width 7 height 7
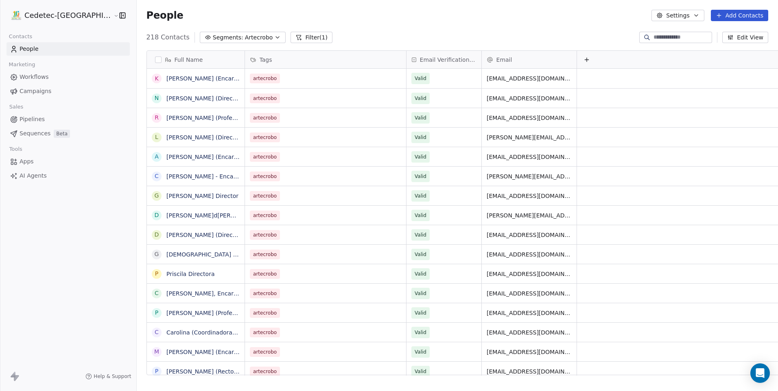
click at [213, 39] on span "Segments:" at bounding box center [228, 37] width 31 height 9
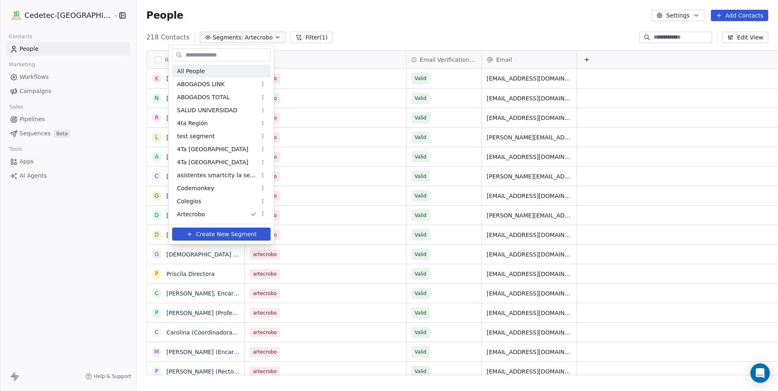
click at [199, 72] on span "All People" at bounding box center [191, 71] width 28 height 9
